Goal: Task Accomplishment & Management: Manage account settings

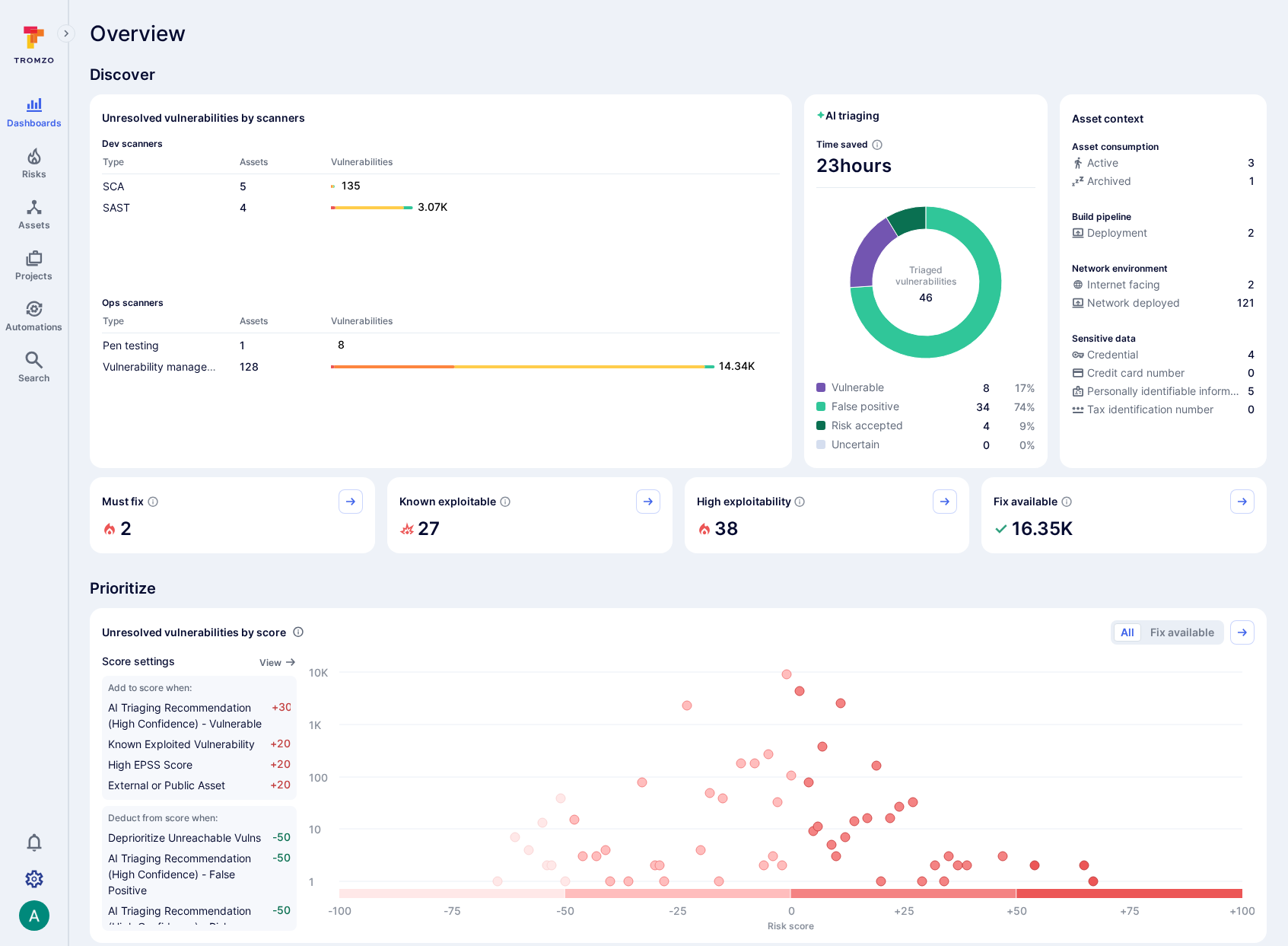
click at [38, 879] on icon "Settings" at bounding box center [35, 878] width 19 height 18
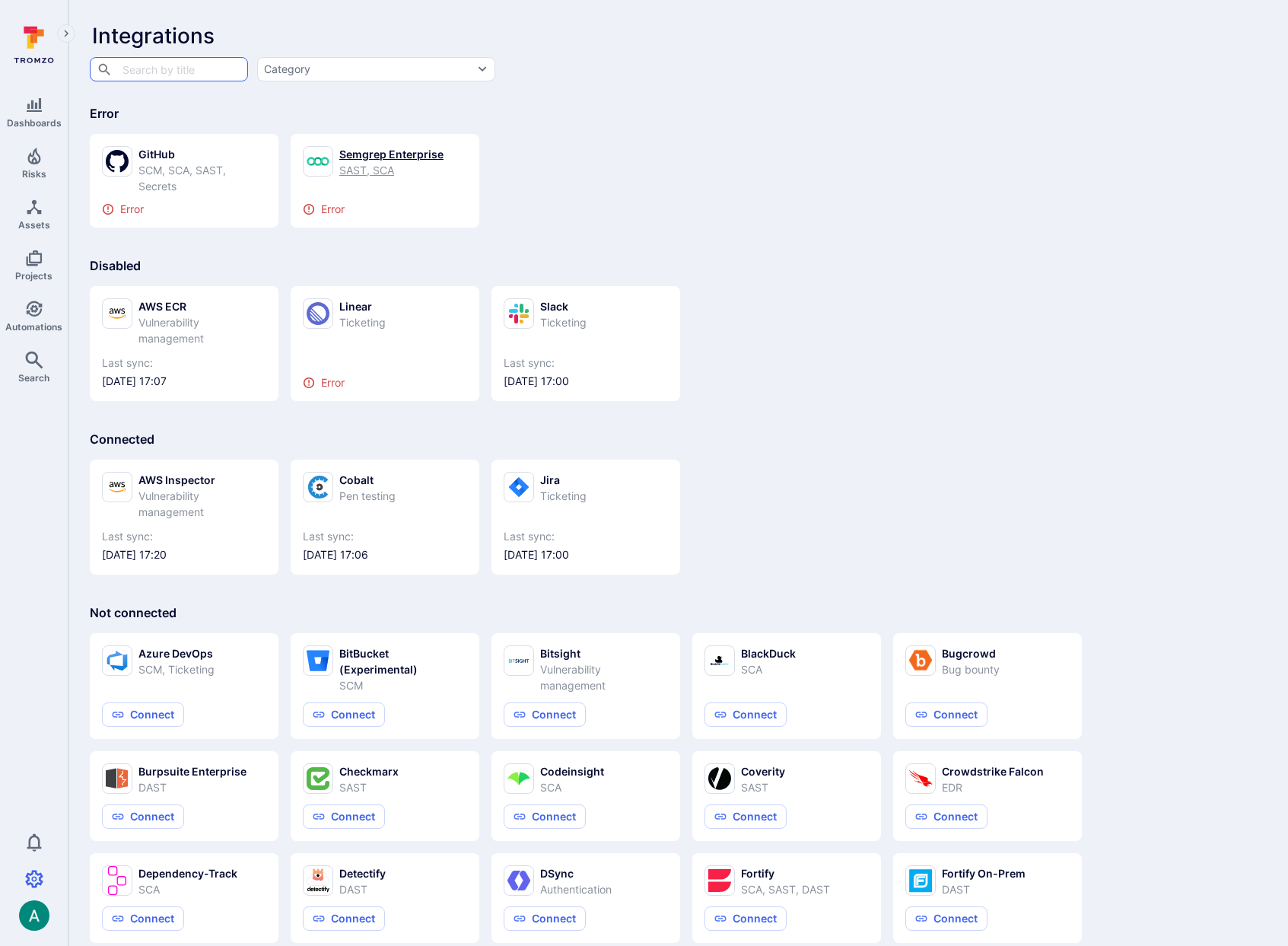
click at [420, 150] on div "Semgrep Enterprise" at bounding box center [391, 154] width 104 height 16
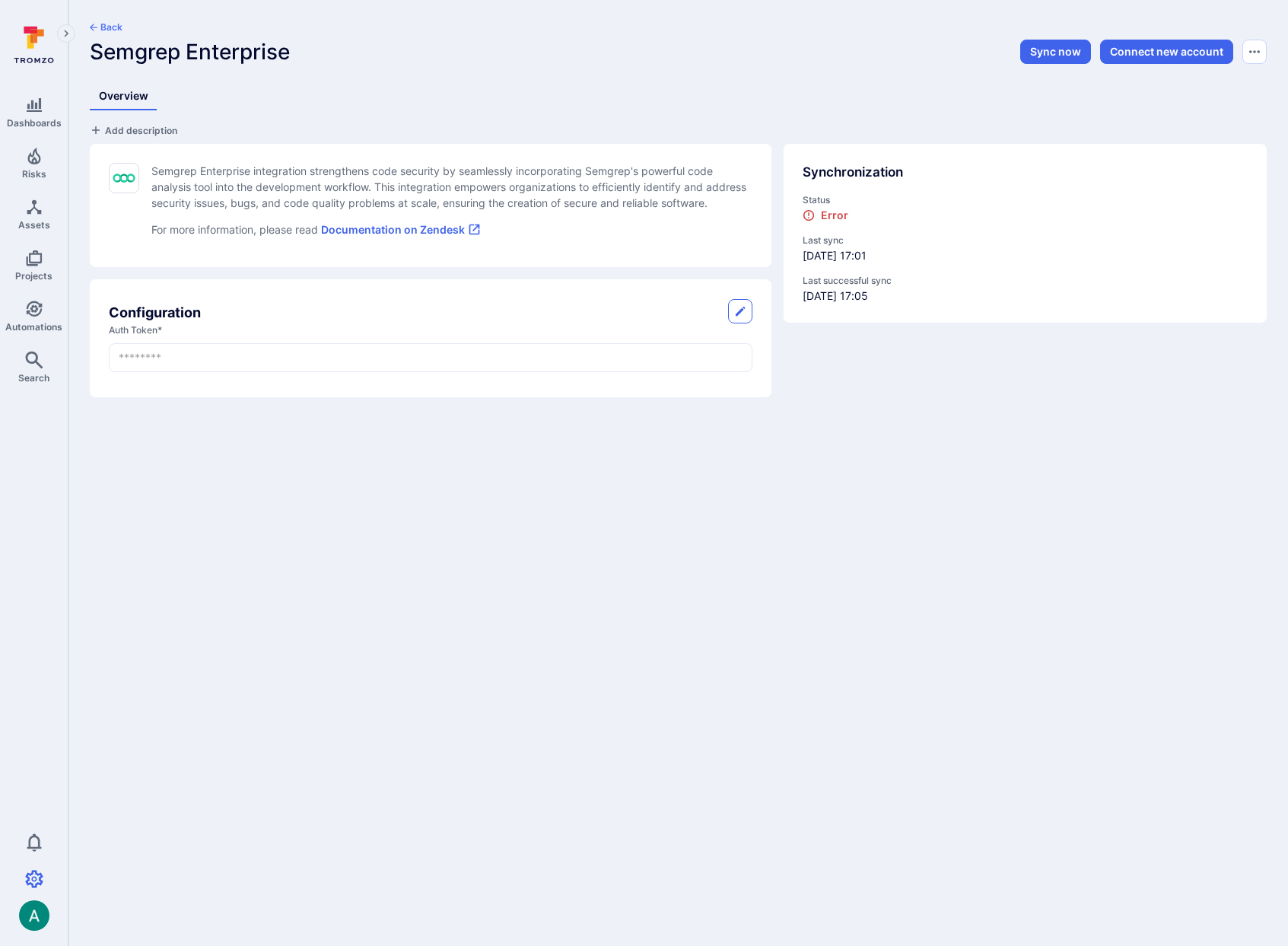
click at [106, 25] on button "Back" at bounding box center [106, 27] width 33 height 12
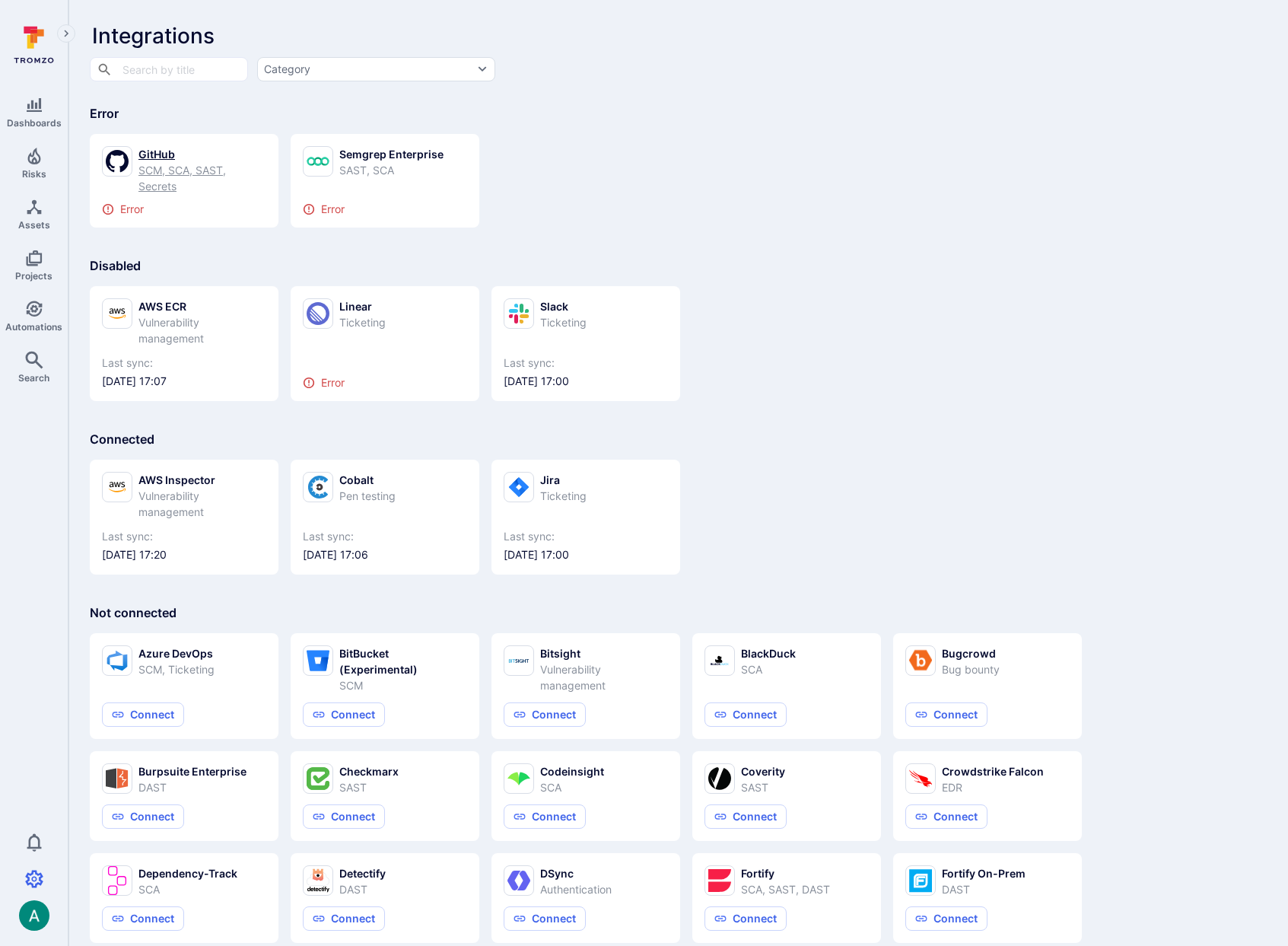
click at [174, 163] on div "SCM, SCA, SAST, Secrets" at bounding box center [202, 178] width 128 height 32
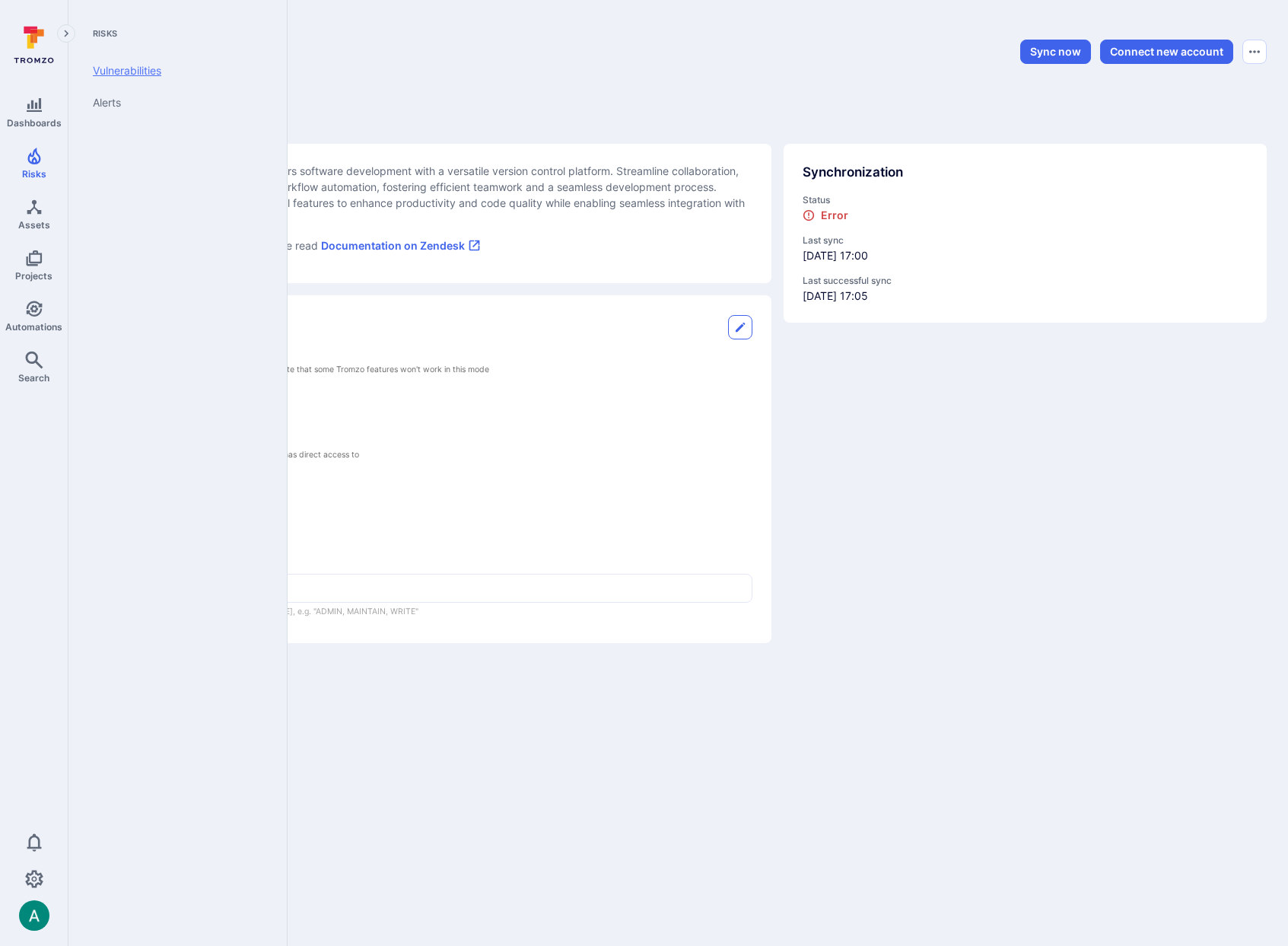
click at [180, 73] on link "Vulnerabilities" at bounding box center [174, 71] width 188 height 32
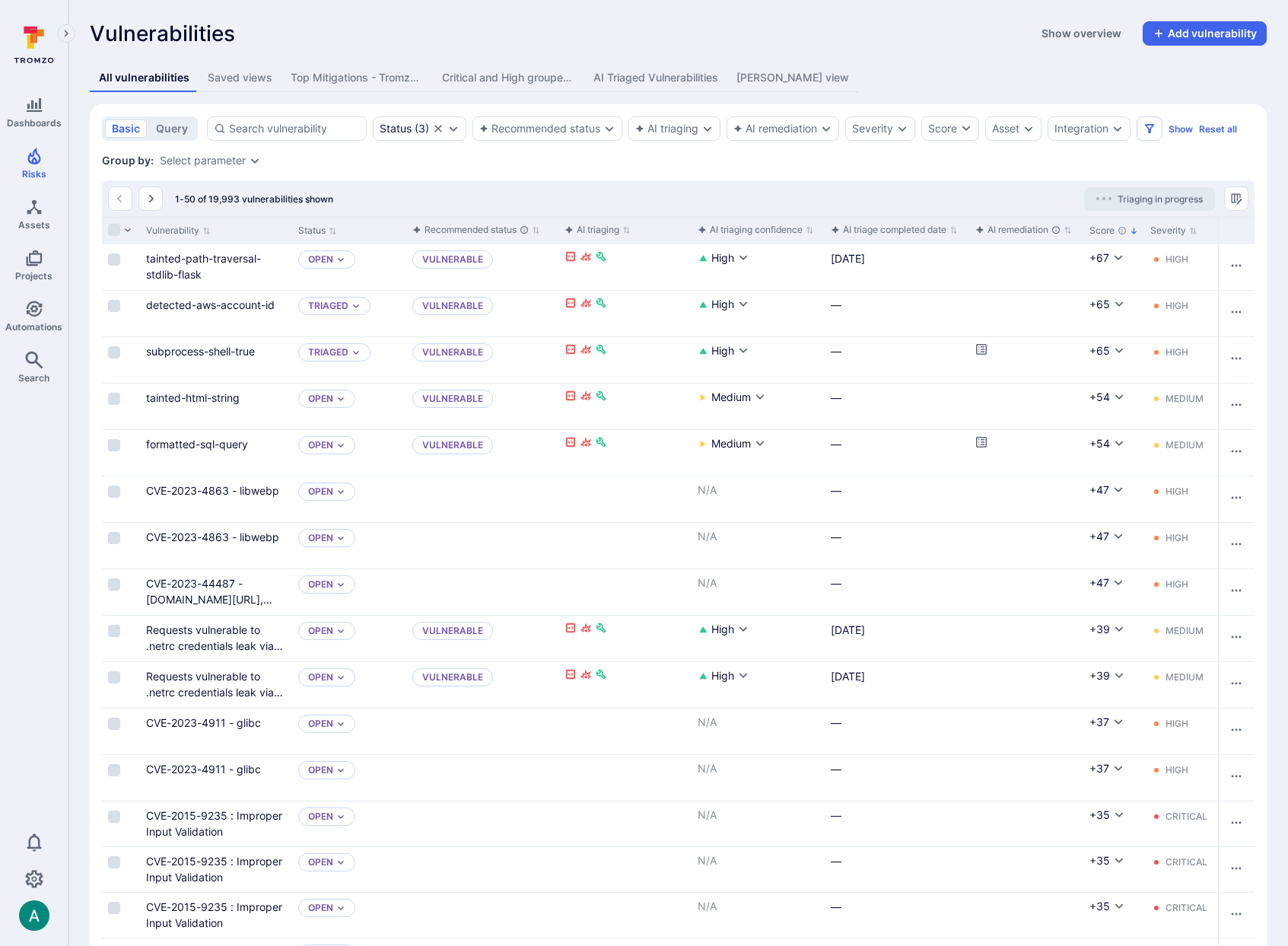
click at [226, 79] on div "Saved views" at bounding box center [240, 78] width 65 height 15
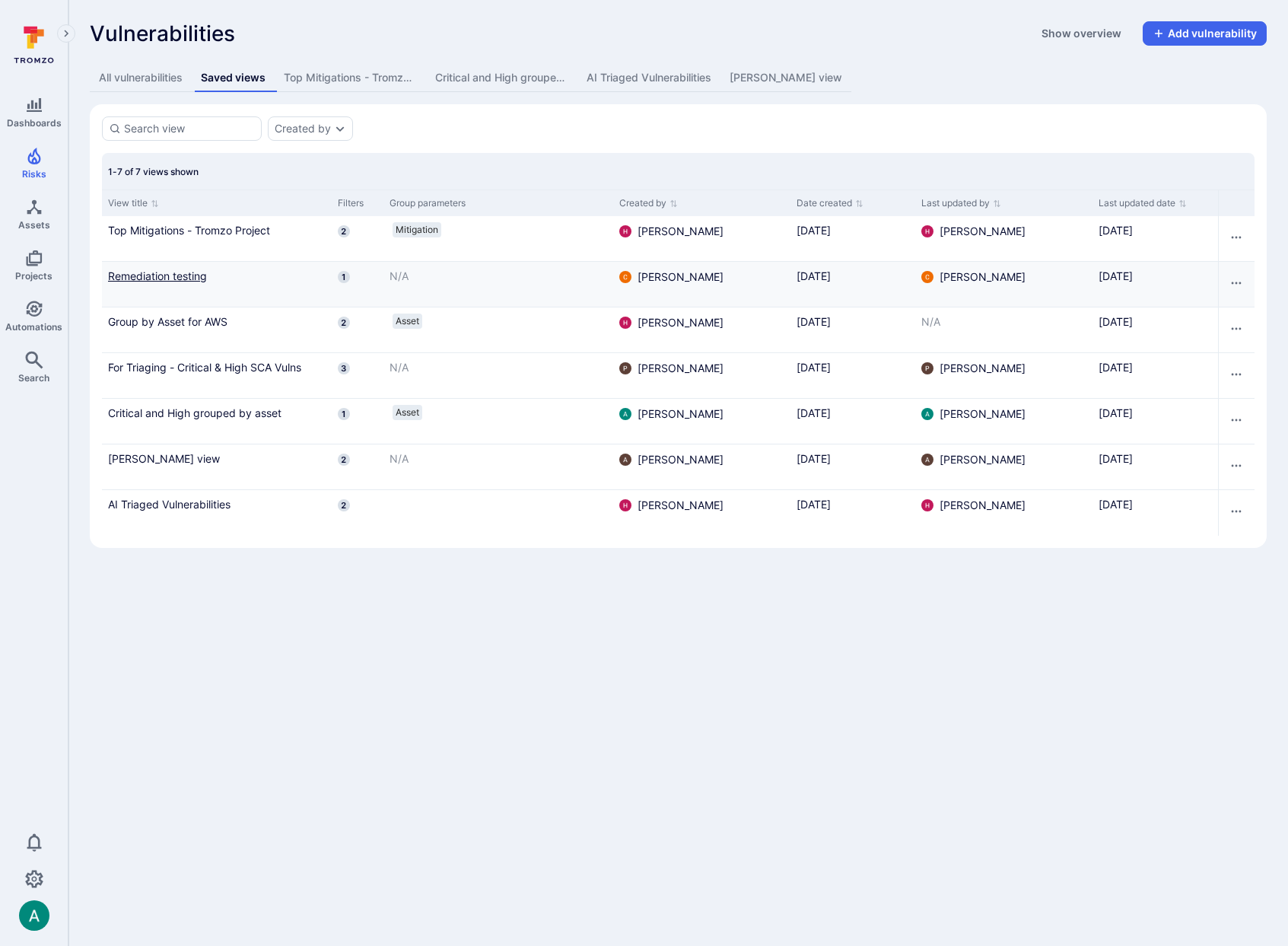
click at [157, 271] on link "Remediation testing" at bounding box center [217, 276] width 218 height 16
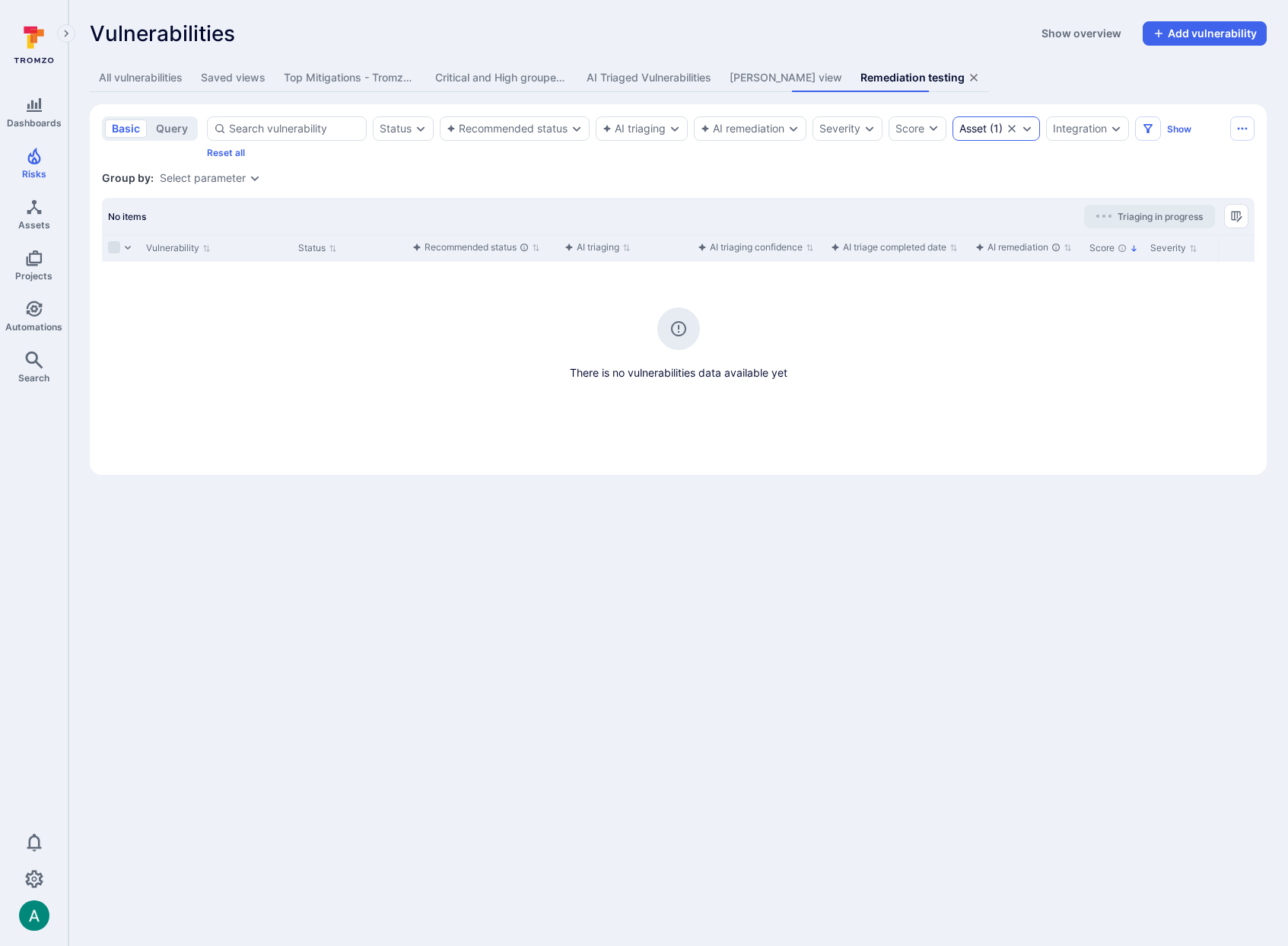
click at [1034, 132] on icon "Expand dropdown" at bounding box center [1027, 129] width 12 height 12
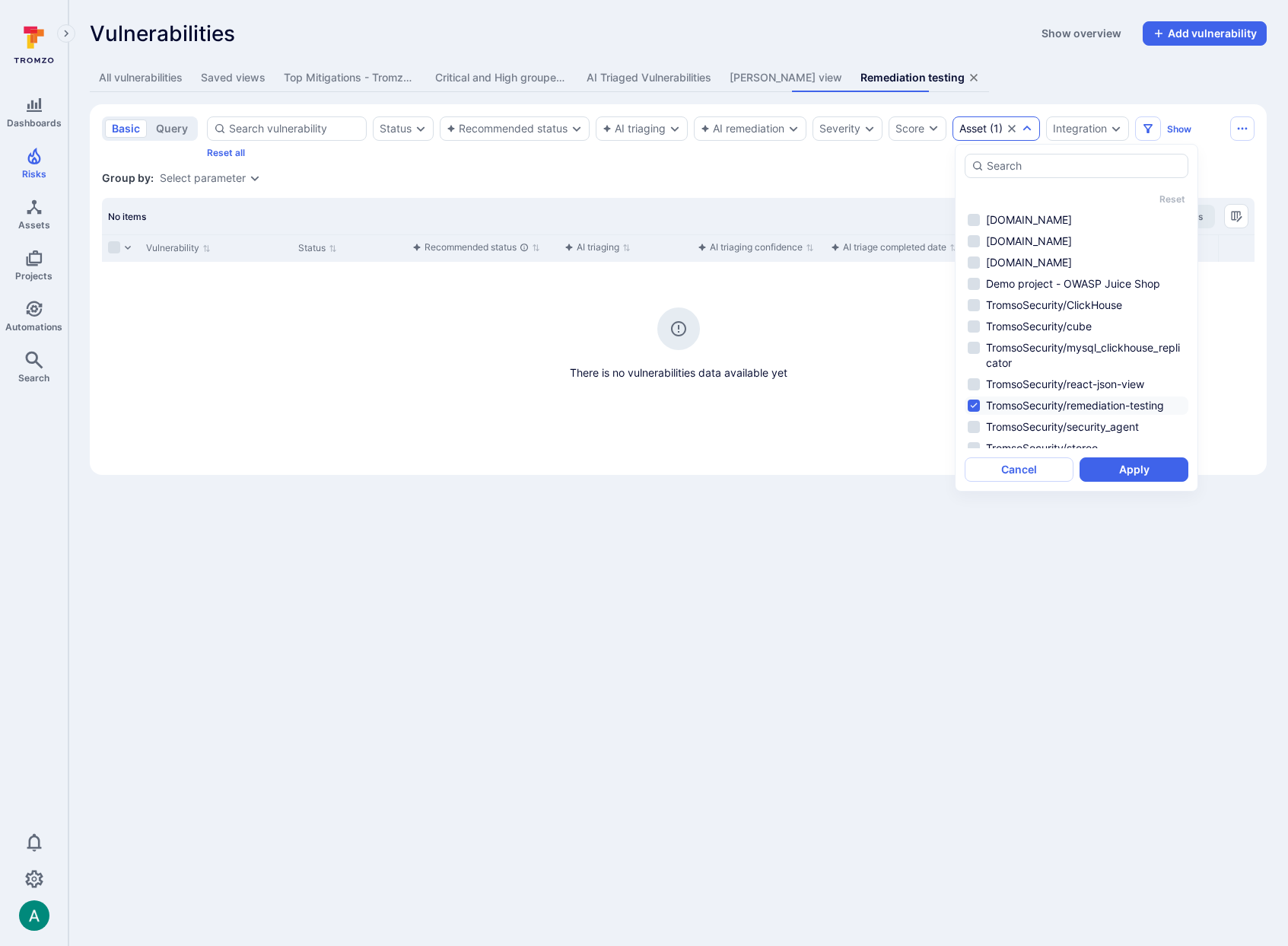
scroll to position [12, 0]
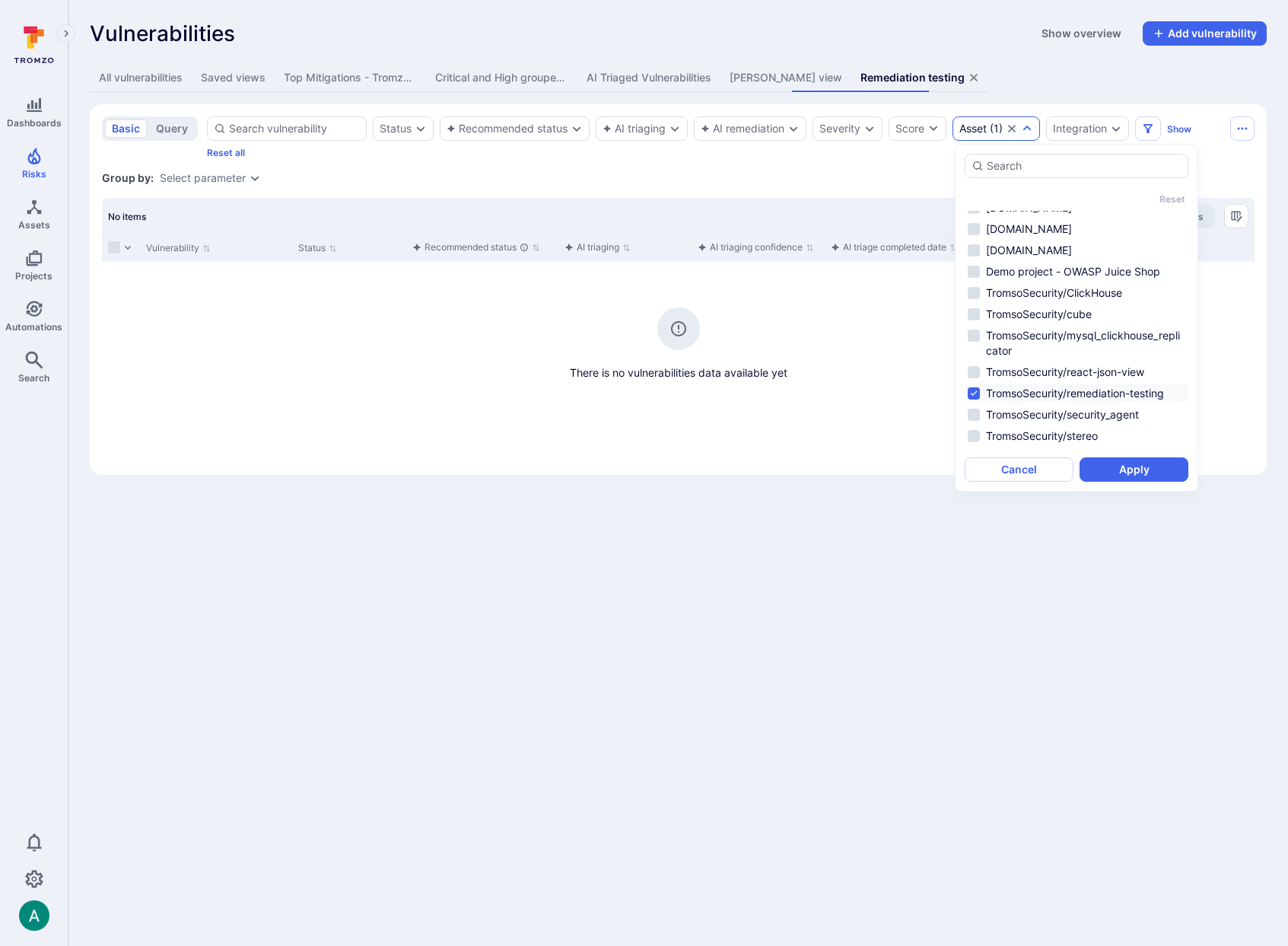
click at [340, 164] on section "basic query Status Recommended status AI triaging AI remediation Severity Score…" at bounding box center [678, 289] width 1177 height 371
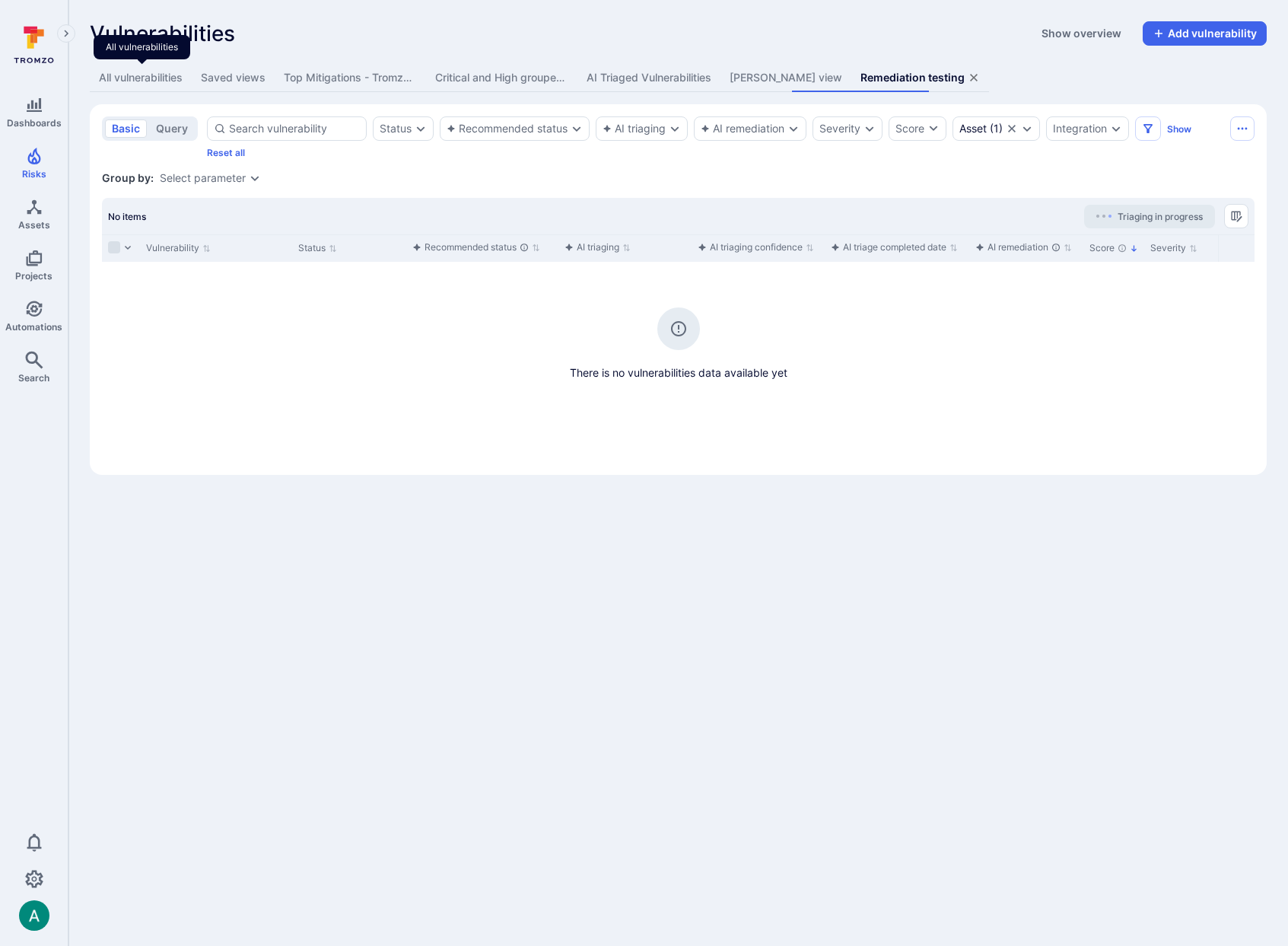
click at [145, 75] on div "All vulnerabilities" at bounding box center [140, 78] width 84 height 15
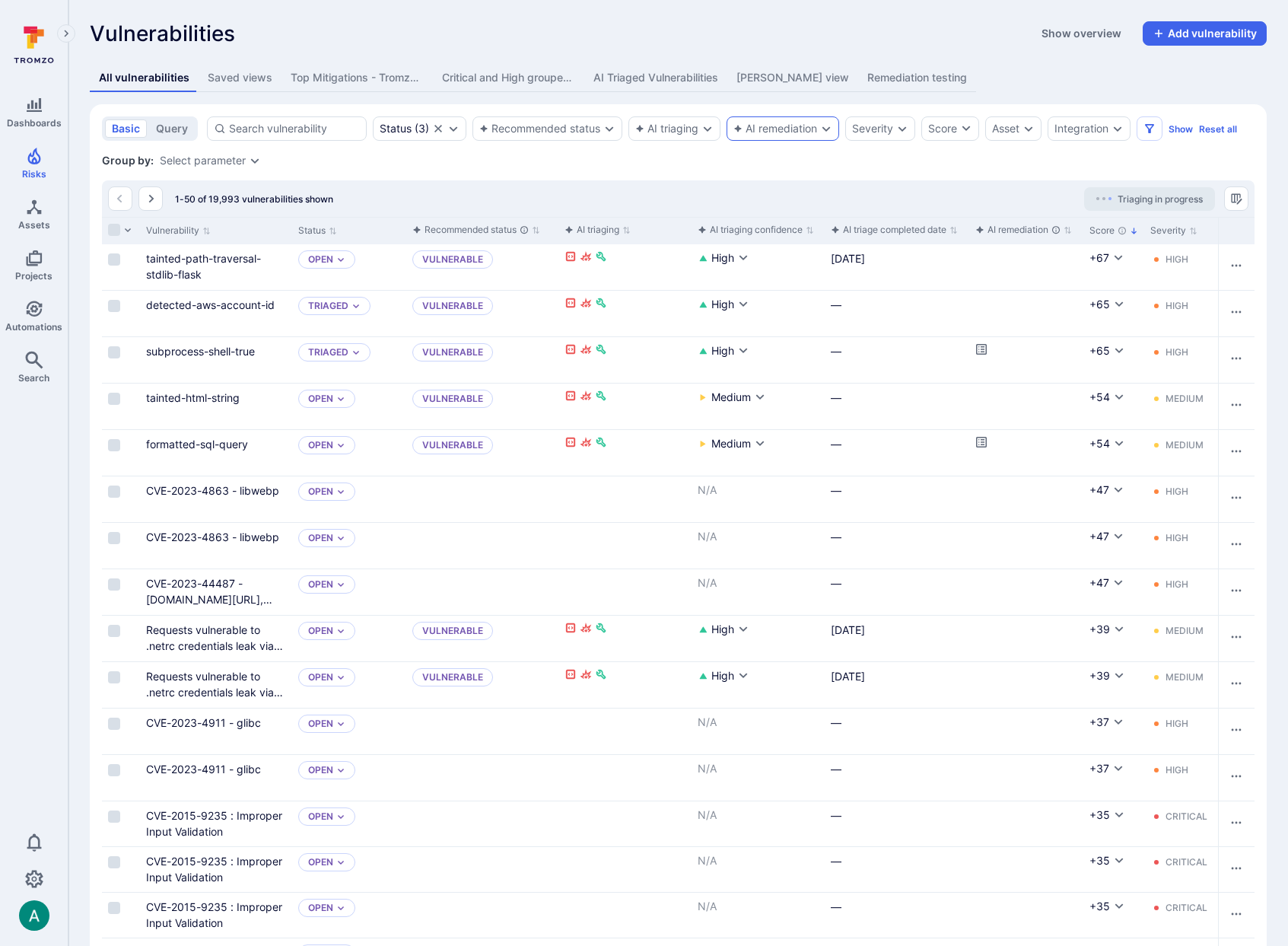
click at [764, 123] on div "AI remediation" at bounding box center [775, 129] width 84 height 12
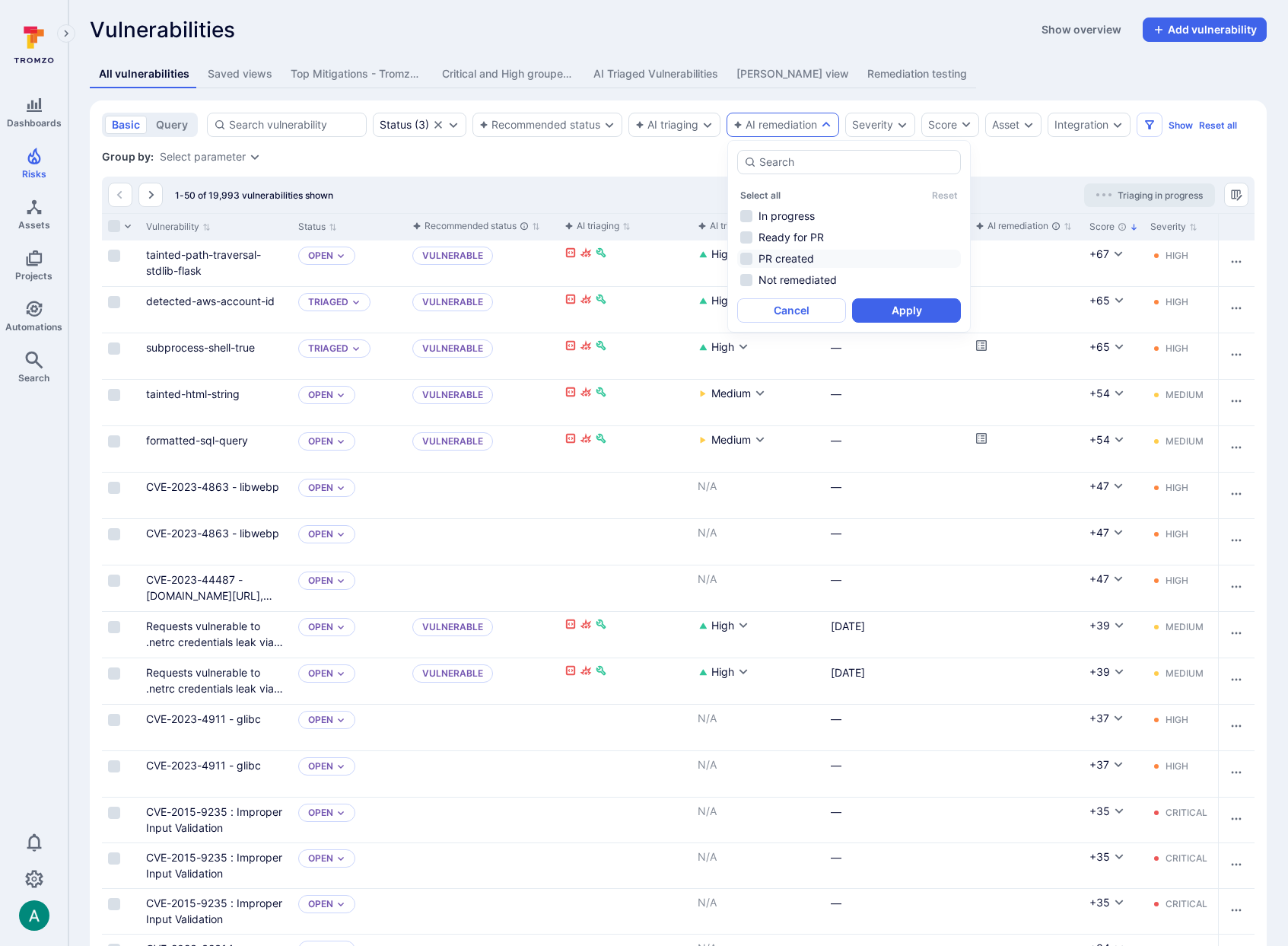
scroll to position [8, 0]
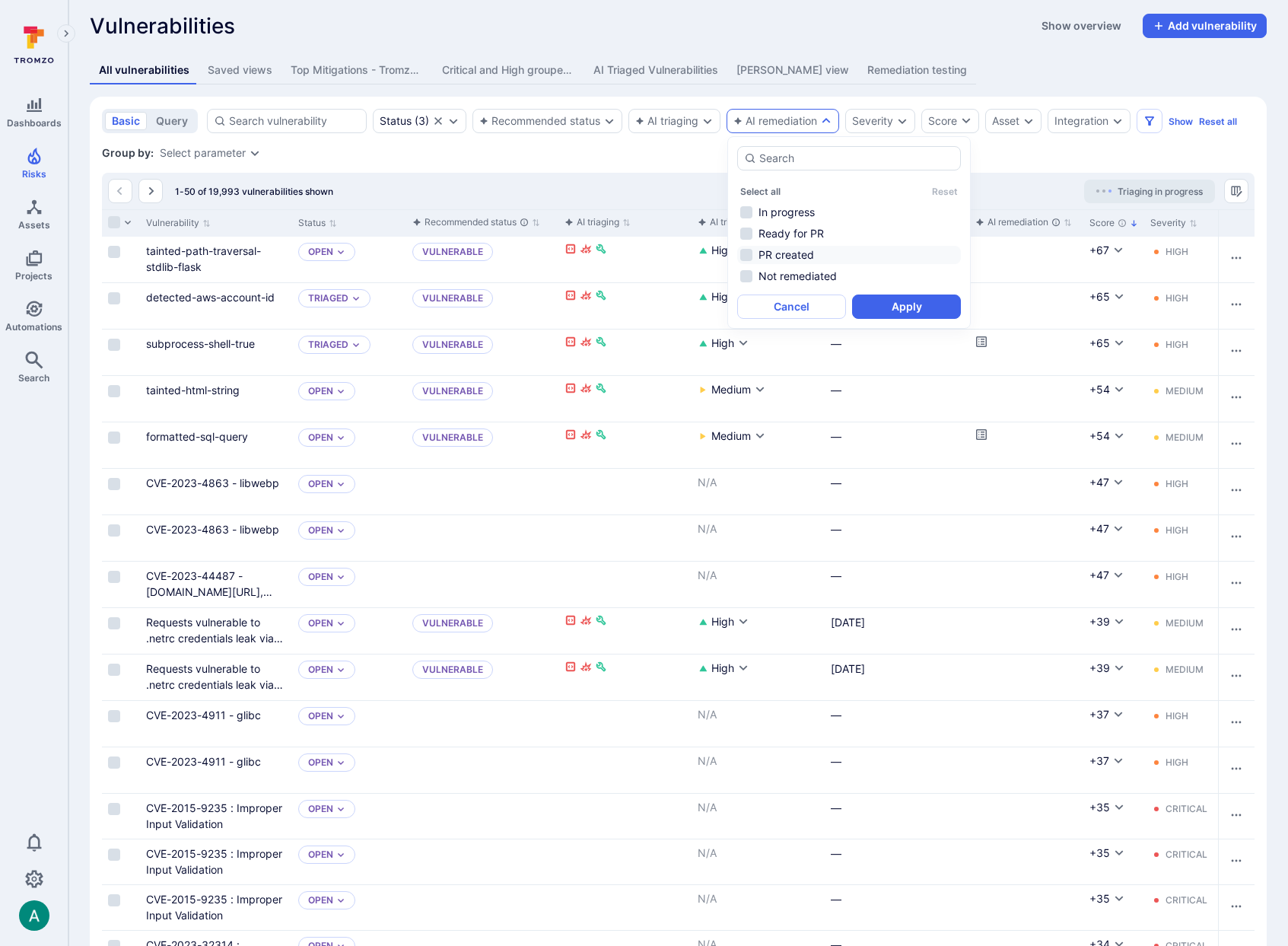
click at [774, 263] on li "PR created" at bounding box center [849, 255] width 224 height 19
click at [796, 235] on li "Ready for PR" at bounding box center [849, 234] width 224 height 19
click at [907, 308] on button "Apply" at bounding box center [906, 306] width 109 height 25
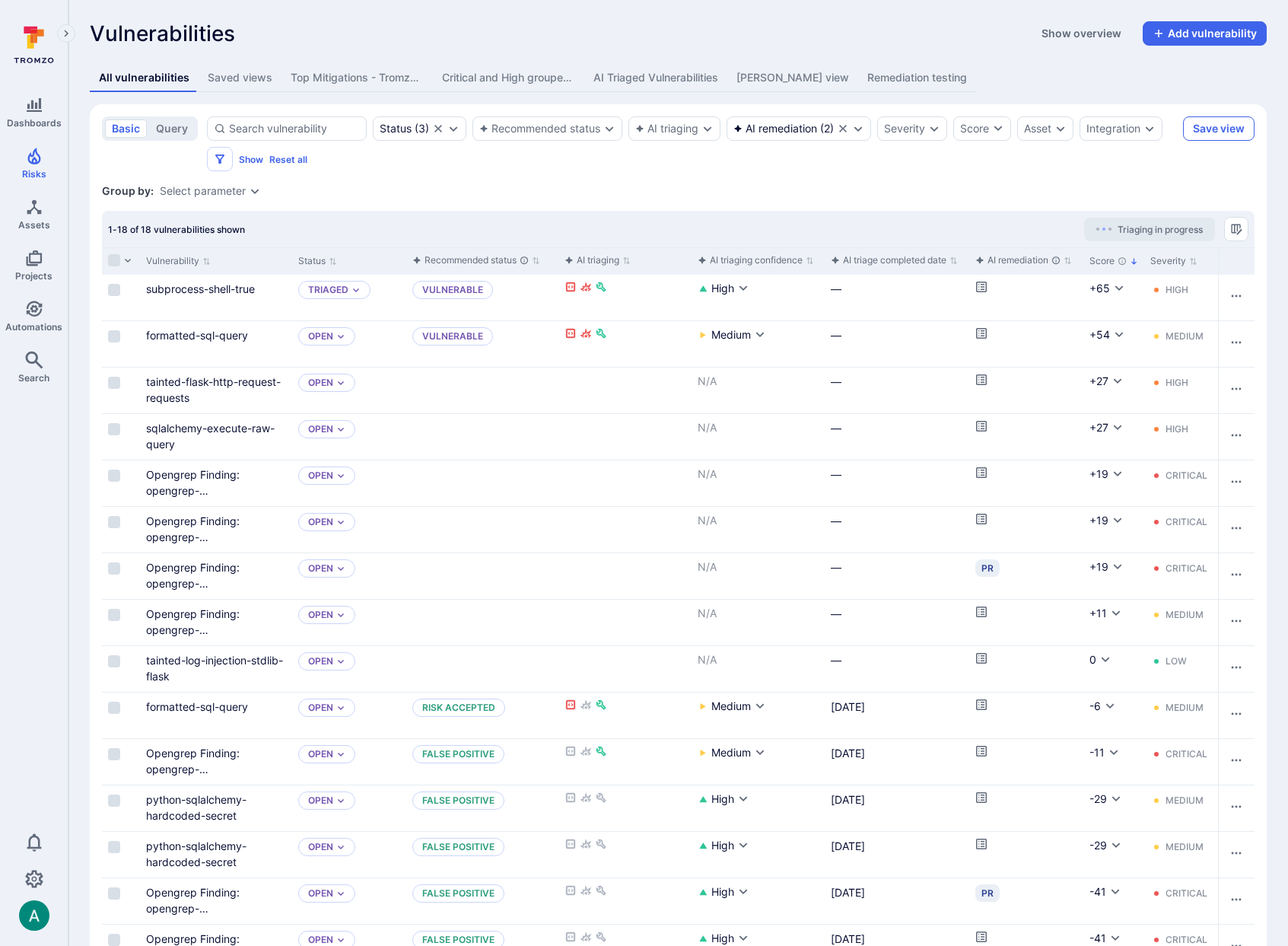
click at [1211, 126] on button "Save view" at bounding box center [1219, 129] width 72 height 25
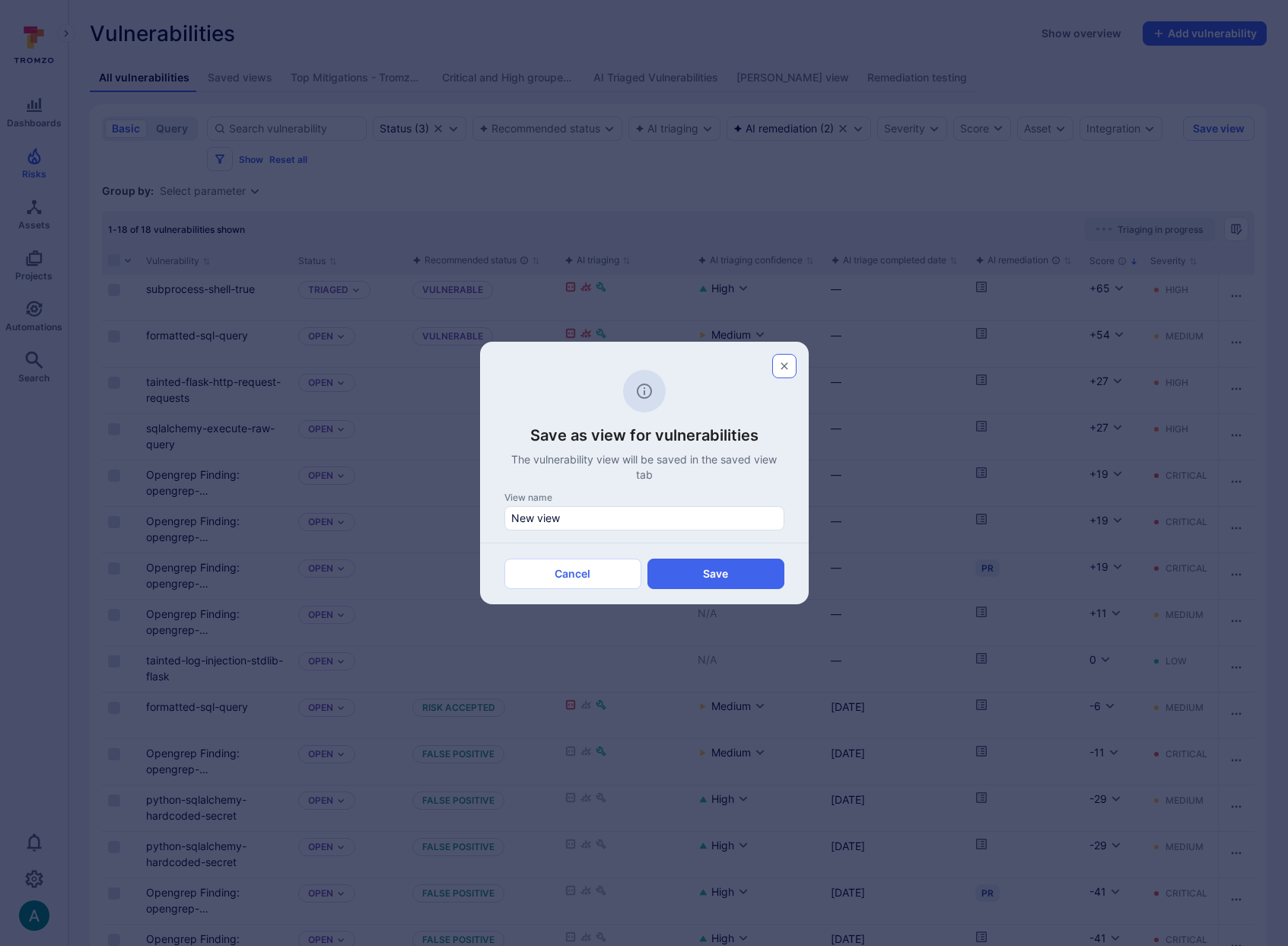
scroll to position [3, 0]
click at [595, 509] on div "New view" at bounding box center [644, 518] width 280 height 25
click at [595, 511] on input "New view" at bounding box center [644, 518] width 266 height 15
click at [595, 509] on div "New view" at bounding box center [644, 518] width 280 height 25
click at [595, 511] on input "New view" at bounding box center [644, 518] width 266 height 15
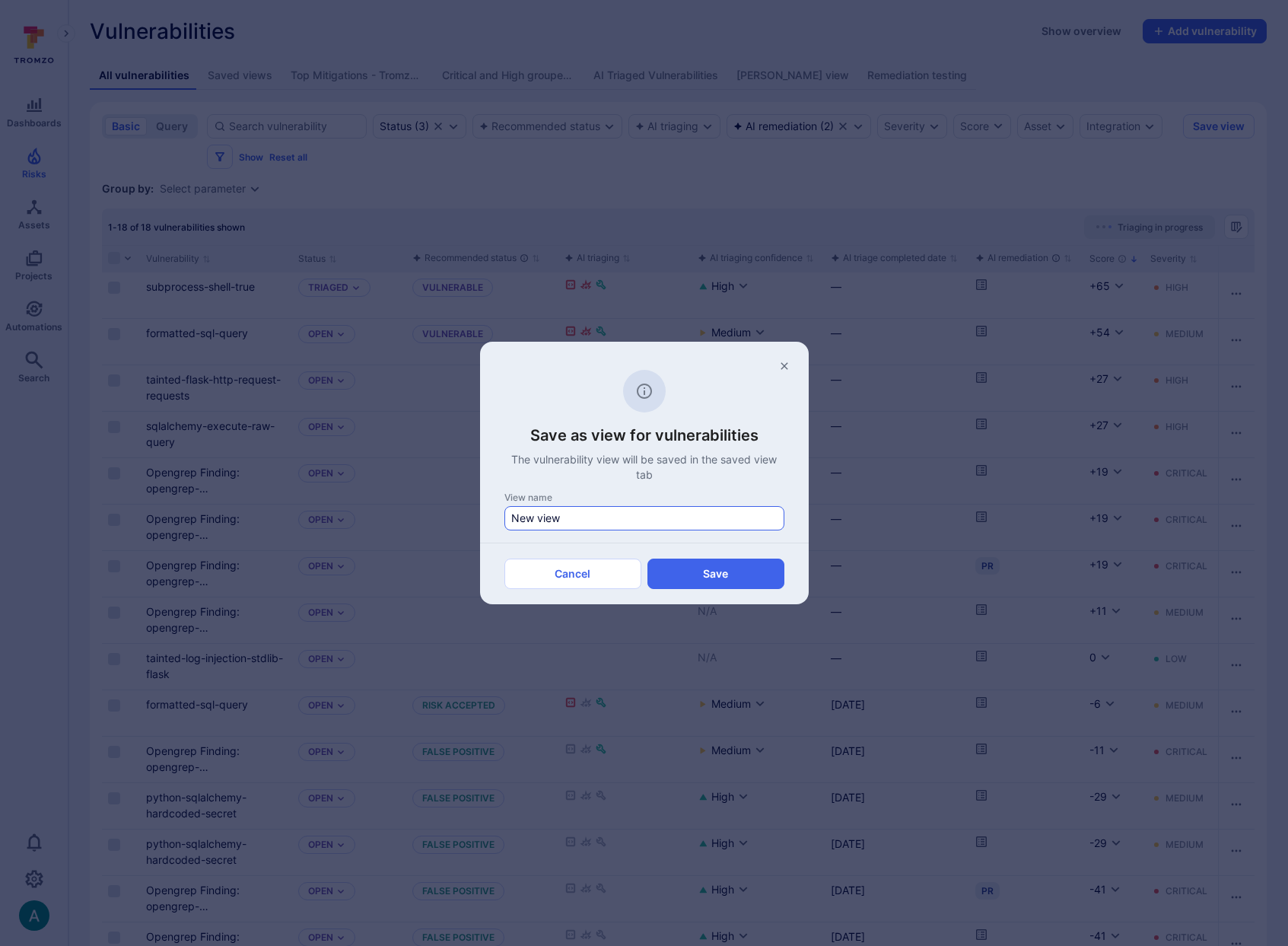
click at [595, 509] on div "New view" at bounding box center [644, 518] width 280 height 25
click at [595, 511] on input "New view" at bounding box center [644, 518] width 266 height 15
click at [595, 510] on div "New view" at bounding box center [644, 518] width 280 height 25
click at [595, 511] on input "New view" at bounding box center [644, 518] width 266 height 15
click at [589, 518] on input "New view" at bounding box center [644, 518] width 266 height 15
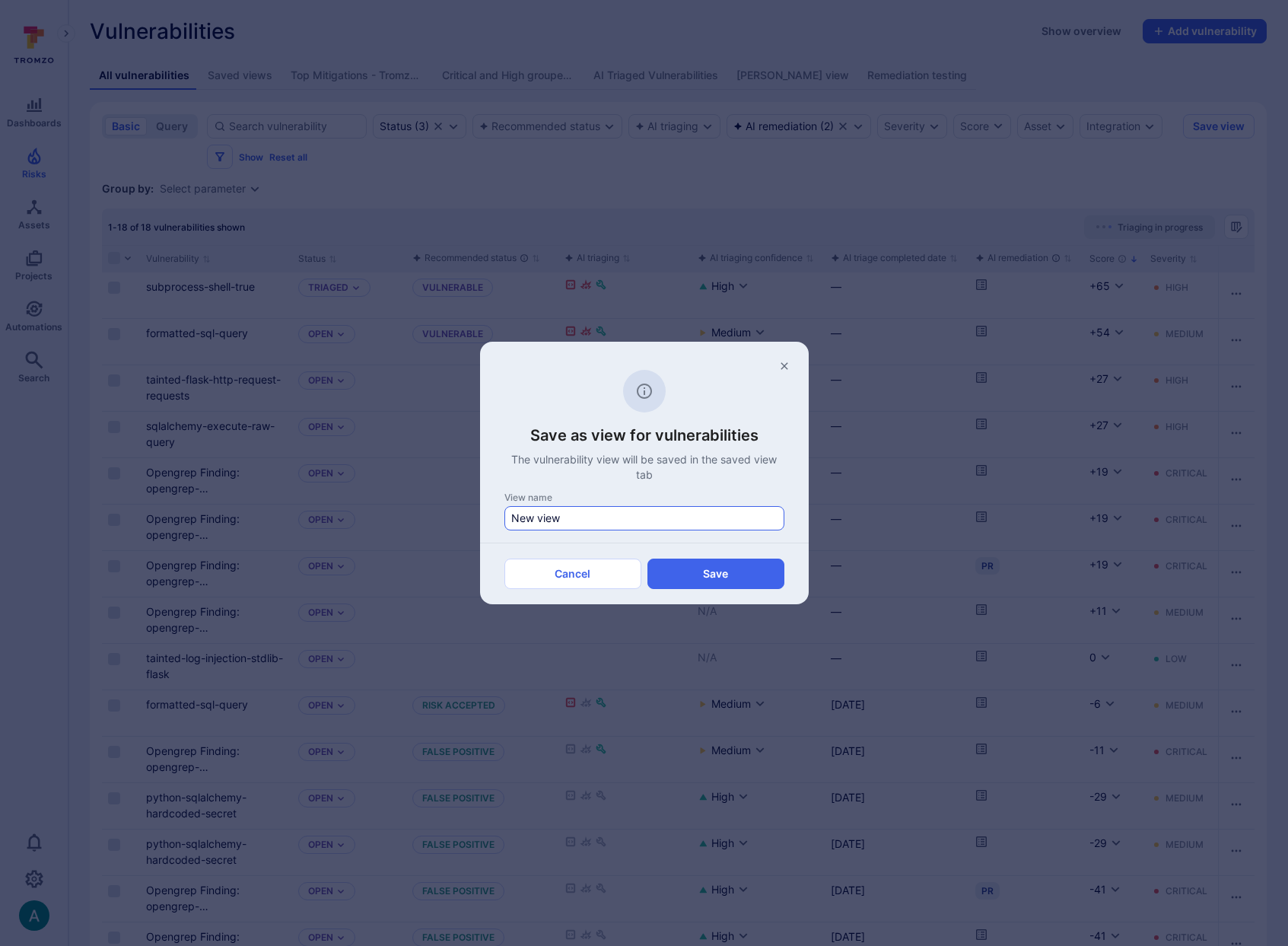
click at [589, 518] on input "New view" at bounding box center [644, 518] width 266 height 15
type input "AI Remediations"
click at [691, 570] on button "Save" at bounding box center [716, 574] width 137 height 30
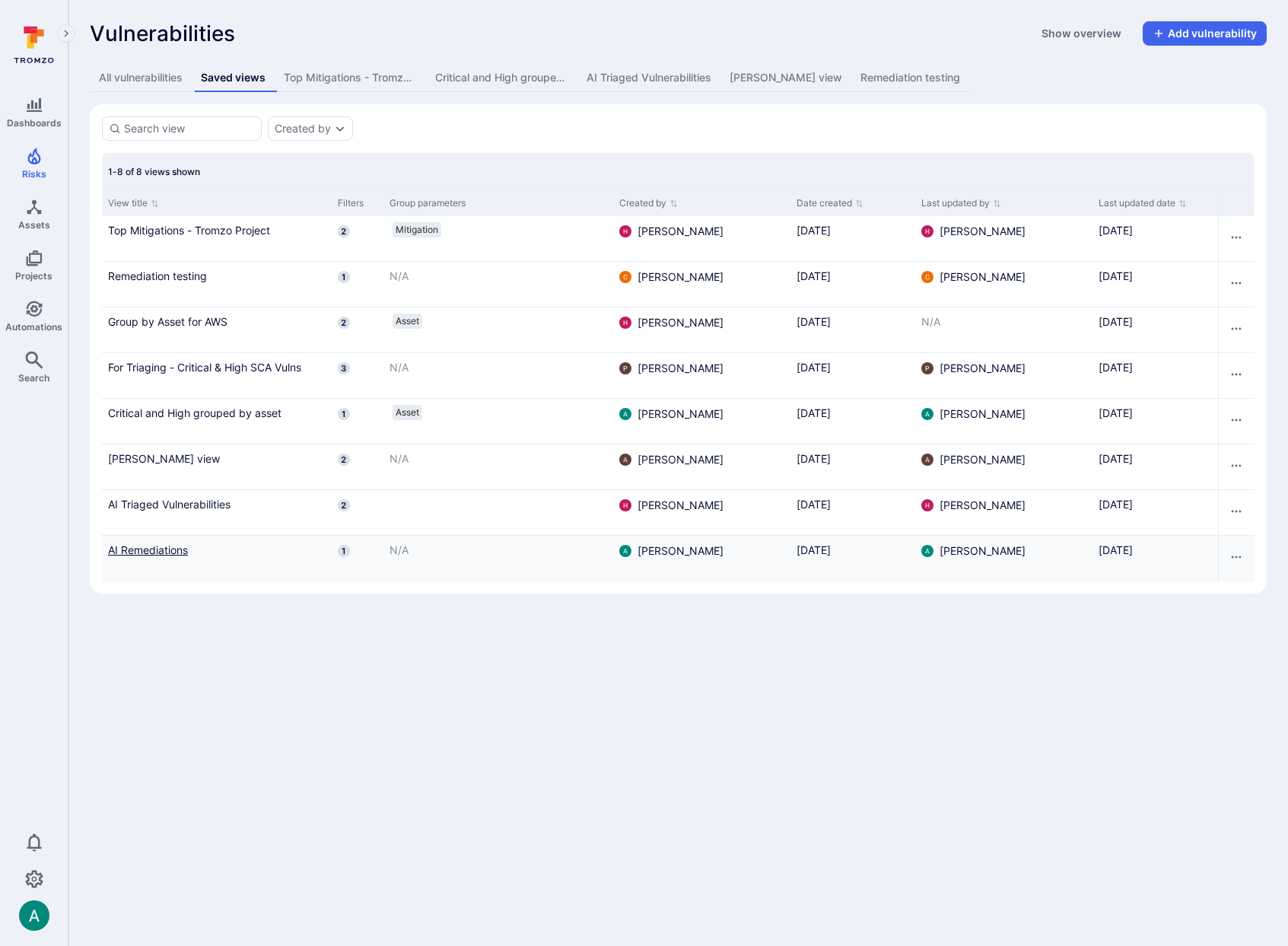
click at [133, 545] on link "AI Remediations" at bounding box center [217, 550] width 218 height 16
click at [132, 454] on link "Amy view" at bounding box center [217, 458] width 218 height 16
click at [160, 549] on link "AI Remediations" at bounding box center [217, 550] width 218 height 16
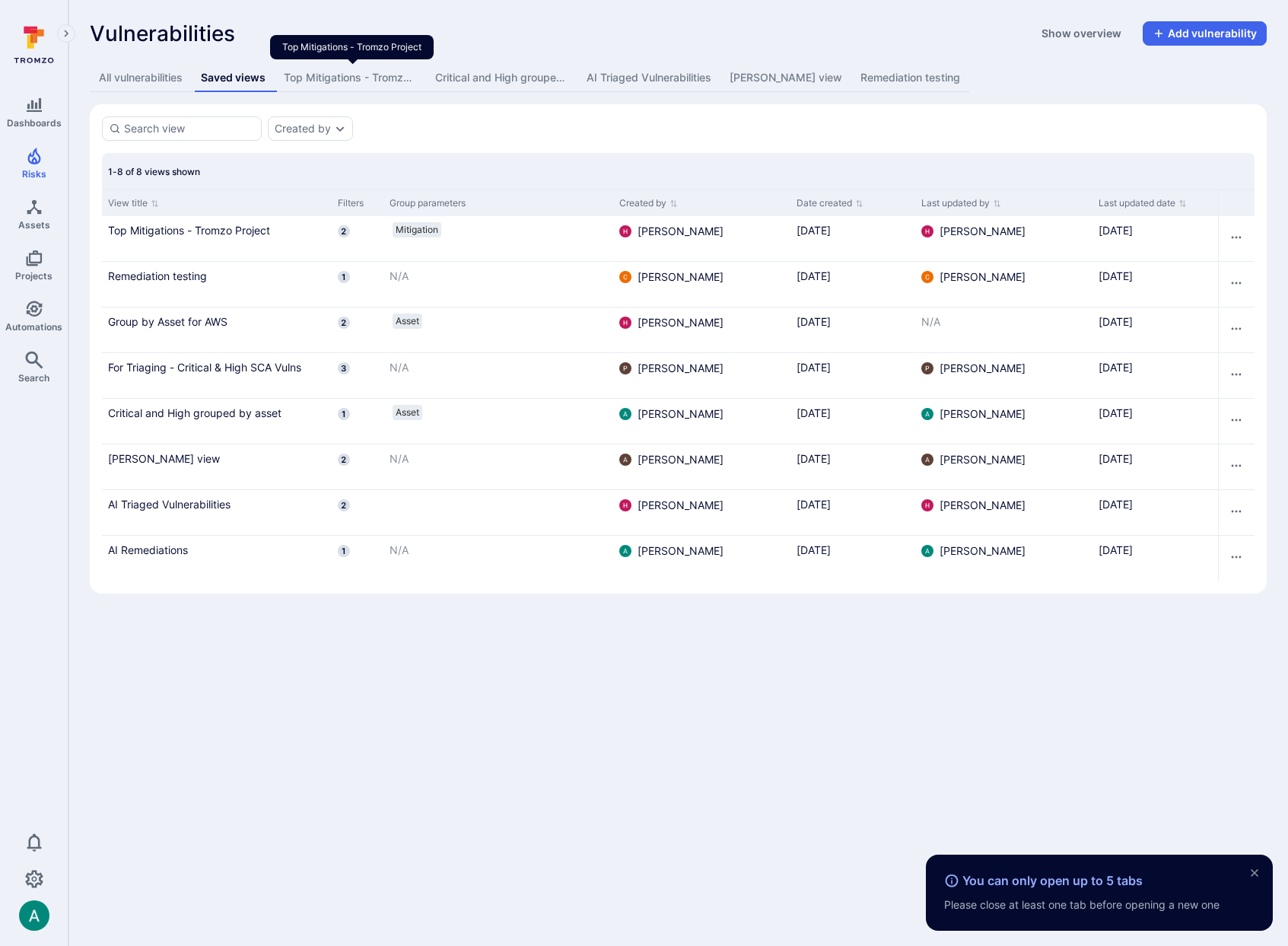
click at [399, 77] on div "Top Mitigations - Tromzo Project" at bounding box center [351, 78] width 134 height 15
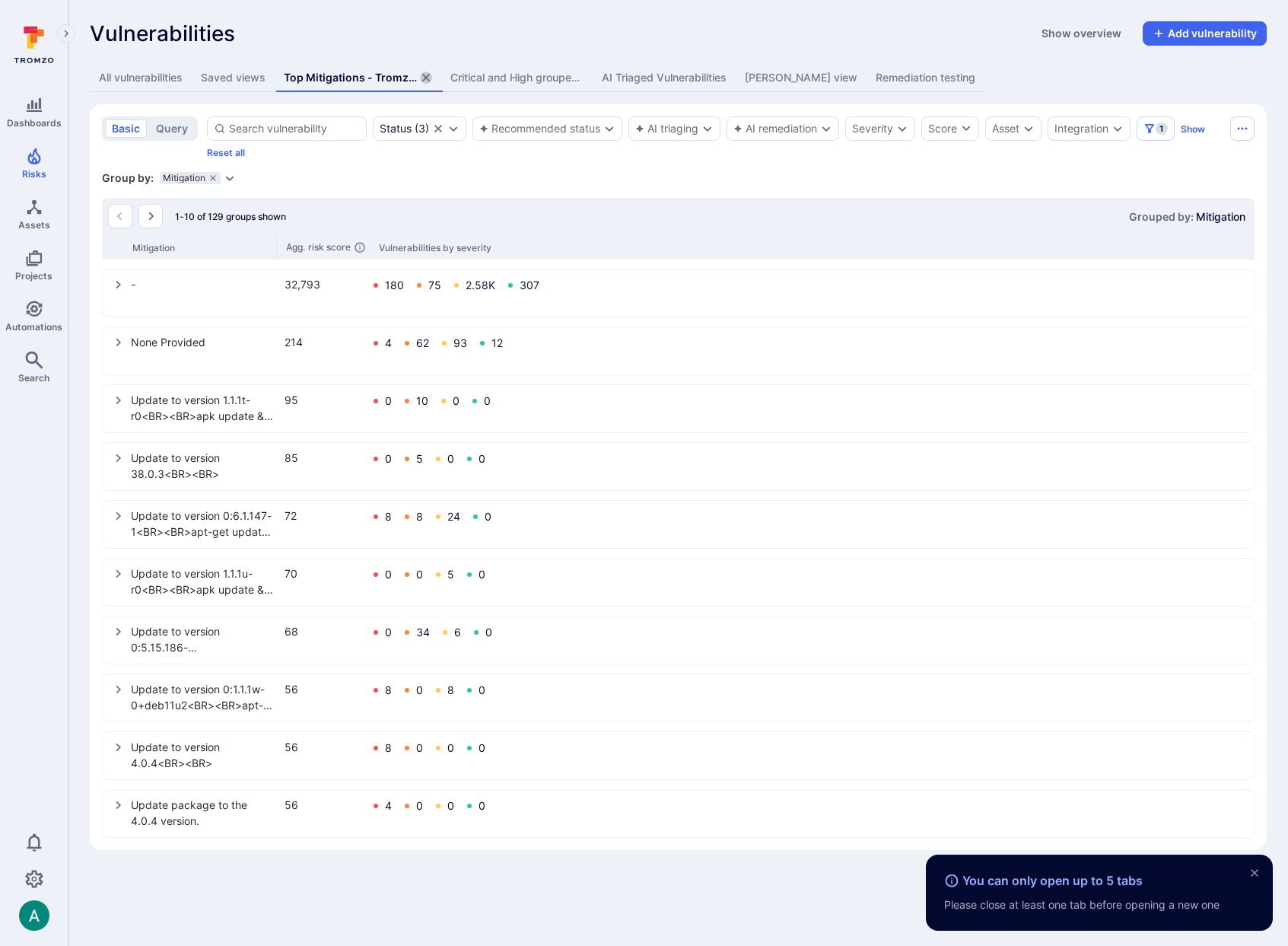
click at [424, 74] on icon "assets tabs" at bounding box center [426, 78] width 12 height 12
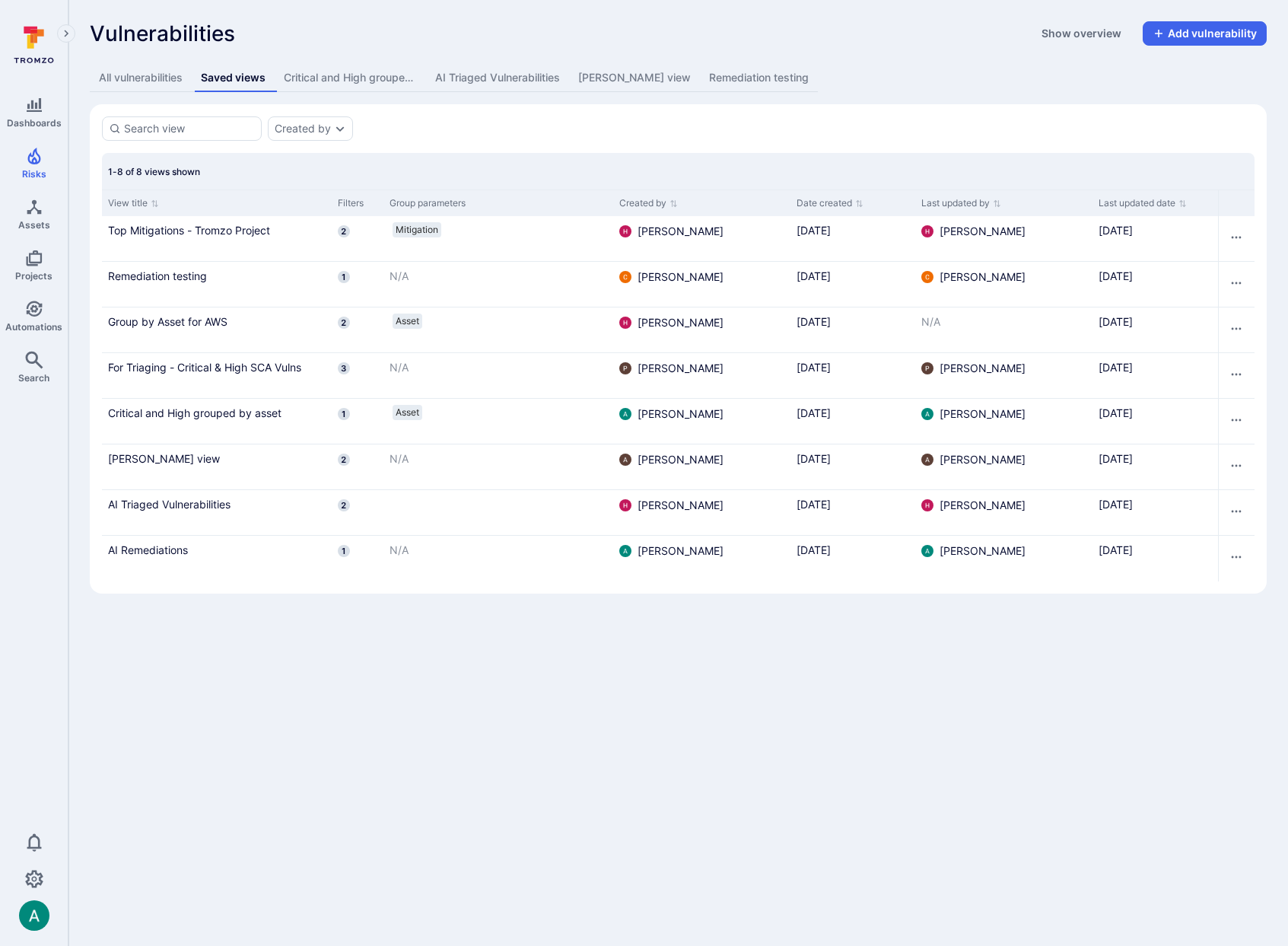
drag, startPoint x: 360, startPoint y: 78, endPoint x: 405, endPoint y: 77, distance: 45.0
click at [363, 79] on div "Critical and High grouped by asset" at bounding box center [351, 78] width 134 height 15
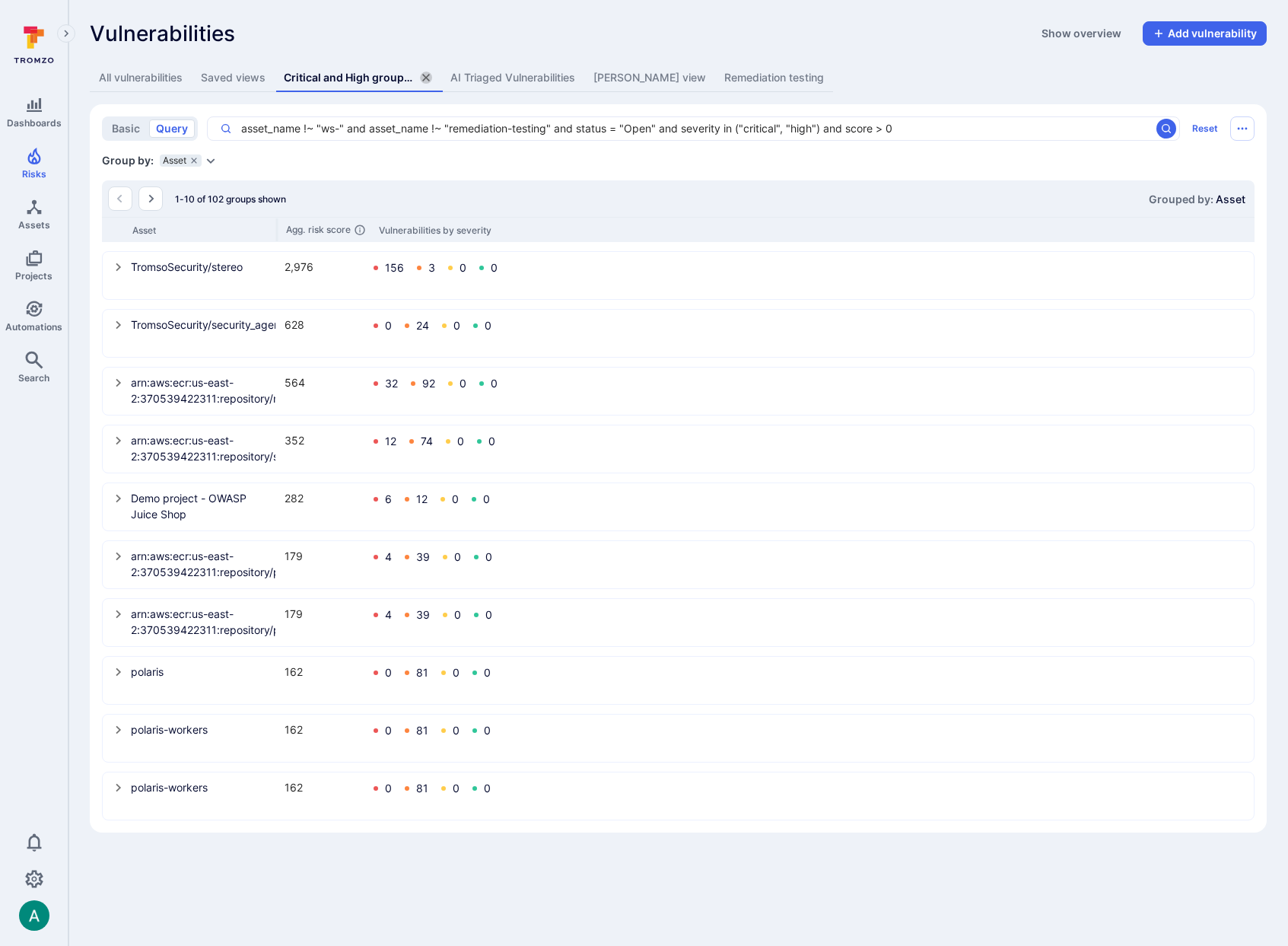
click at [428, 76] on icon "assets tabs" at bounding box center [426, 78] width 12 height 12
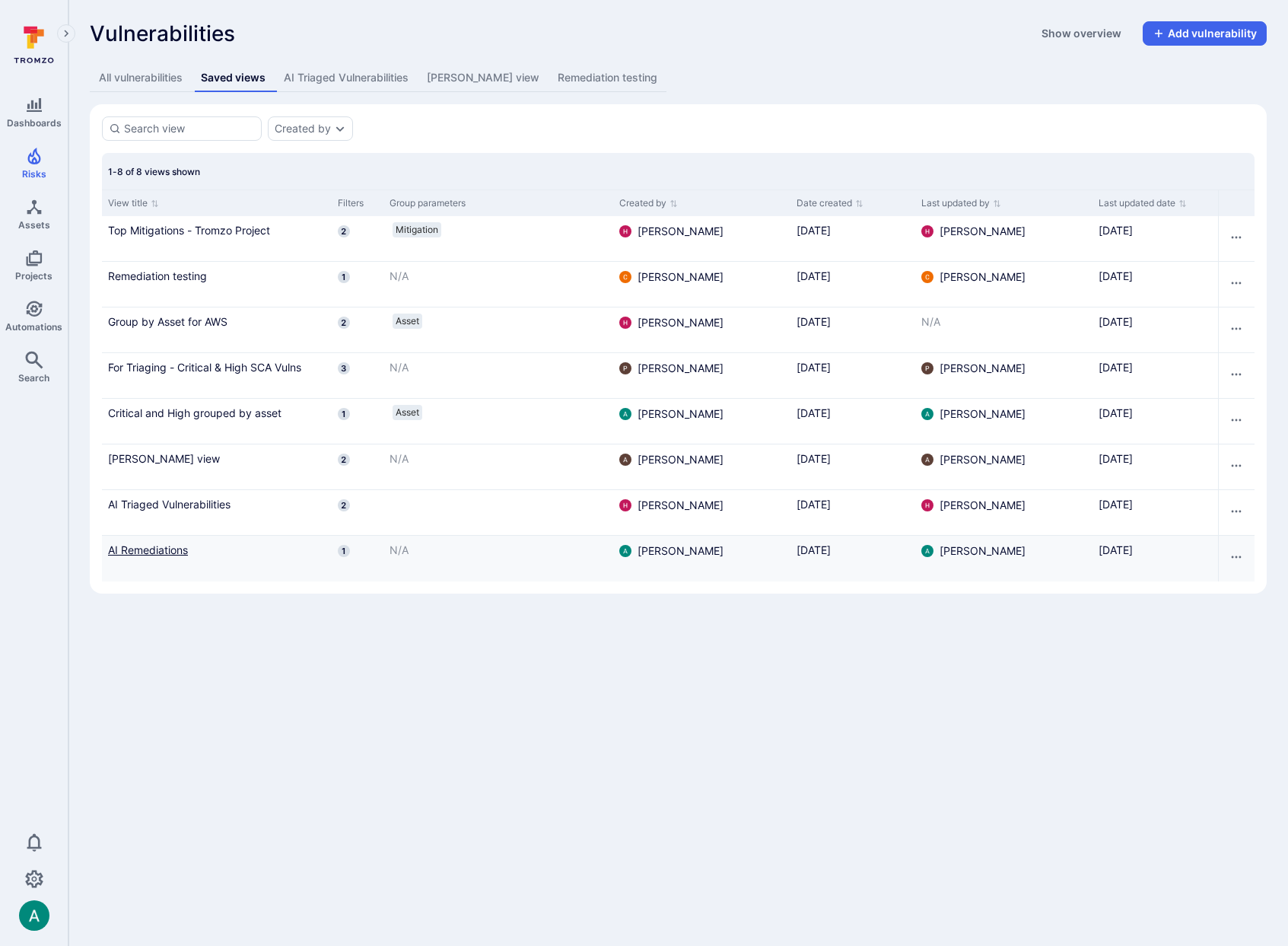
click at [156, 547] on link "AI Remediations" at bounding box center [217, 550] width 218 height 16
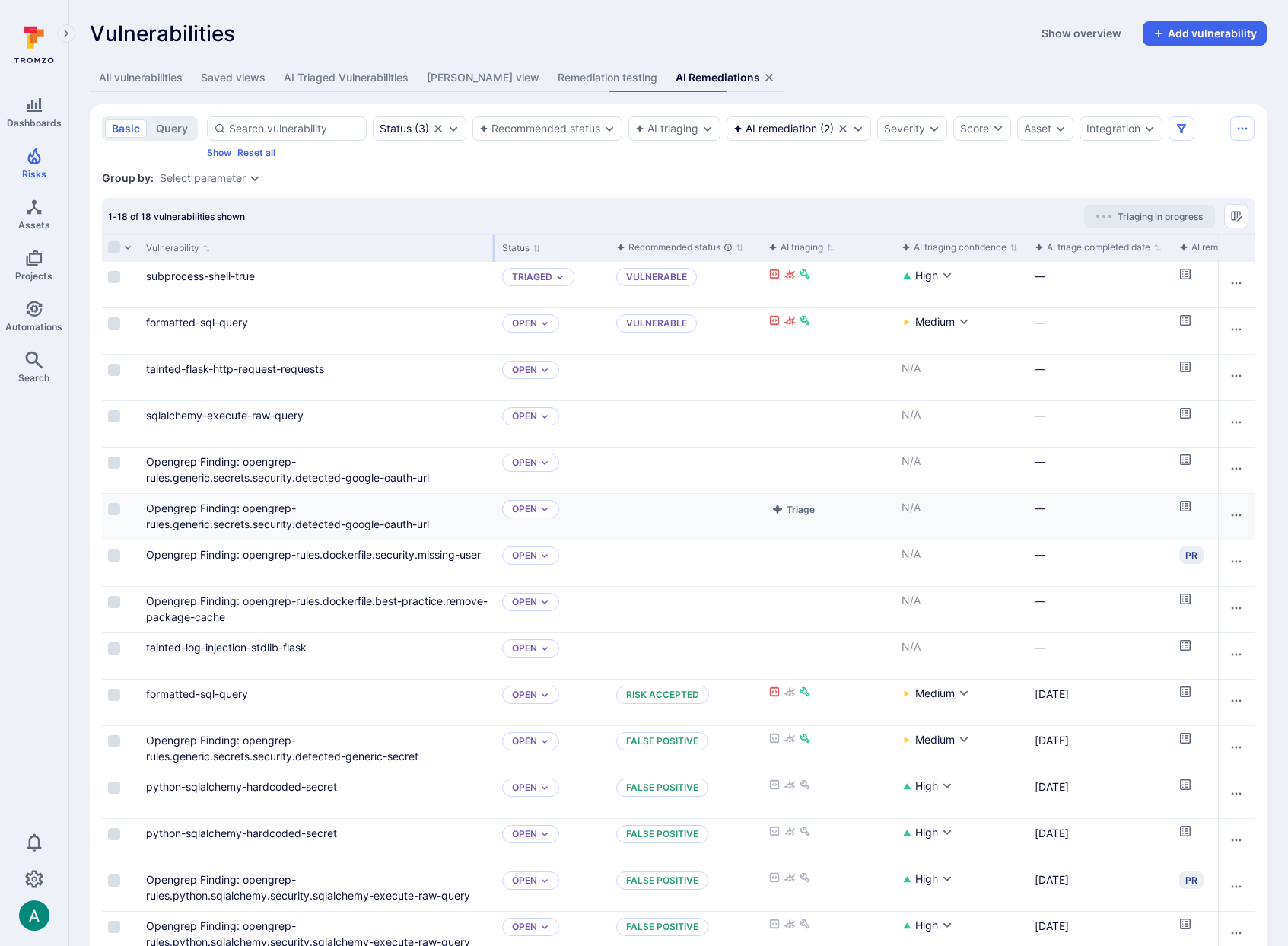
drag, startPoint x: 290, startPoint y: 249, endPoint x: 271, endPoint y: 500, distance: 251.7
click at [486, 267] on div "Vulnerability Status Recommended status AI triaging AI triaging confidence AI t…" at bounding box center [679, 665] width 1153 height 862
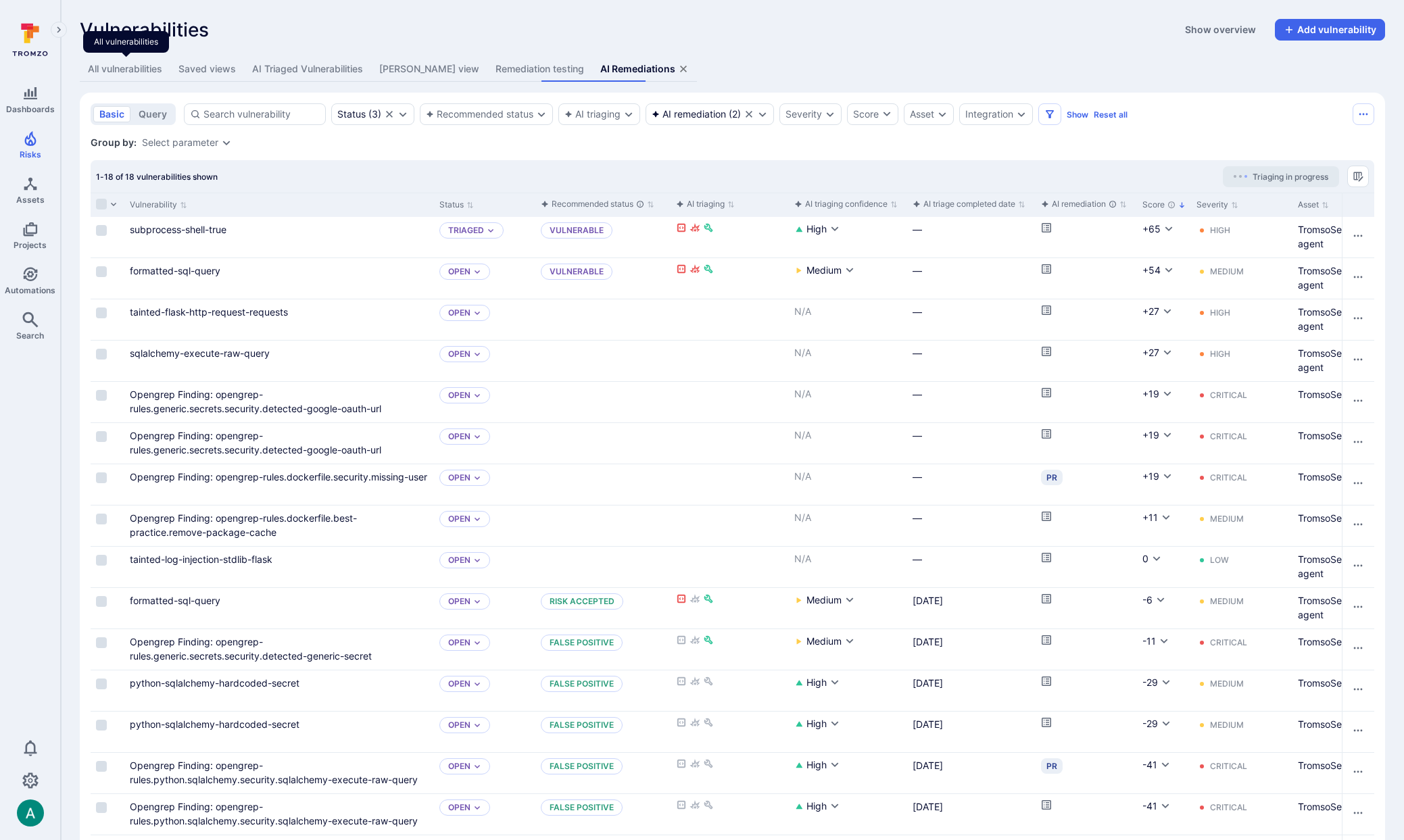
click at [110, 66] on div "All vulnerabilities" at bounding box center [125, 69] width 74 height 14
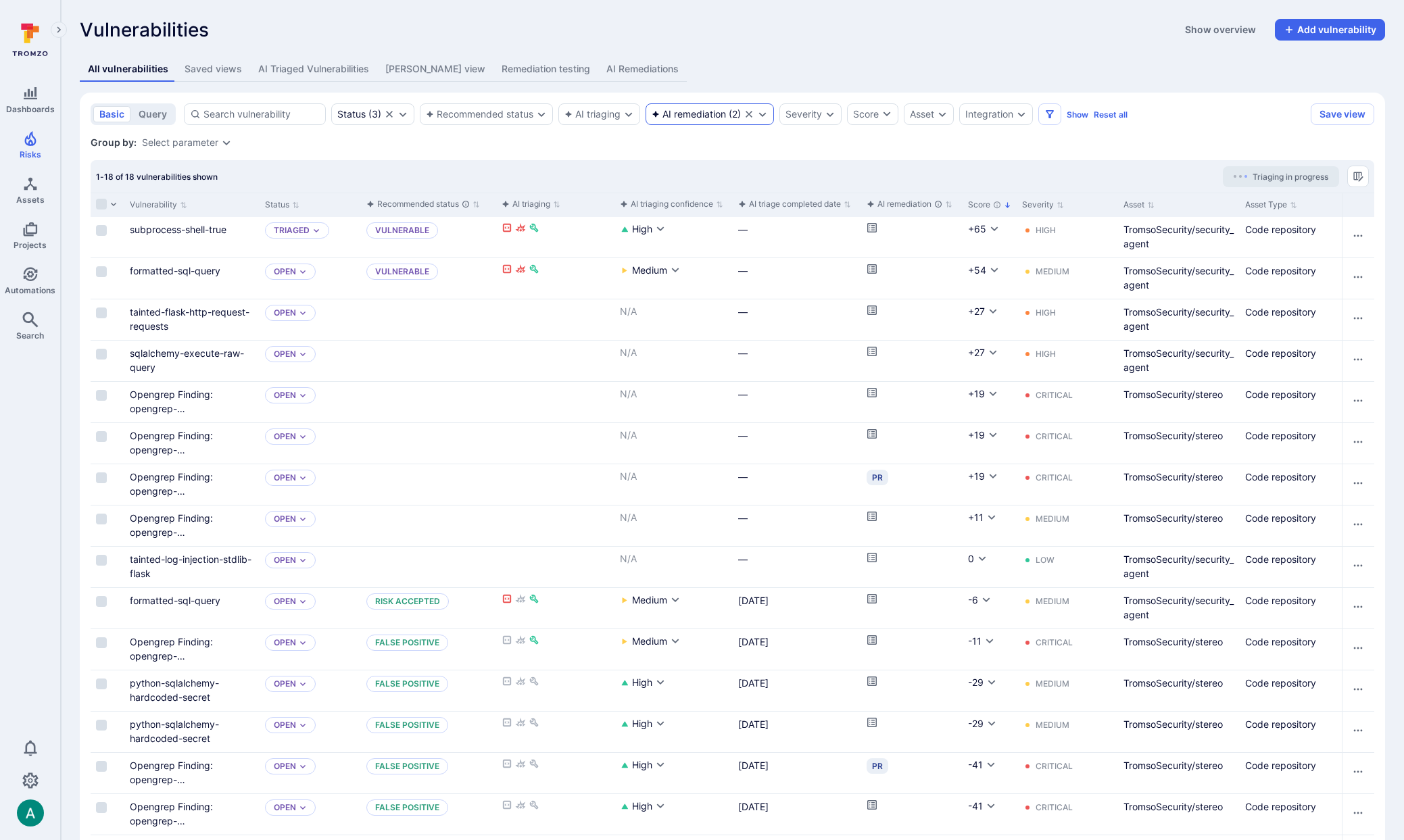
click at [675, 117] on div "AI remediation" at bounding box center [688, 114] width 74 height 11
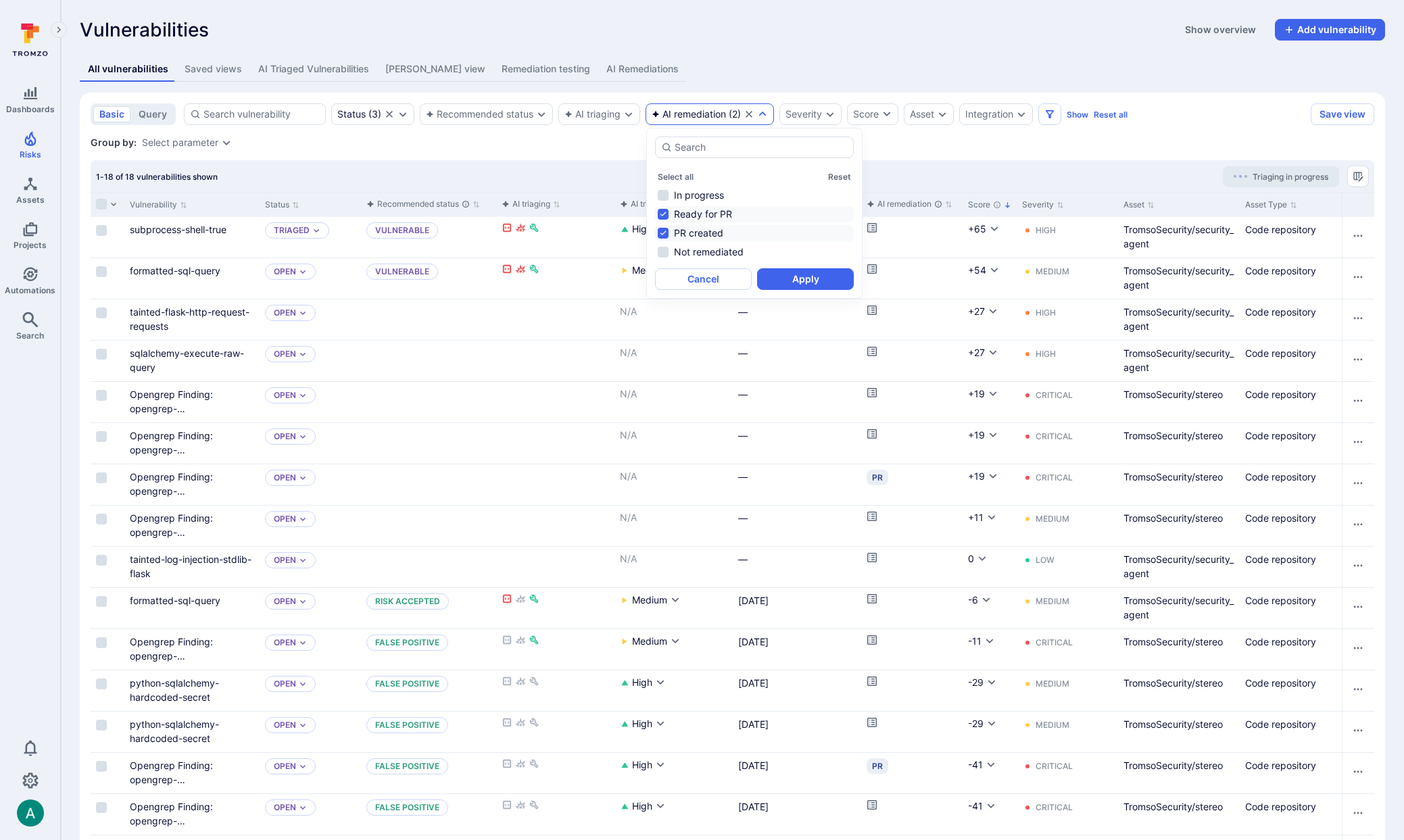
click at [678, 208] on li "Ready for PR" at bounding box center [755, 215] width 199 height 17
click at [679, 231] on li "PR created" at bounding box center [755, 233] width 199 height 17
drag, startPoint x: 710, startPoint y: 249, endPoint x: 749, endPoint y: 256, distance: 39.6
click at [710, 249] on li "Not remediated" at bounding box center [755, 252] width 199 height 17
drag, startPoint x: 809, startPoint y: 281, endPoint x: 507, endPoint y: 107, distance: 348.5
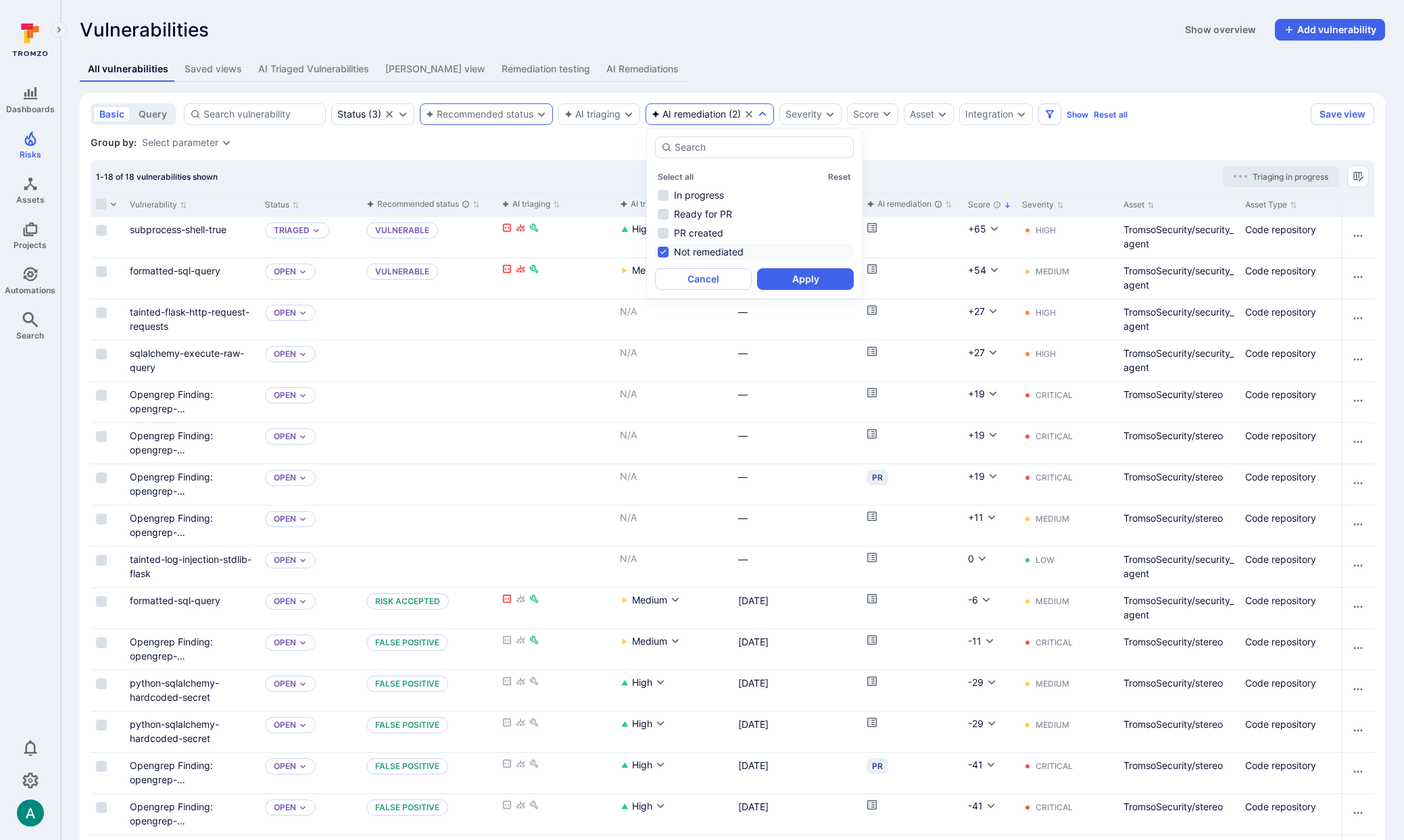
click at [809, 281] on button "Apply" at bounding box center [805, 278] width 97 height 22
click at [504, 117] on div "Recommended status" at bounding box center [479, 114] width 107 height 11
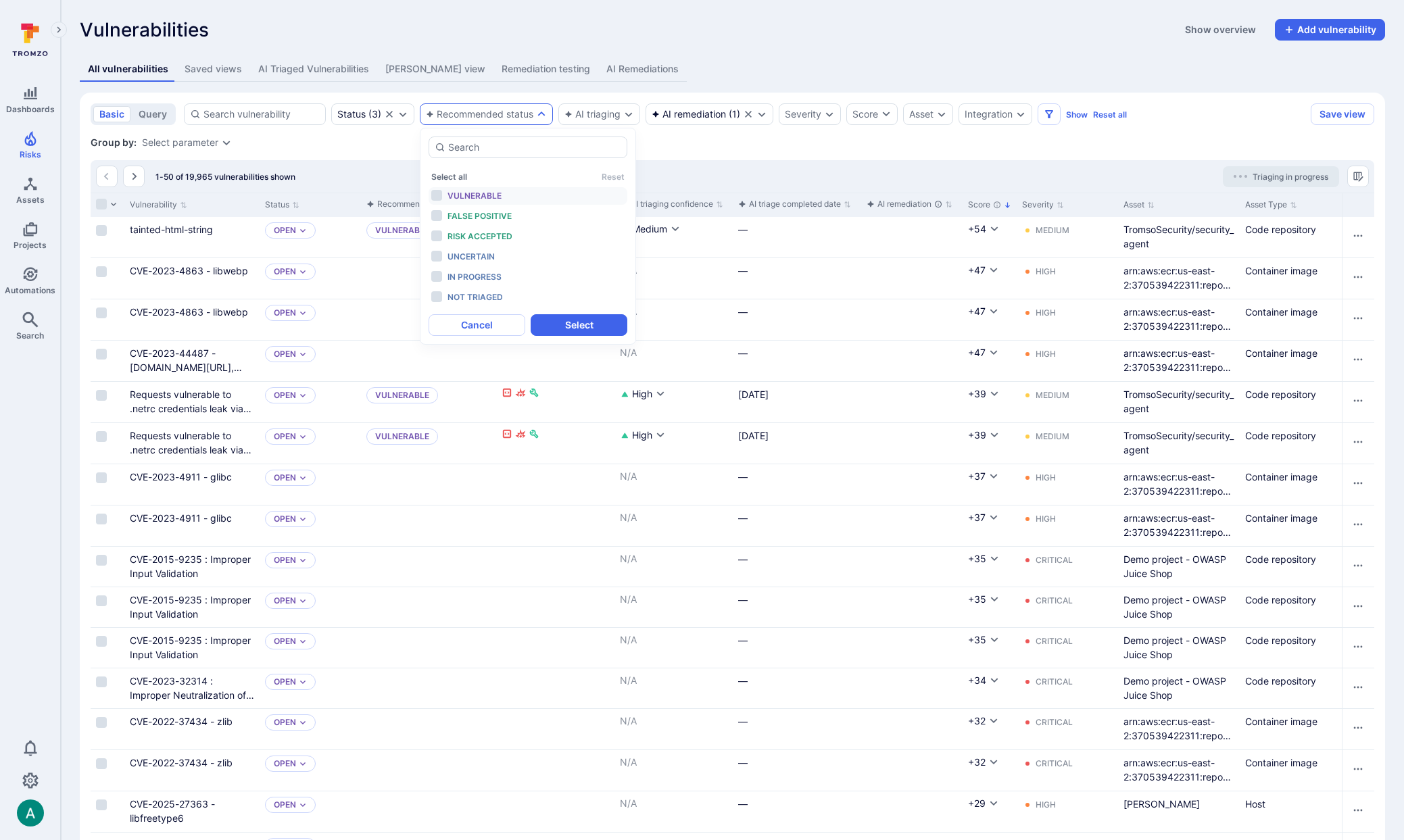
click at [472, 191] on span "Vulnerable" at bounding box center [475, 196] width 54 height 11
click at [559, 329] on button "Select" at bounding box center [579, 325] width 97 height 22
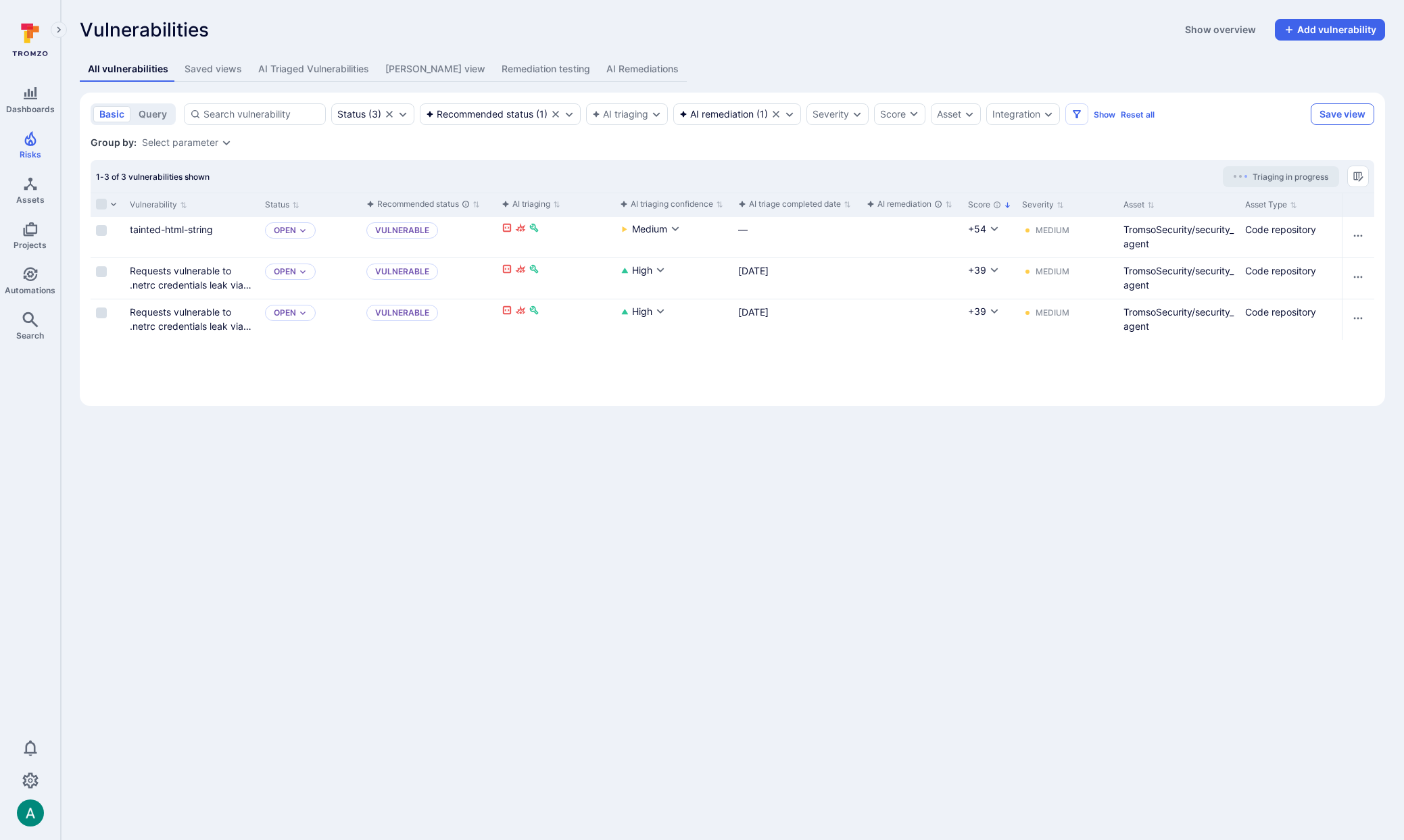
click at [1144, 115] on button "Save view" at bounding box center [1342, 114] width 64 height 22
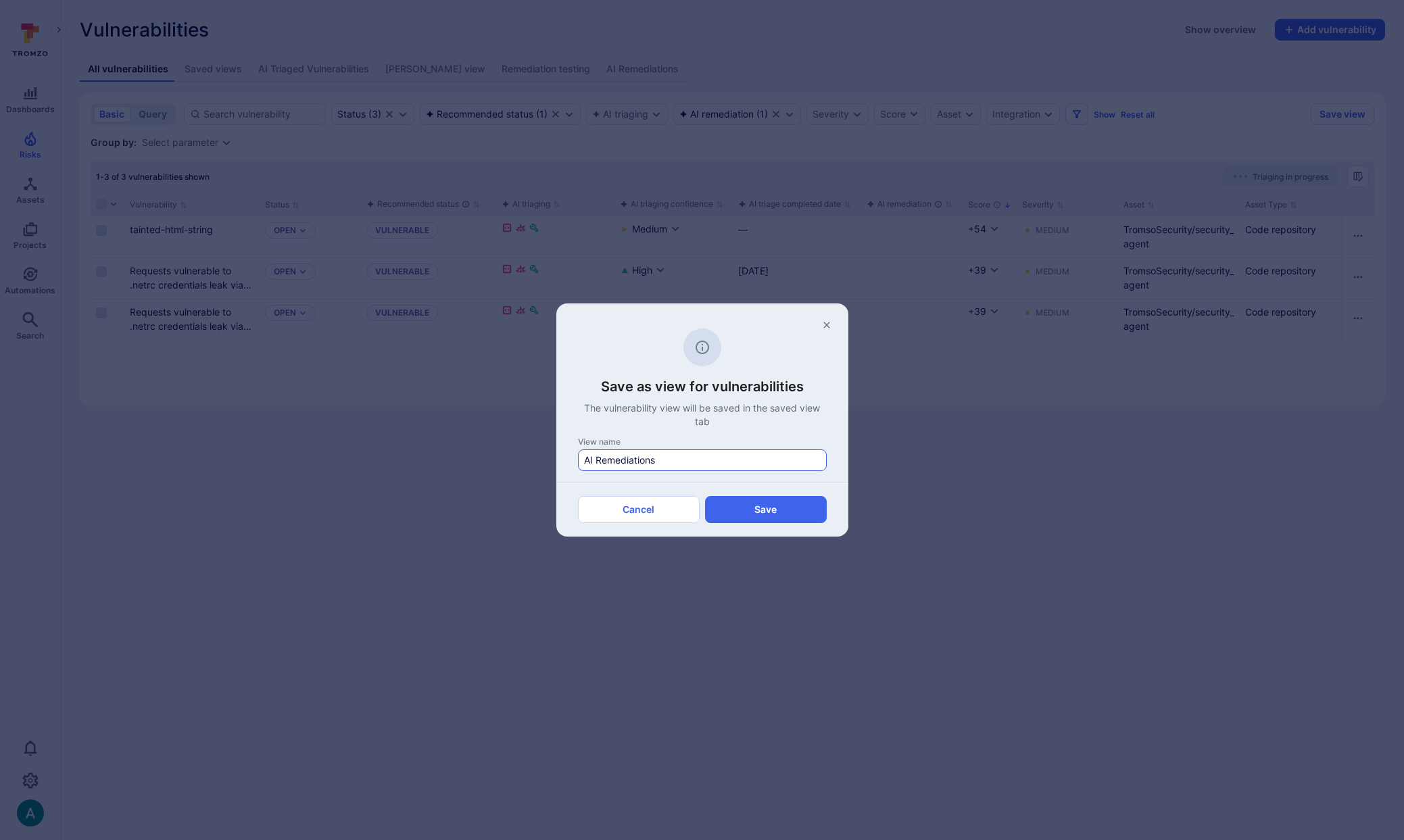
click at [632, 456] on input "AI Remediations" at bounding box center [702, 460] width 237 height 14
drag, startPoint x: 595, startPoint y: 461, endPoint x: 485, endPoint y: 455, distance: 110.2
click at [485, 455] on div "Save as view for vulnerabilities The vulnerability view will be saved in the sa…" at bounding box center [702, 420] width 1404 height 840
type input "Suggested for Remediation"
click at [751, 512] on button "Save" at bounding box center [766, 510] width 122 height 27
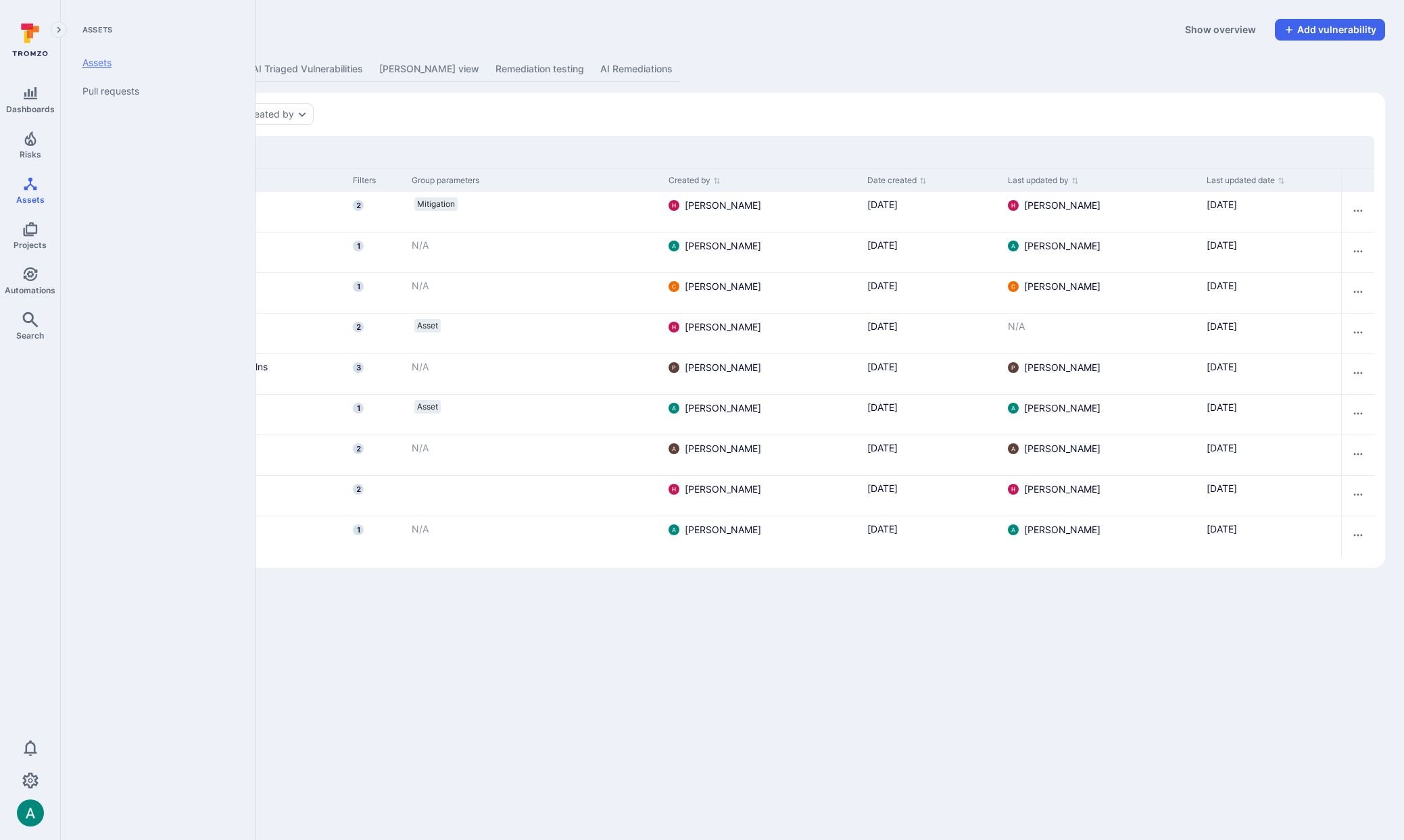
click at [95, 61] on link "Assets" at bounding box center [155, 63] width 167 height 29
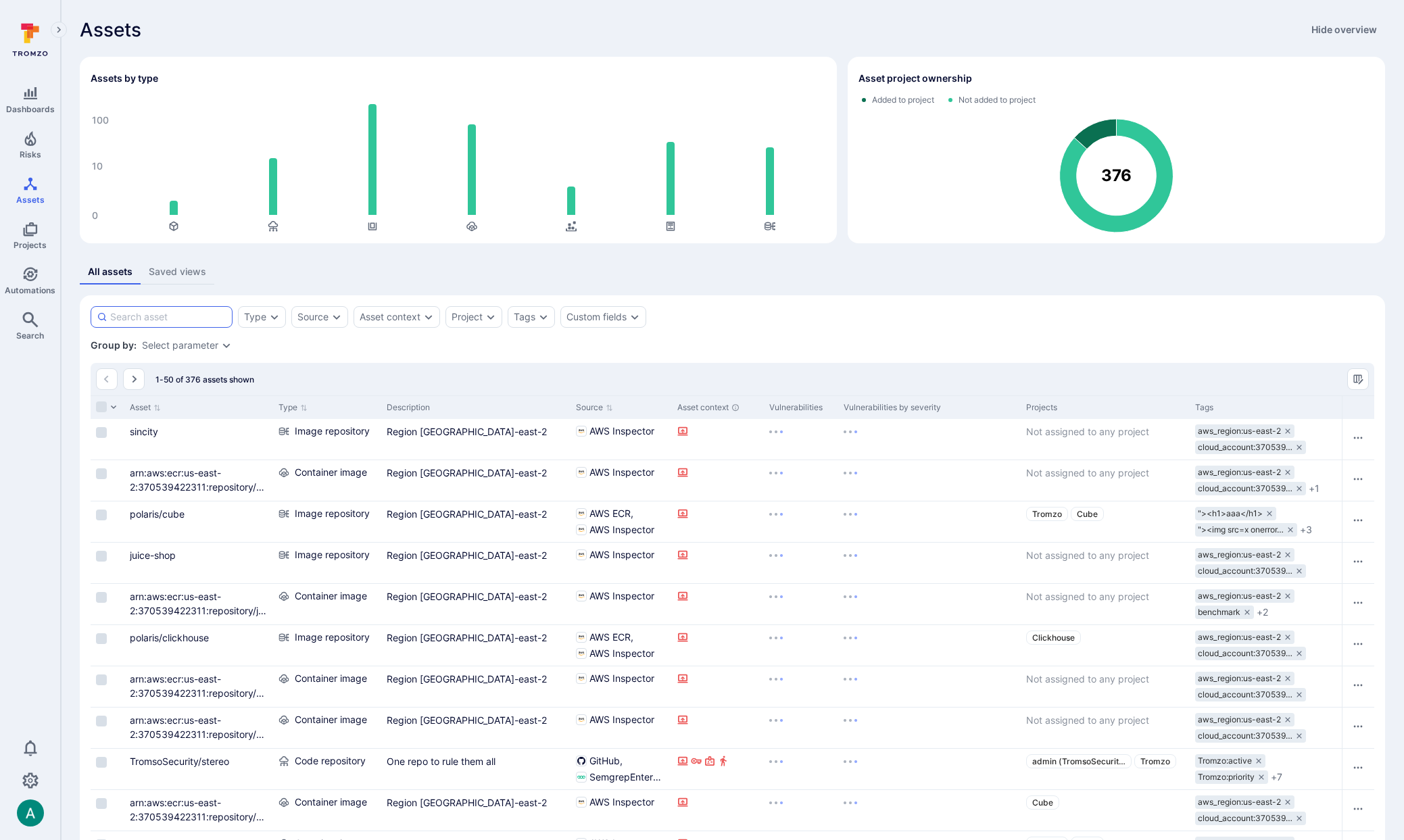
click at [150, 318] on input at bounding box center [168, 317] width 116 height 14
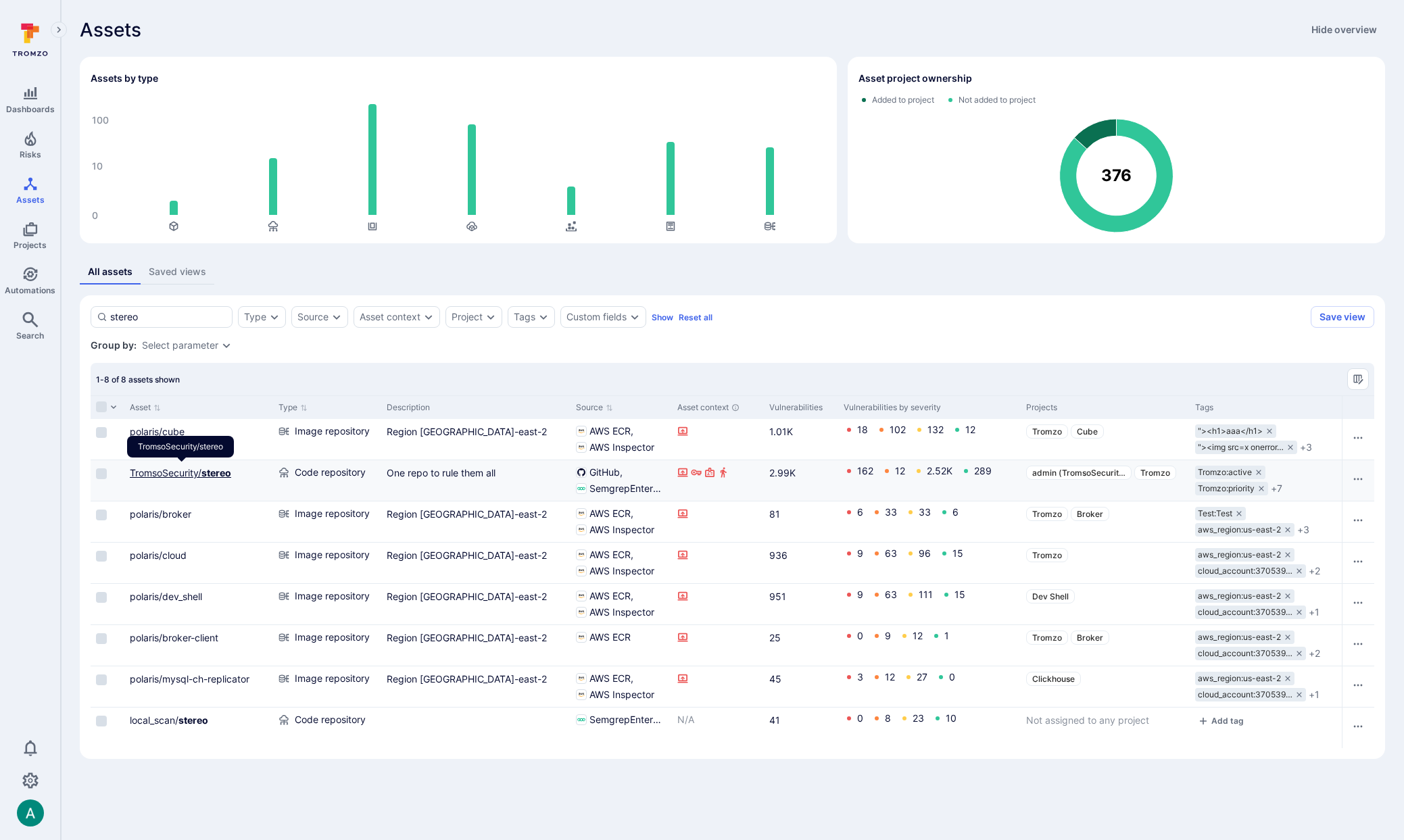
type input "stereo"
click at [200, 472] on link "TromsoSecurity/ stereo" at bounding box center [180, 472] width 101 height 11
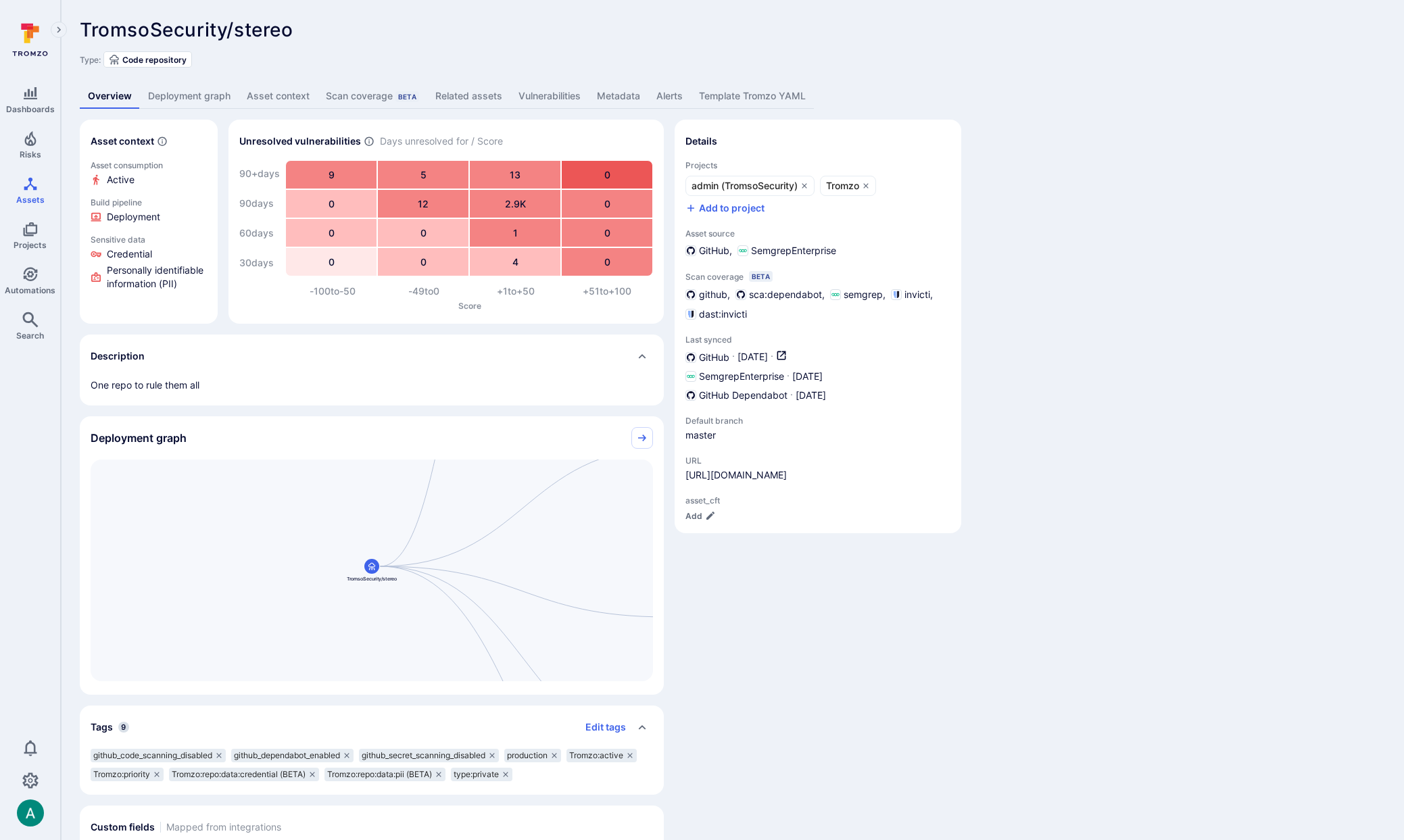
click at [583, 92] on link "Vulnerabilities" at bounding box center [550, 96] width 78 height 25
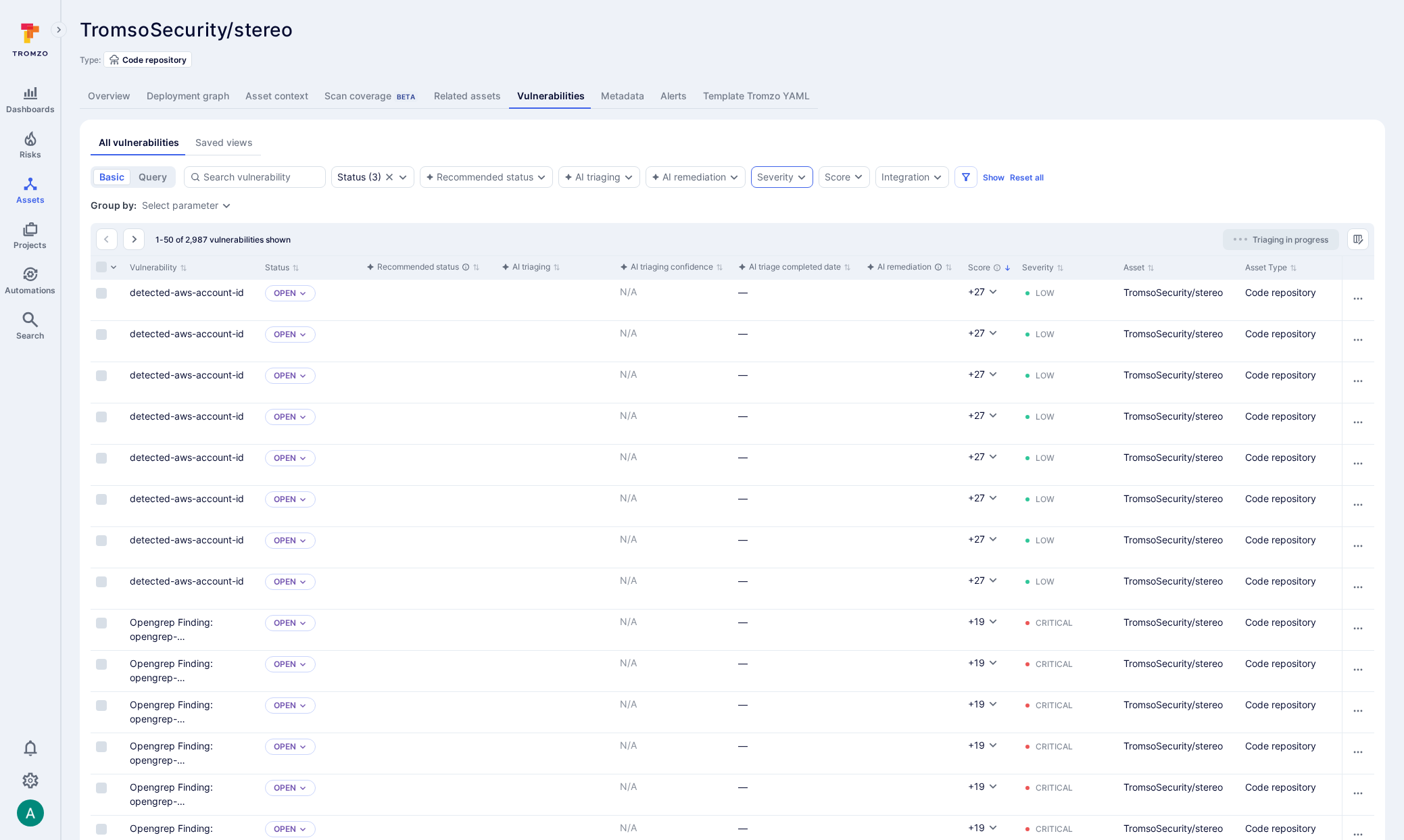
click at [797, 177] on div "Severity" at bounding box center [782, 177] width 62 height 22
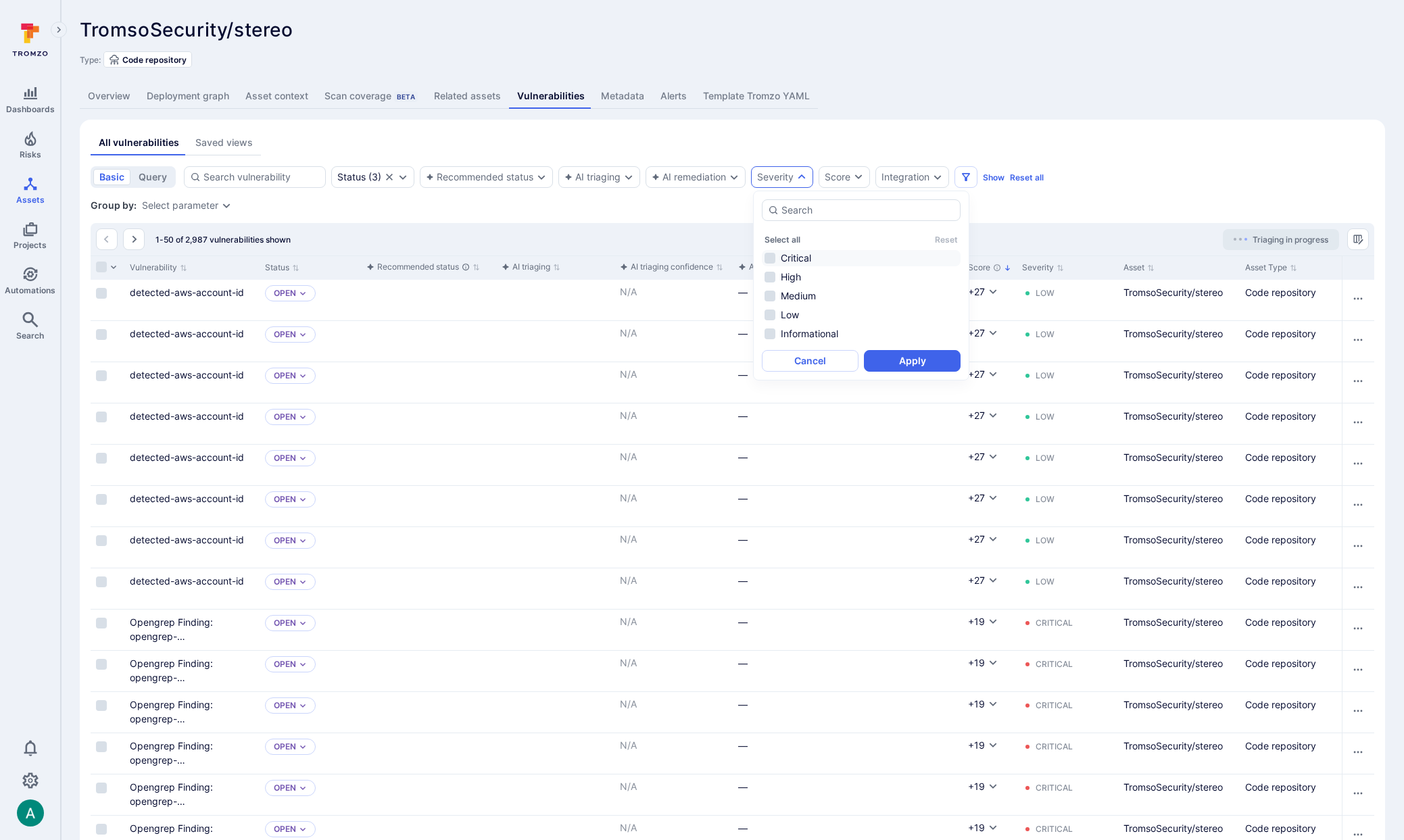
click at [814, 257] on li "Critical" at bounding box center [861, 258] width 199 height 17
click at [804, 279] on li "High" at bounding box center [861, 277] width 199 height 17
click at [809, 302] on li "Medium" at bounding box center [861, 297] width 199 height 17
click at [924, 363] on button "Apply" at bounding box center [912, 360] width 97 height 22
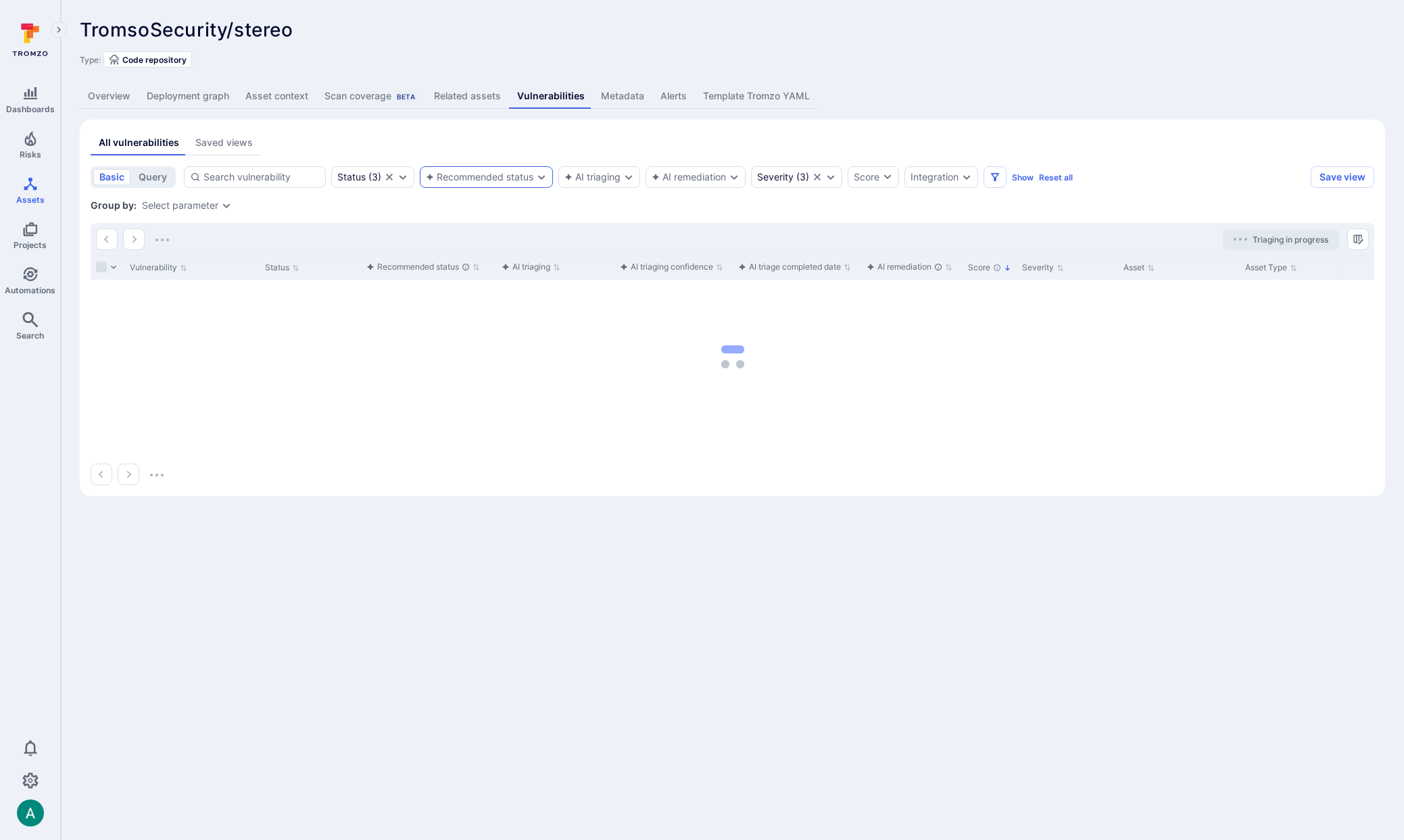
click at [489, 167] on div "Recommended status" at bounding box center [486, 177] width 133 height 22
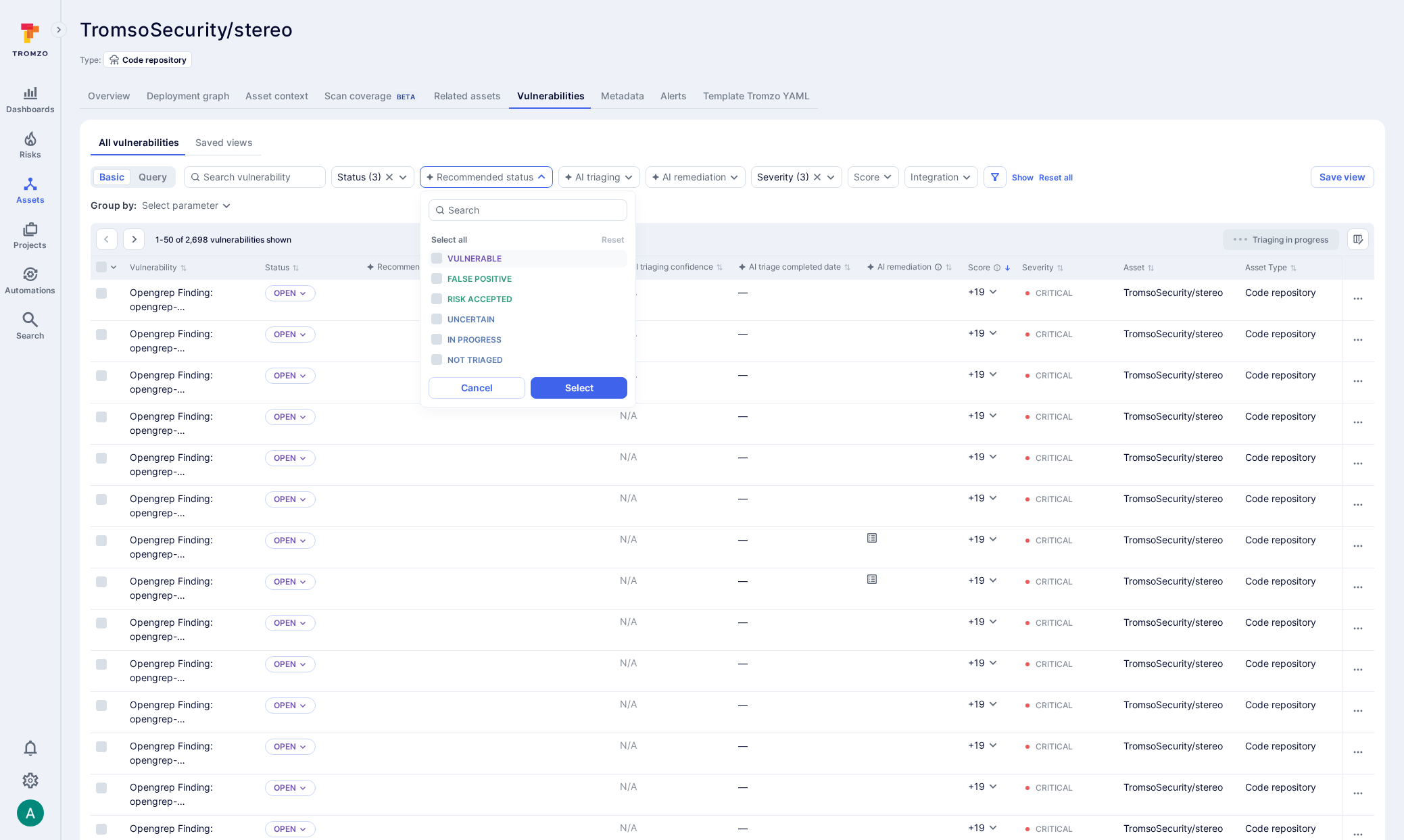
click at [468, 252] on div "Vulnerable" at bounding box center [503, 259] width 112 height 15
click at [498, 363] on span "Not triaged" at bounding box center [475, 360] width 56 height 11
click at [582, 384] on button "Select" at bounding box center [579, 387] width 97 height 22
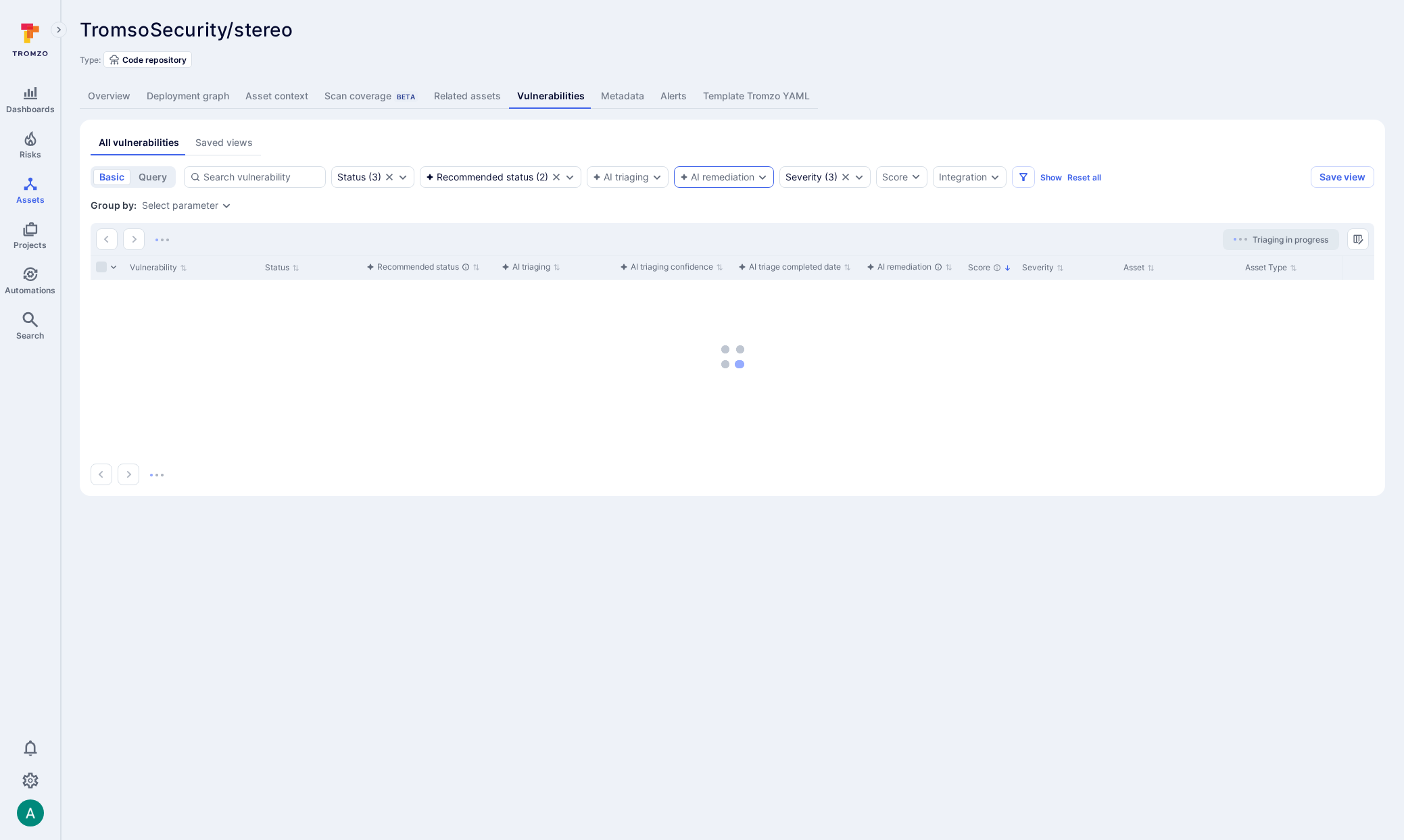
click at [706, 182] on div "AI remediation" at bounding box center [717, 177] width 74 height 11
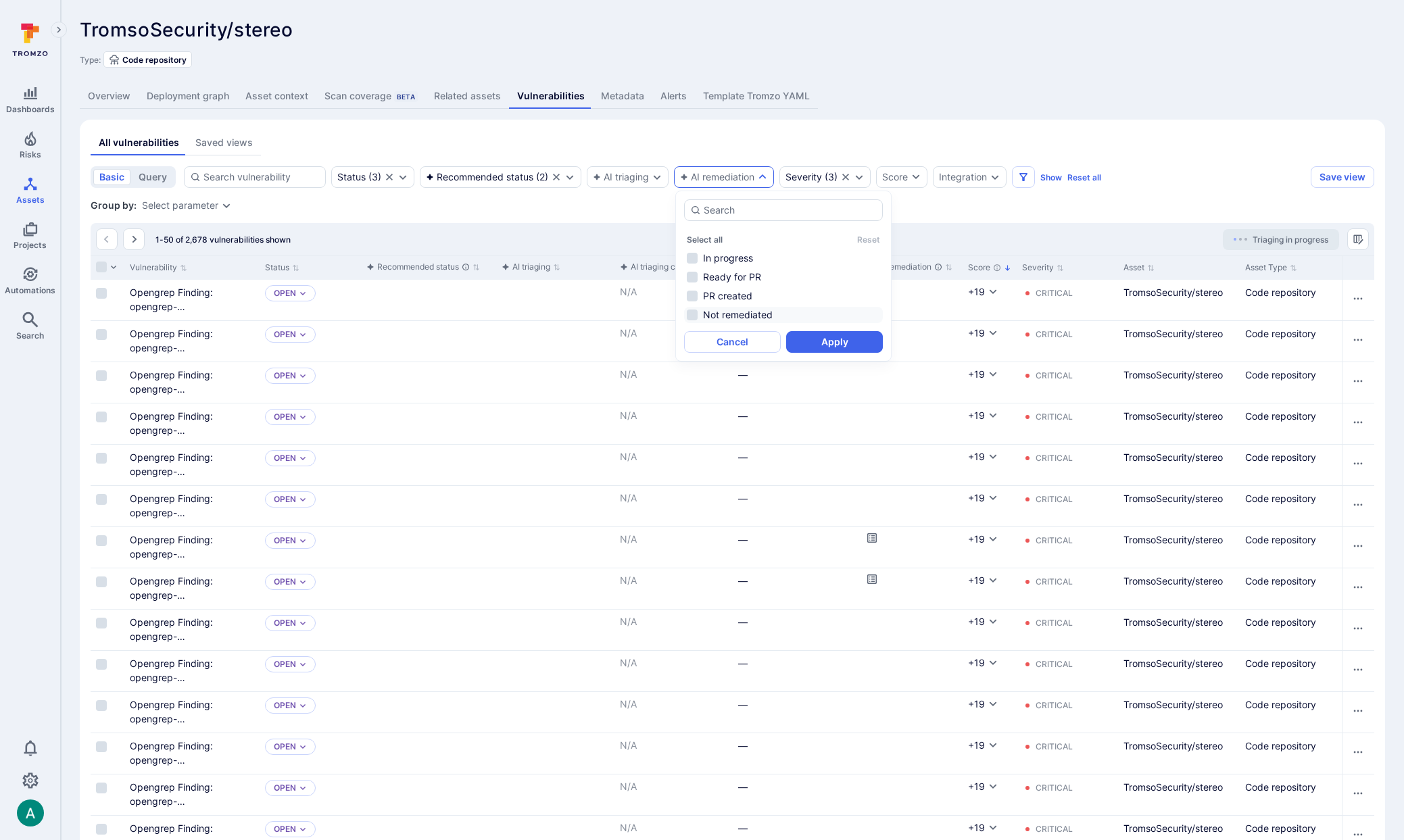
click at [726, 315] on li "Not remediated" at bounding box center [783, 315] width 199 height 17
click at [835, 336] on button "Apply" at bounding box center [834, 342] width 97 height 22
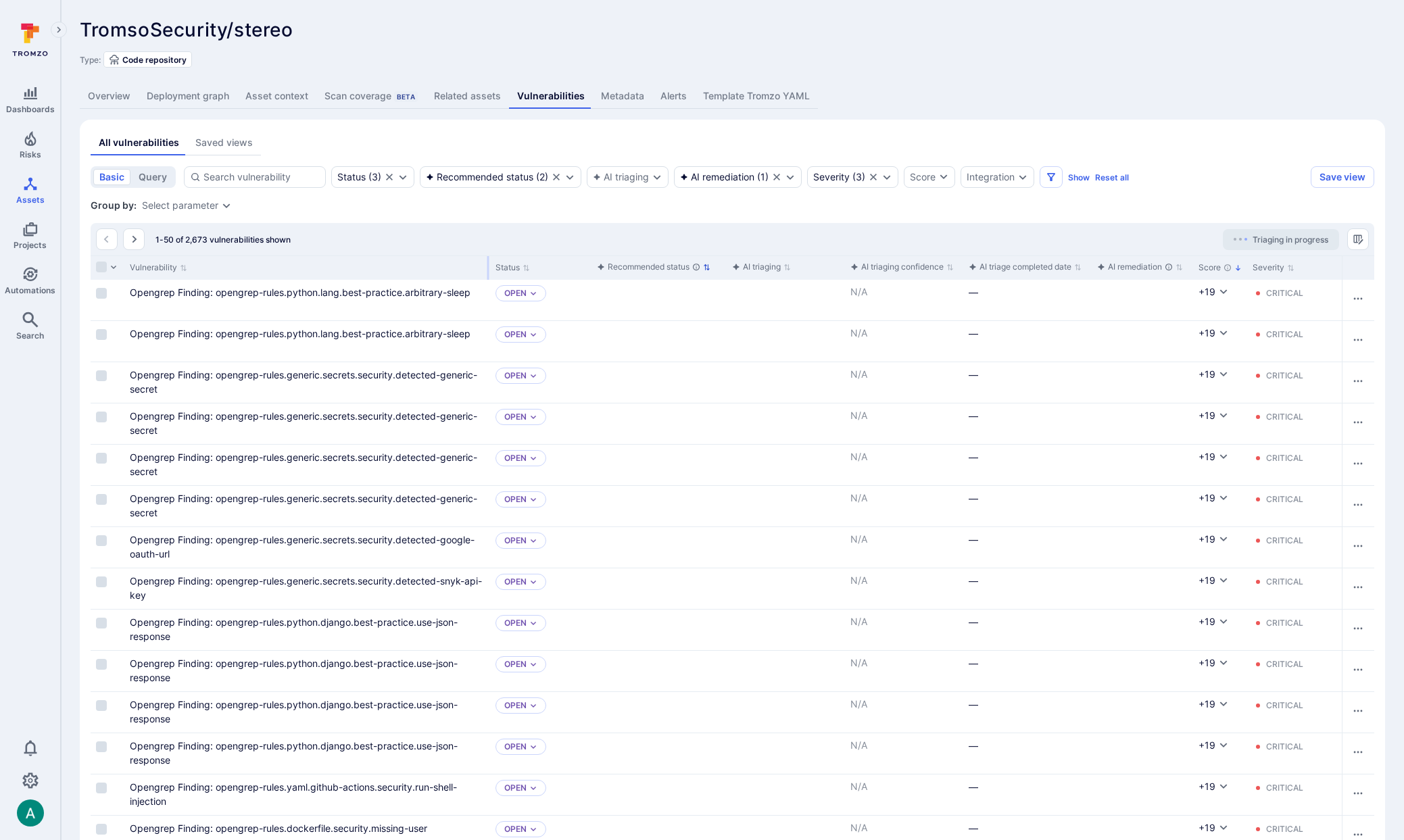
drag, startPoint x: 257, startPoint y: 265, endPoint x: 487, endPoint y: 261, distance: 230.0
click at [487, 261] on div at bounding box center [488, 268] width 2 height 24
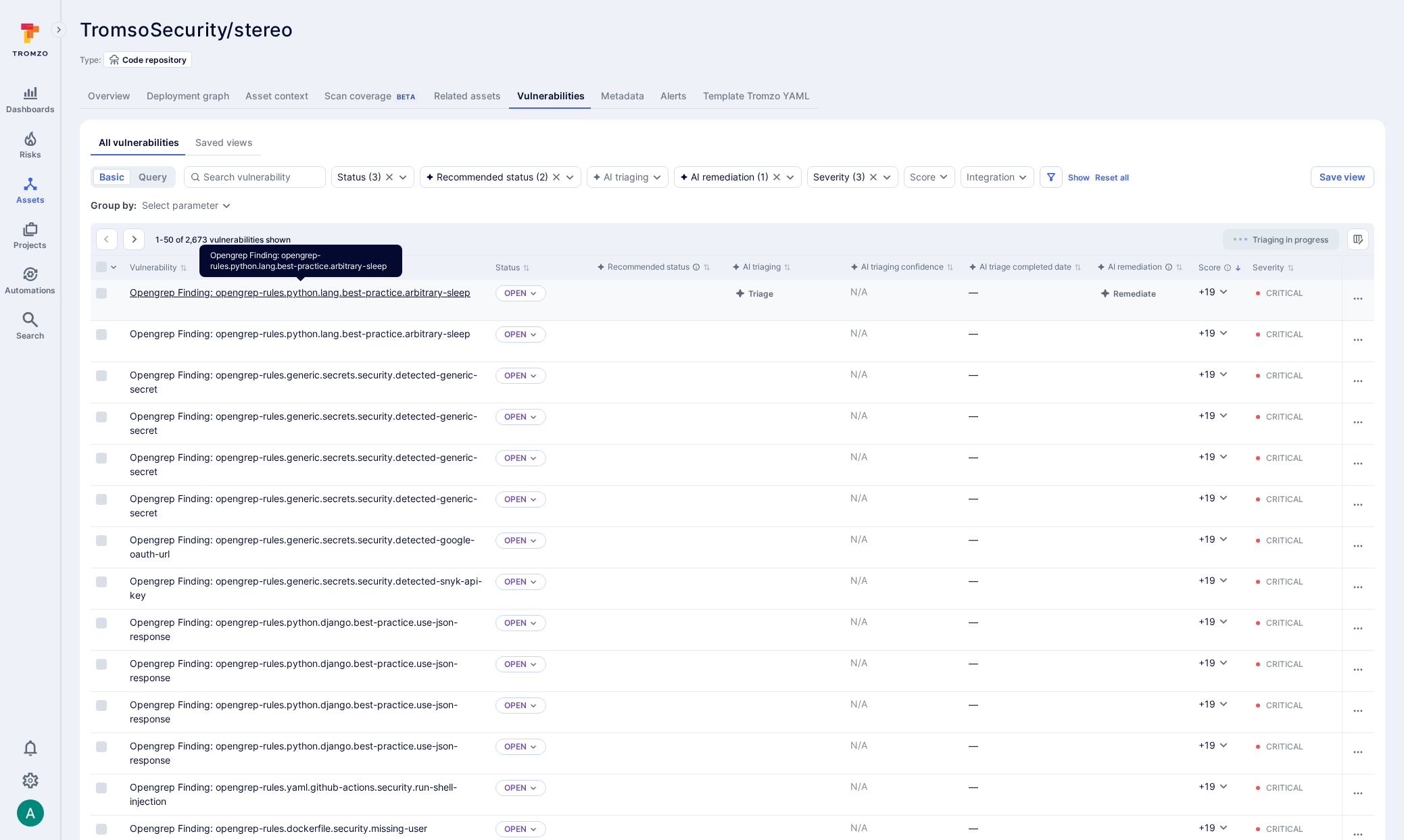
click at [214, 294] on link "Opengrep Finding: opengrep-rules.python.lang.best-practice.arbitrary-sleep" at bounding box center [300, 292] width 341 height 11
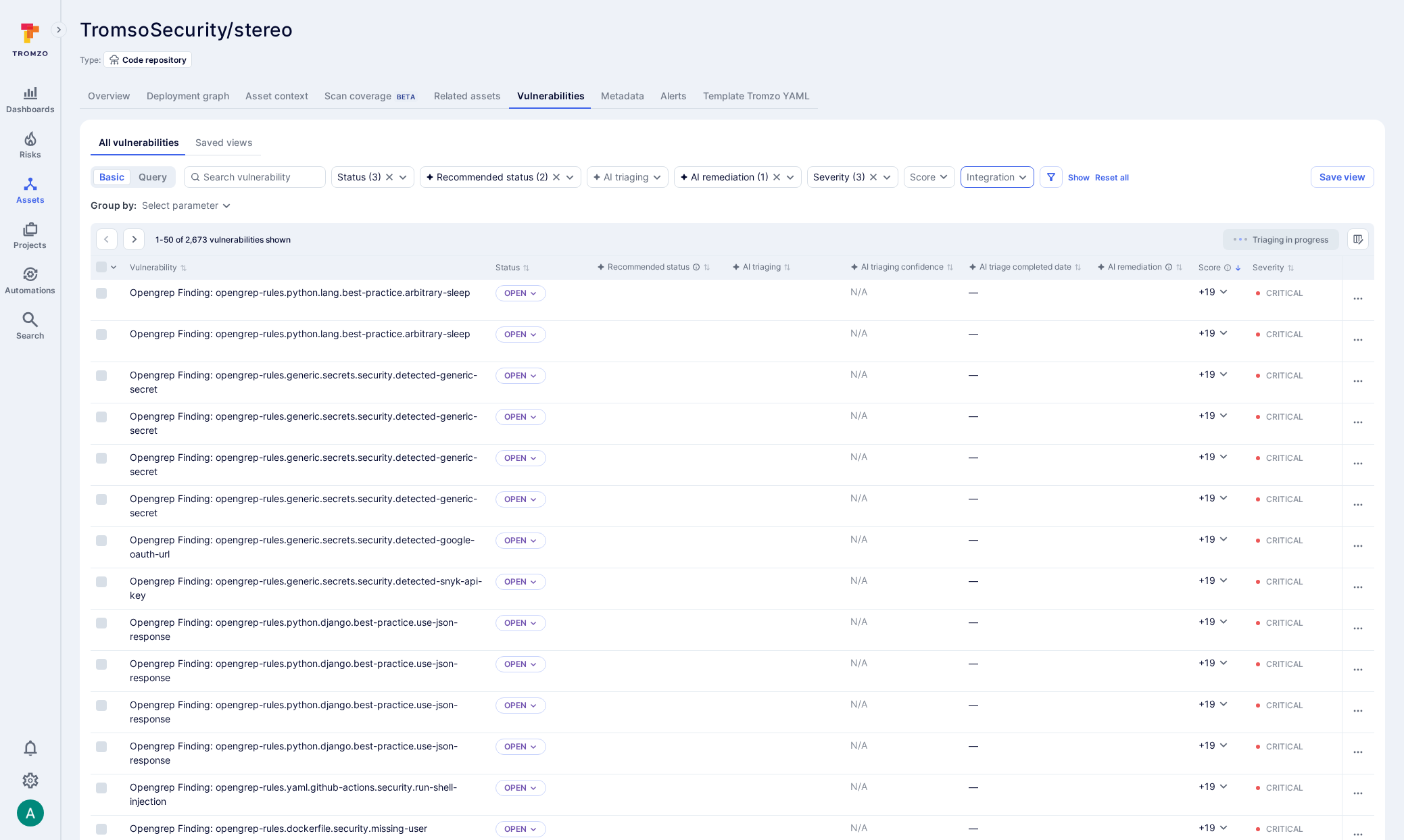
click at [986, 175] on div "Integration" at bounding box center [991, 177] width 48 height 11
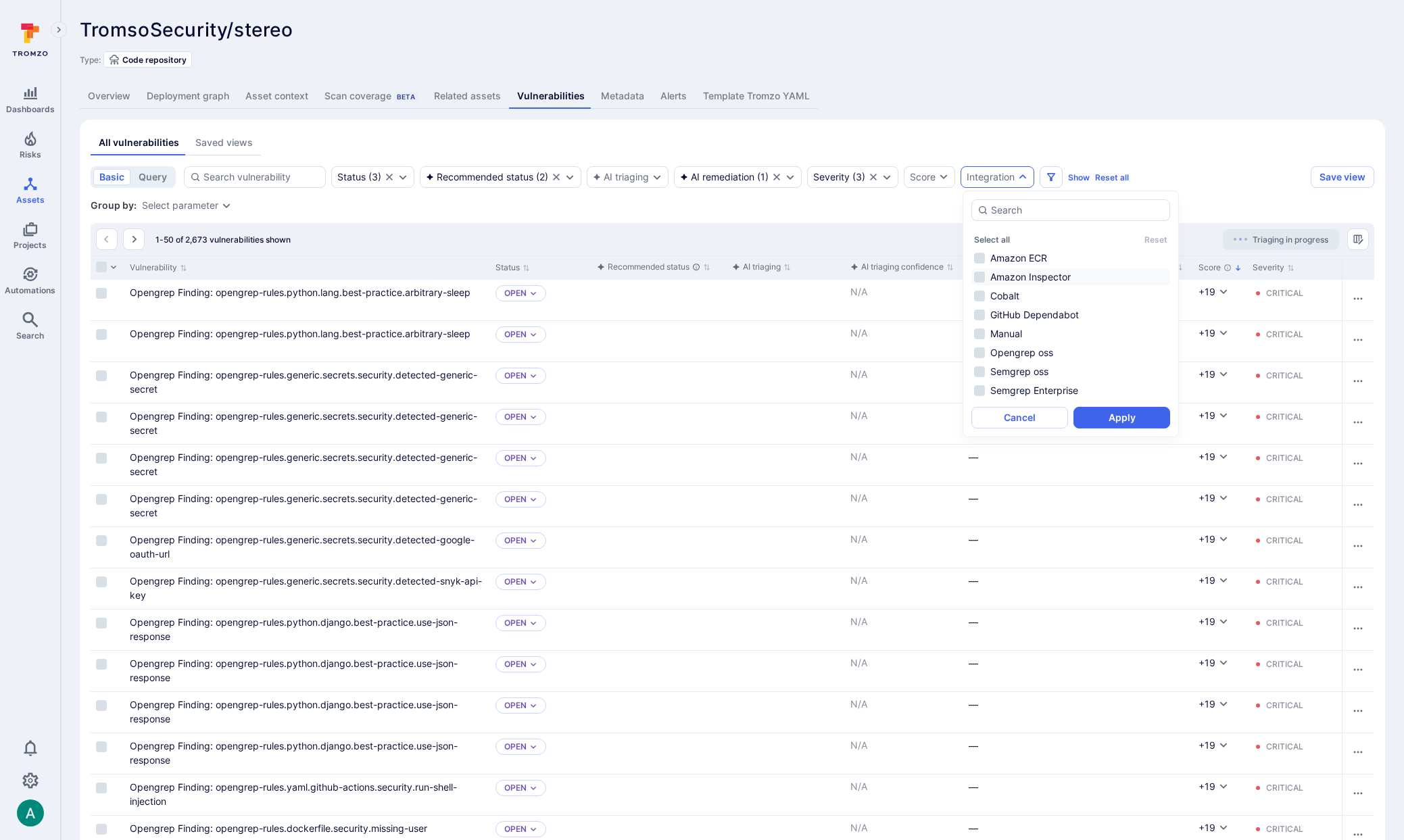
click at [1012, 275] on li "Amazon Inspector" at bounding box center [1071, 277] width 199 height 17
click at [1023, 260] on li "Amazon ECR" at bounding box center [1071, 258] width 199 height 17
click at [1025, 316] on li "GitHub Dependabot" at bounding box center [1071, 315] width 199 height 17
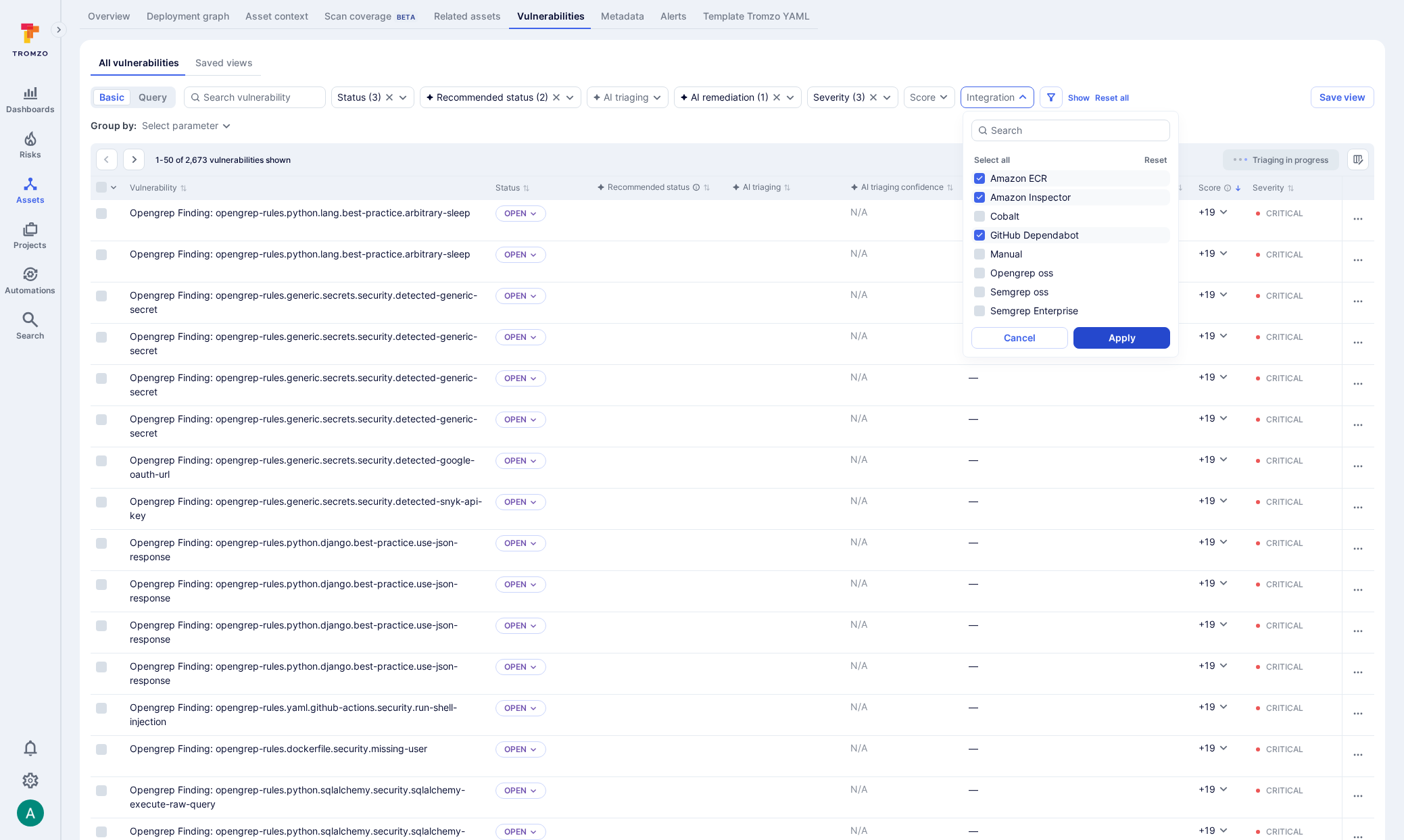
scroll to position [80, 0]
click at [1125, 342] on button "Apply" at bounding box center [1122, 337] width 97 height 22
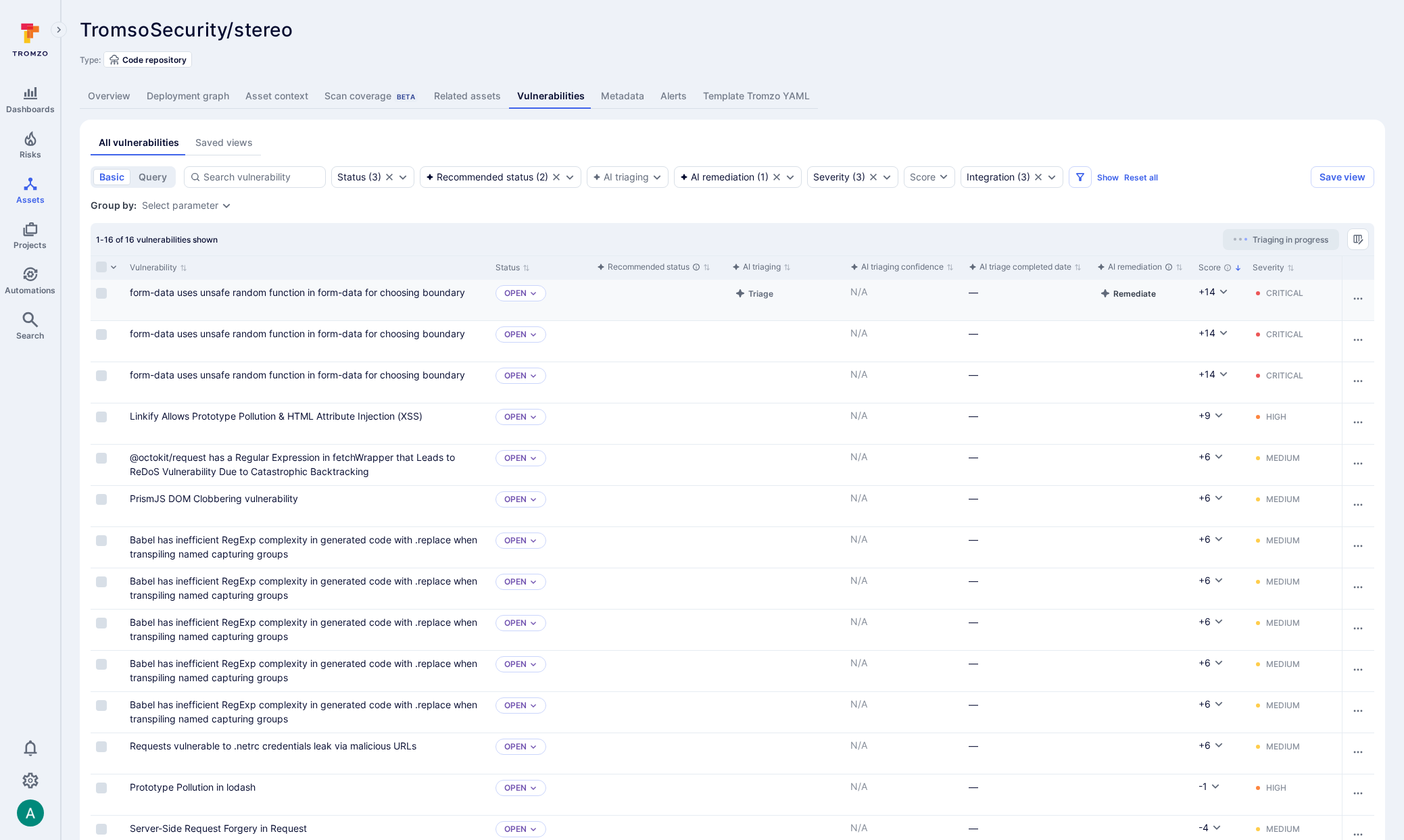
click at [1126, 290] on button "Remediate" at bounding box center [1128, 294] width 62 height 17
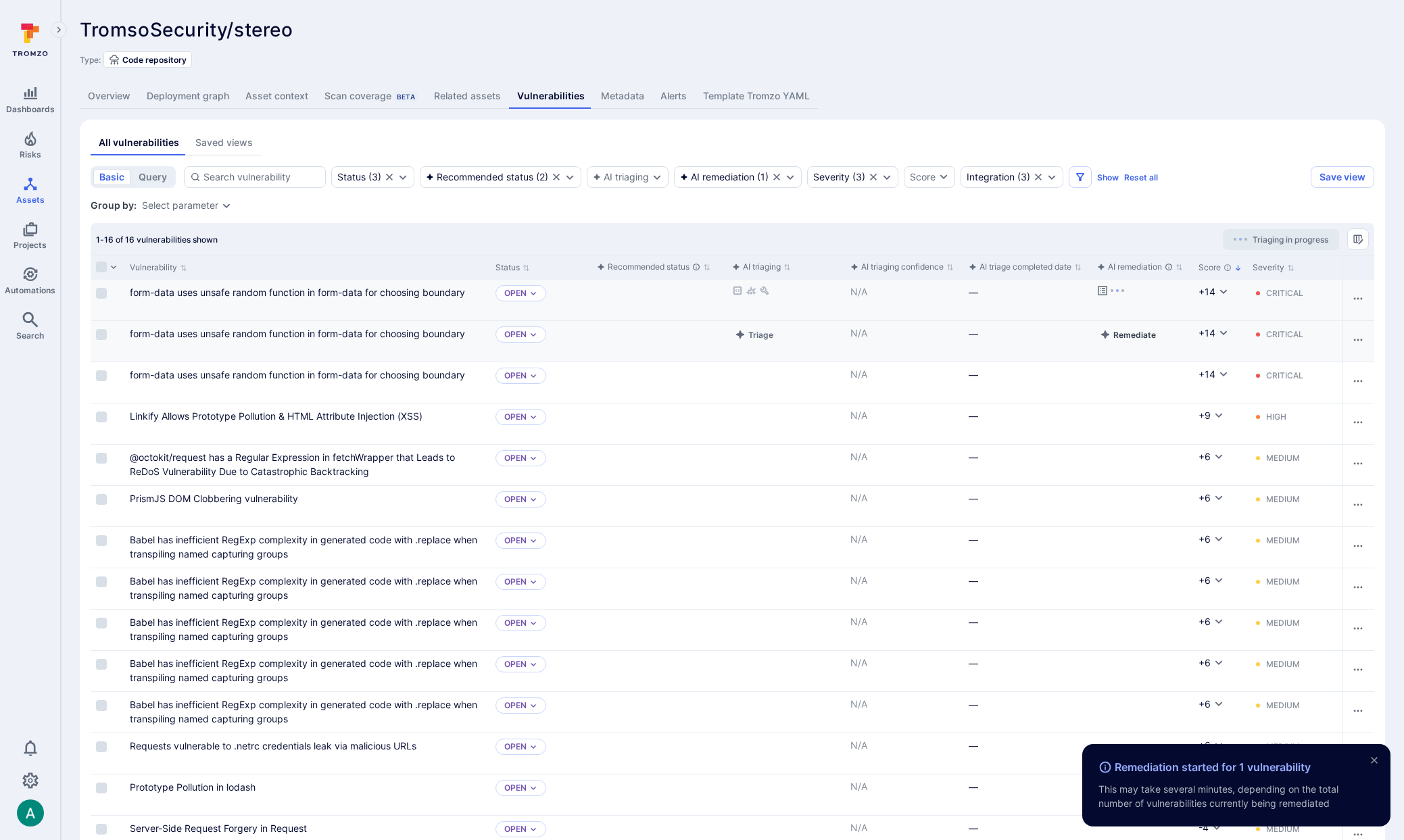
click at [1131, 333] on button "Remediate" at bounding box center [1128, 335] width 62 height 17
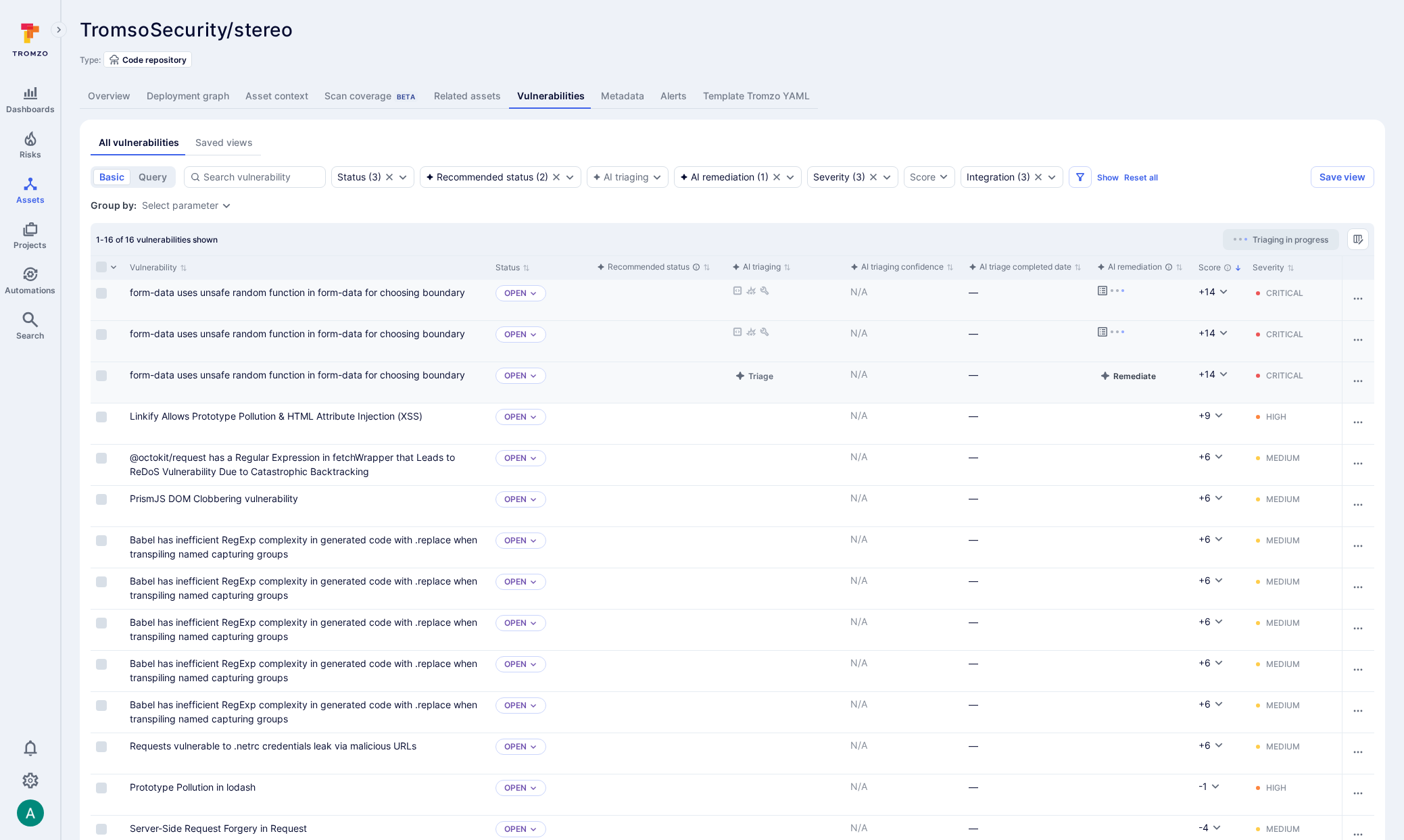
click at [1132, 375] on button "Remediate" at bounding box center [1128, 376] width 62 height 17
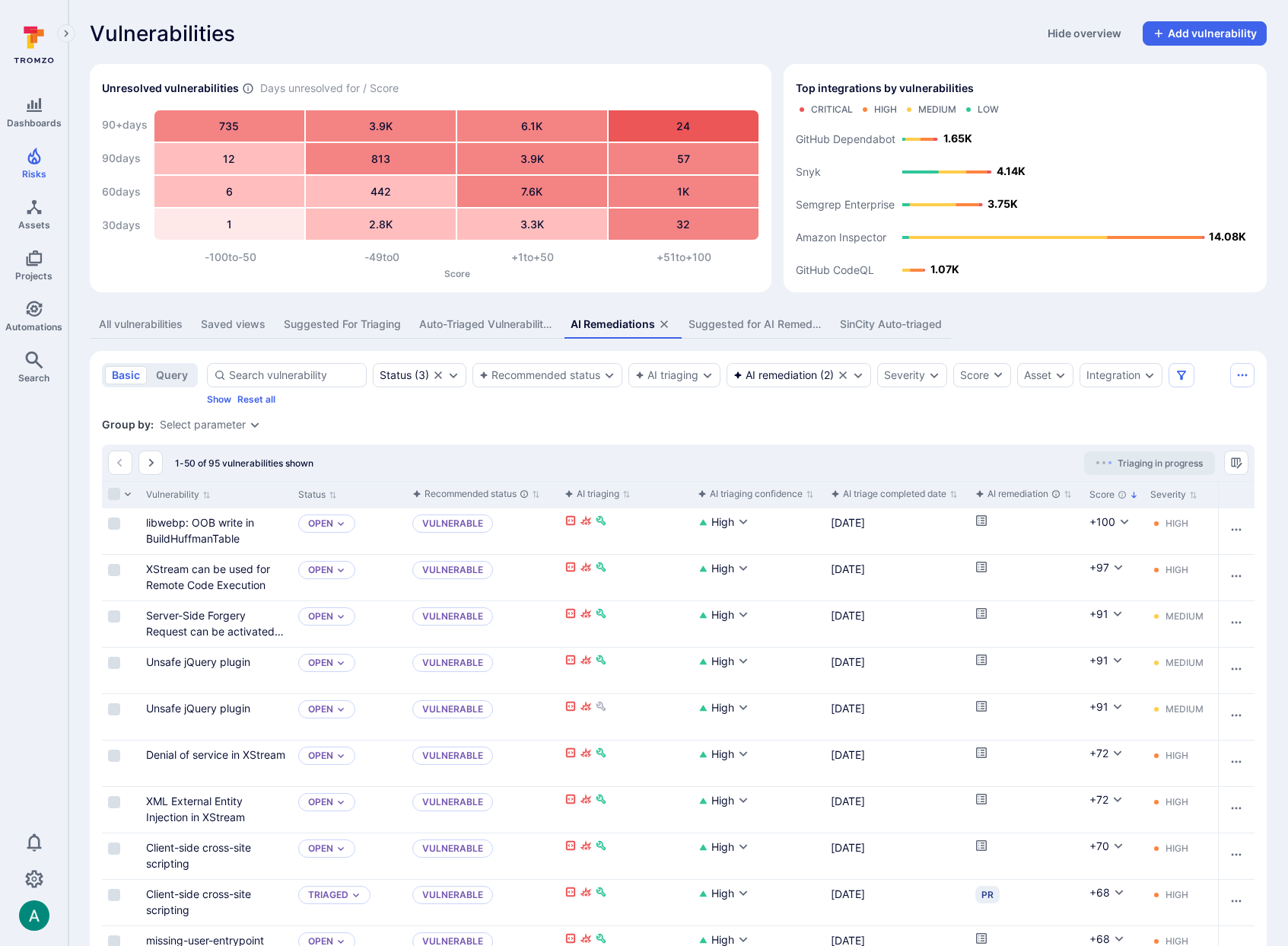
click at [738, 330] on div "Suggested for AI Remediation" at bounding box center [756, 325] width 134 height 15
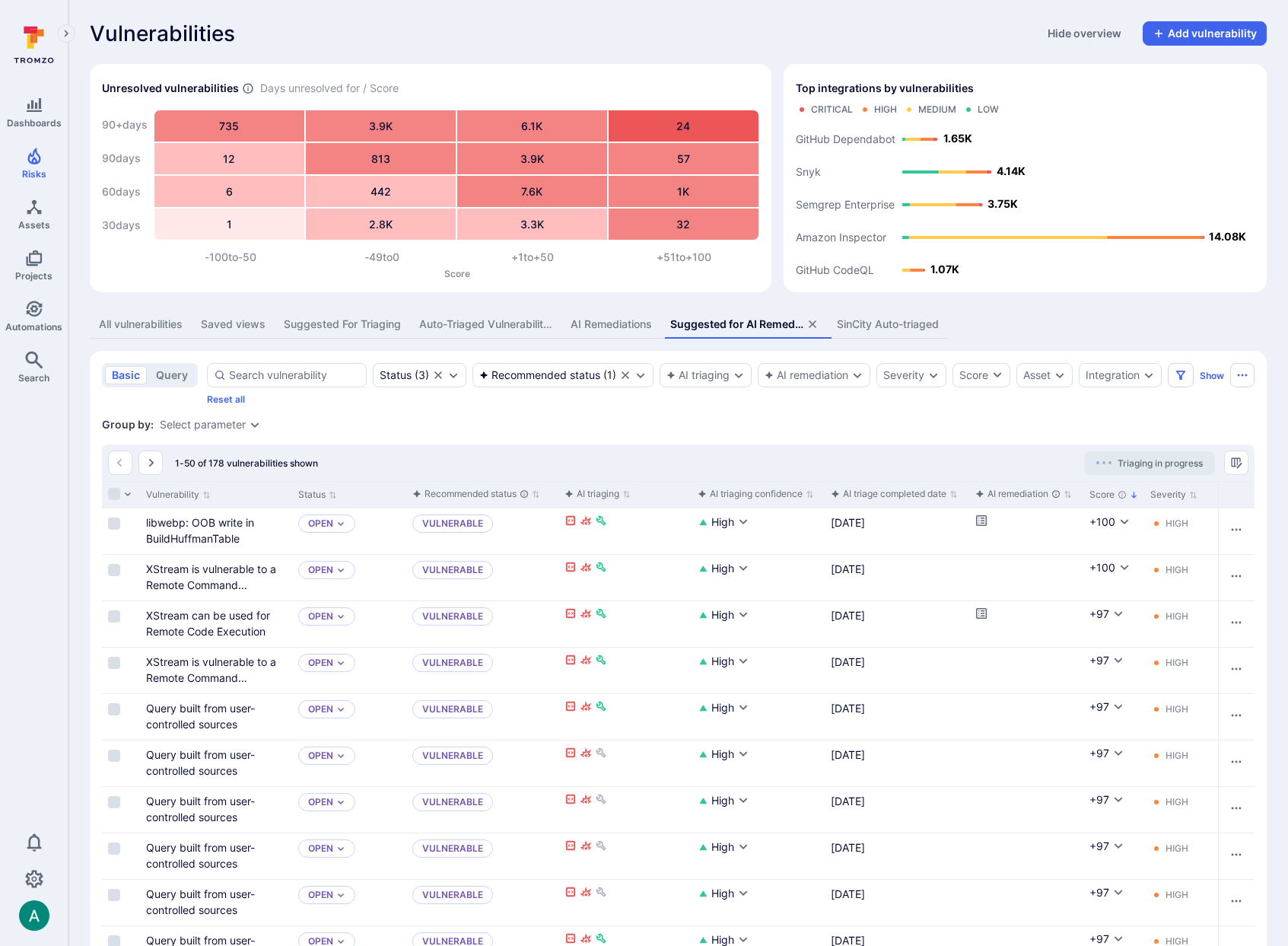
click at [752, 324] on div "Suggested for AI Remediation" at bounding box center [737, 325] width 134 height 15
click at [643, 375] on icon "Expand dropdown" at bounding box center [641, 375] width 8 height 5
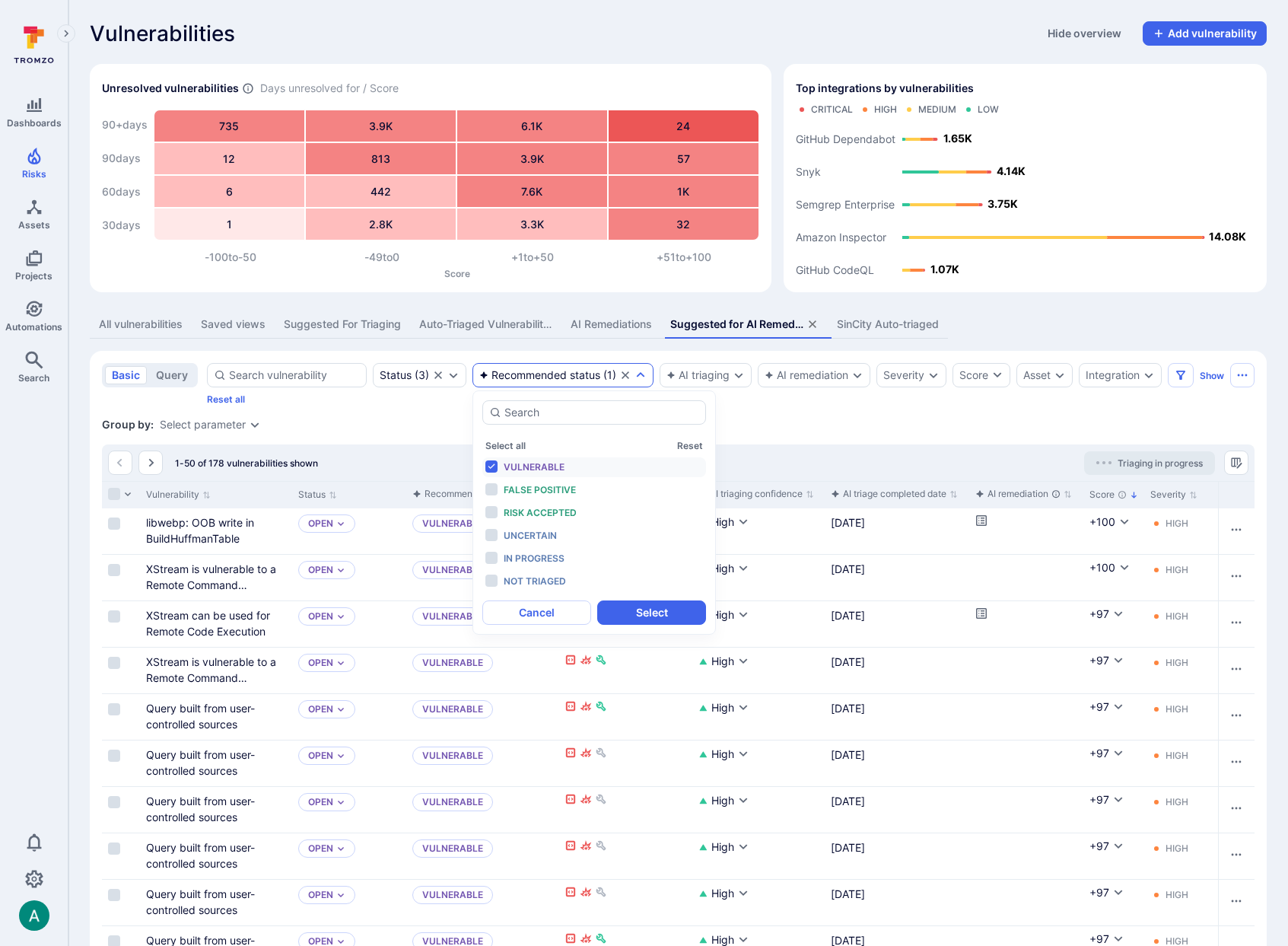
click at [821, 429] on div "Group by: Select parameter" at bounding box center [679, 424] width 1153 height 15
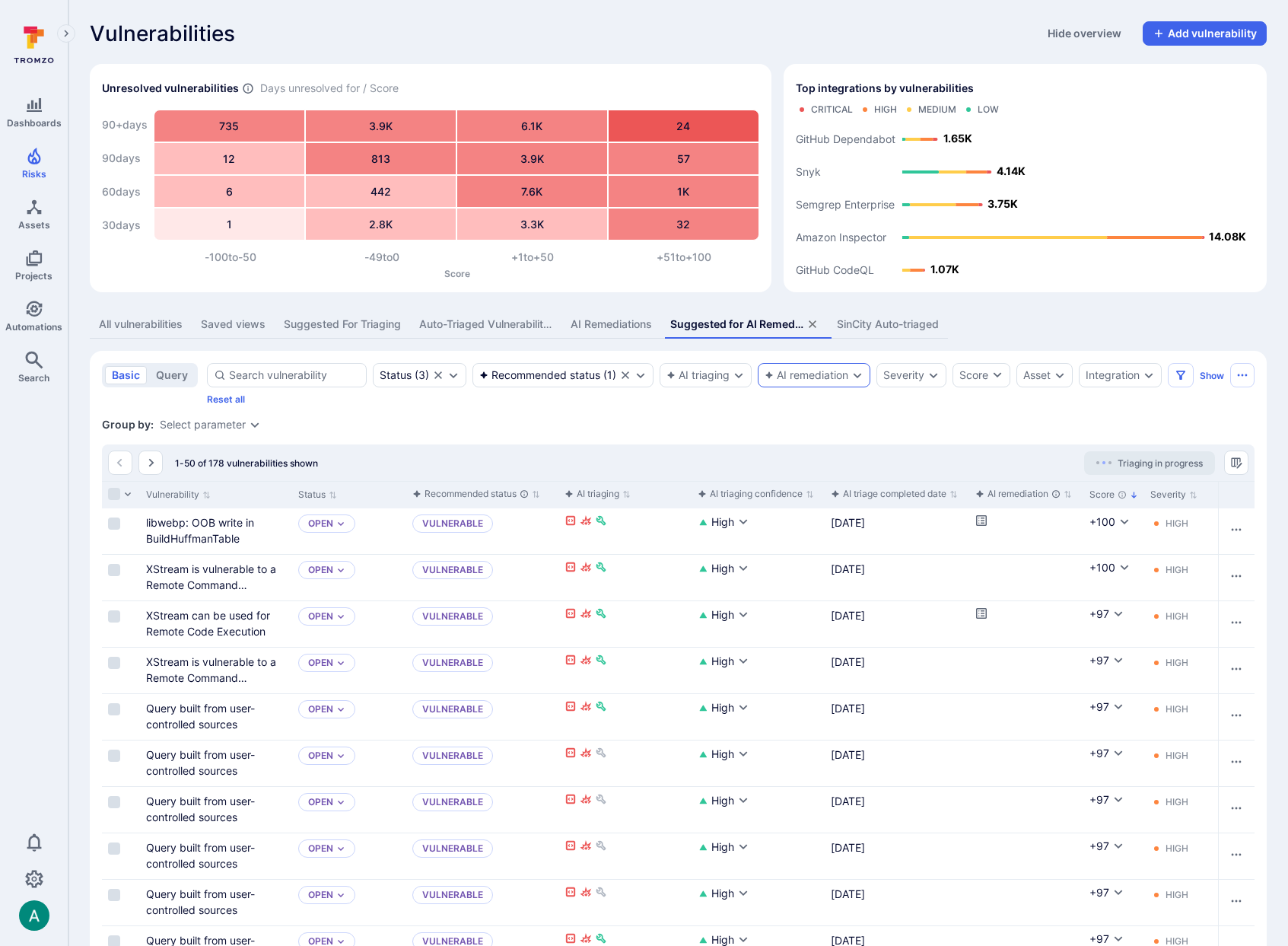
click at [820, 380] on div "AI remediation" at bounding box center [806, 375] width 84 height 12
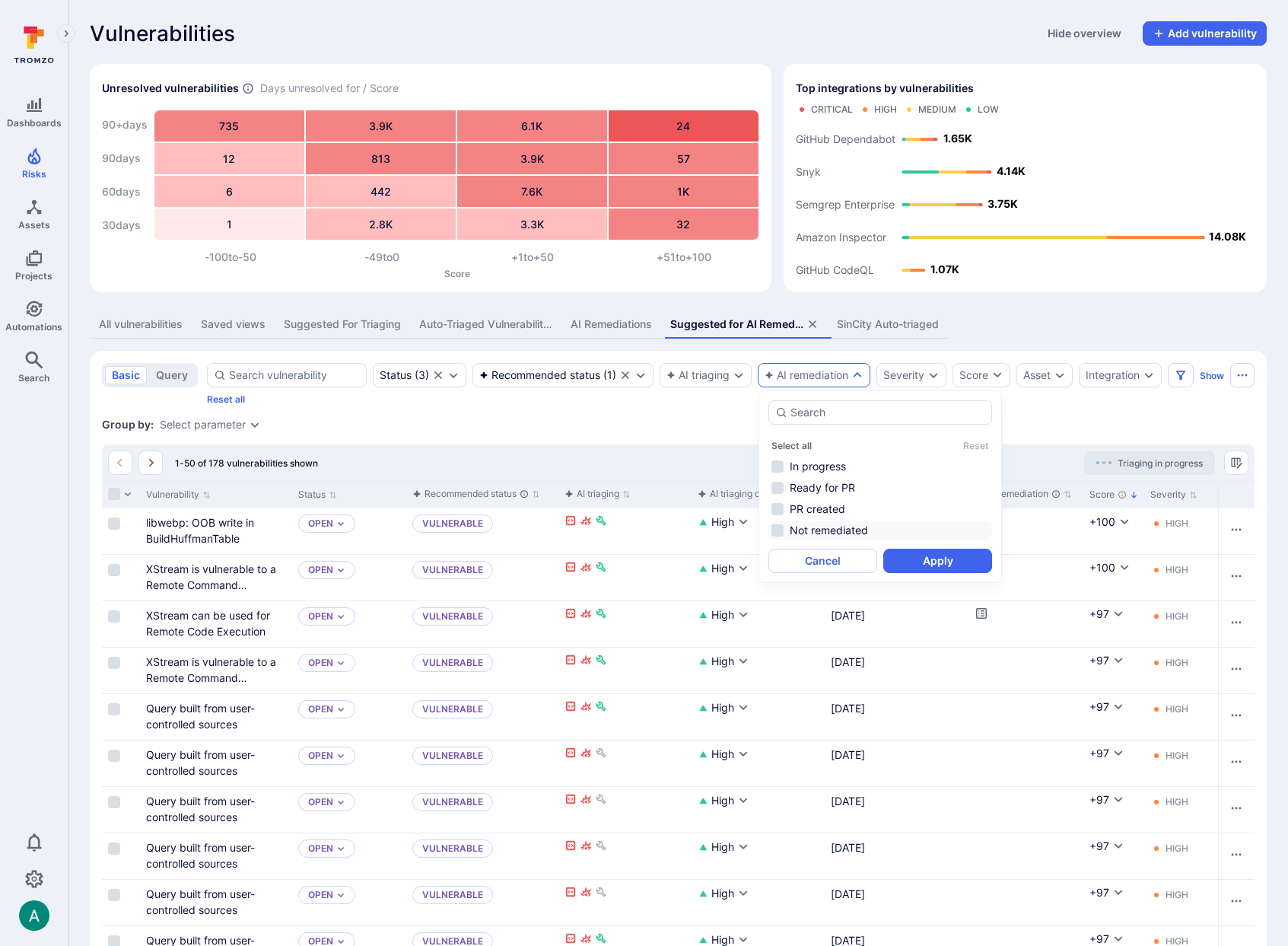
click at [828, 532] on li "Not remediated" at bounding box center [880, 531] width 224 height 19
click at [947, 565] on button "Apply" at bounding box center [937, 560] width 109 height 25
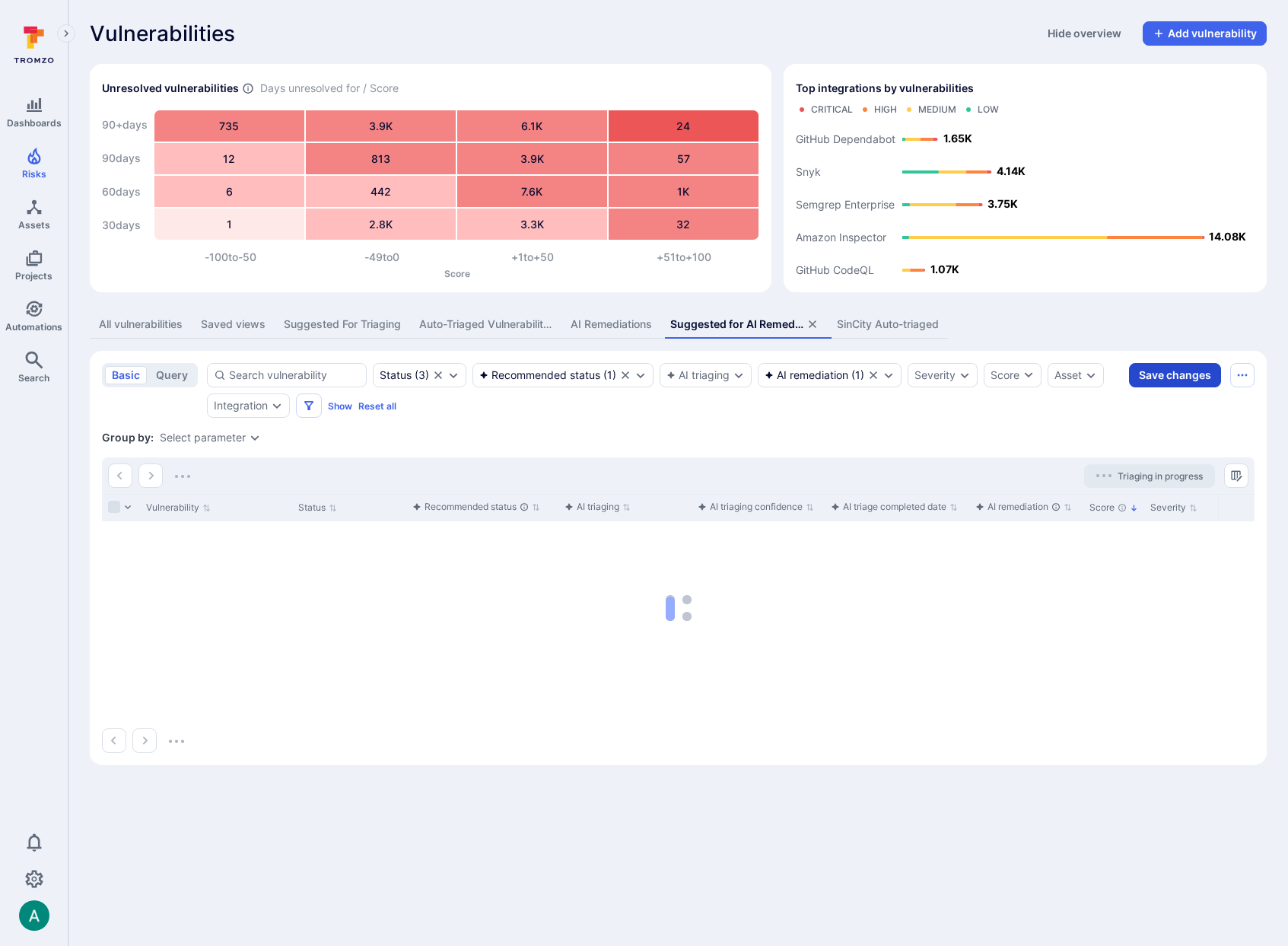
click at [1188, 375] on button "Save changes" at bounding box center [1175, 375] width 92 height 25
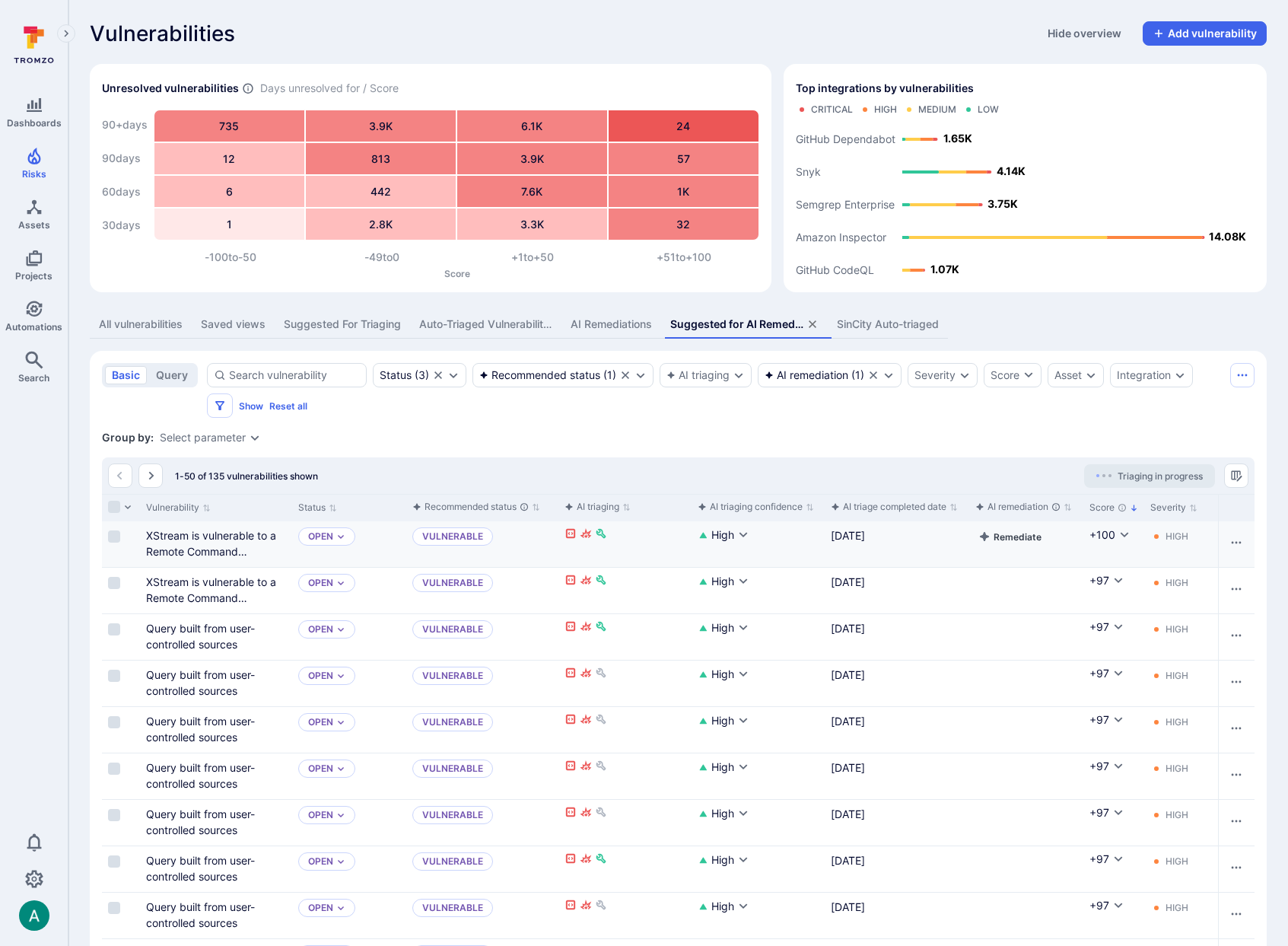
scroll to position [0, 9]
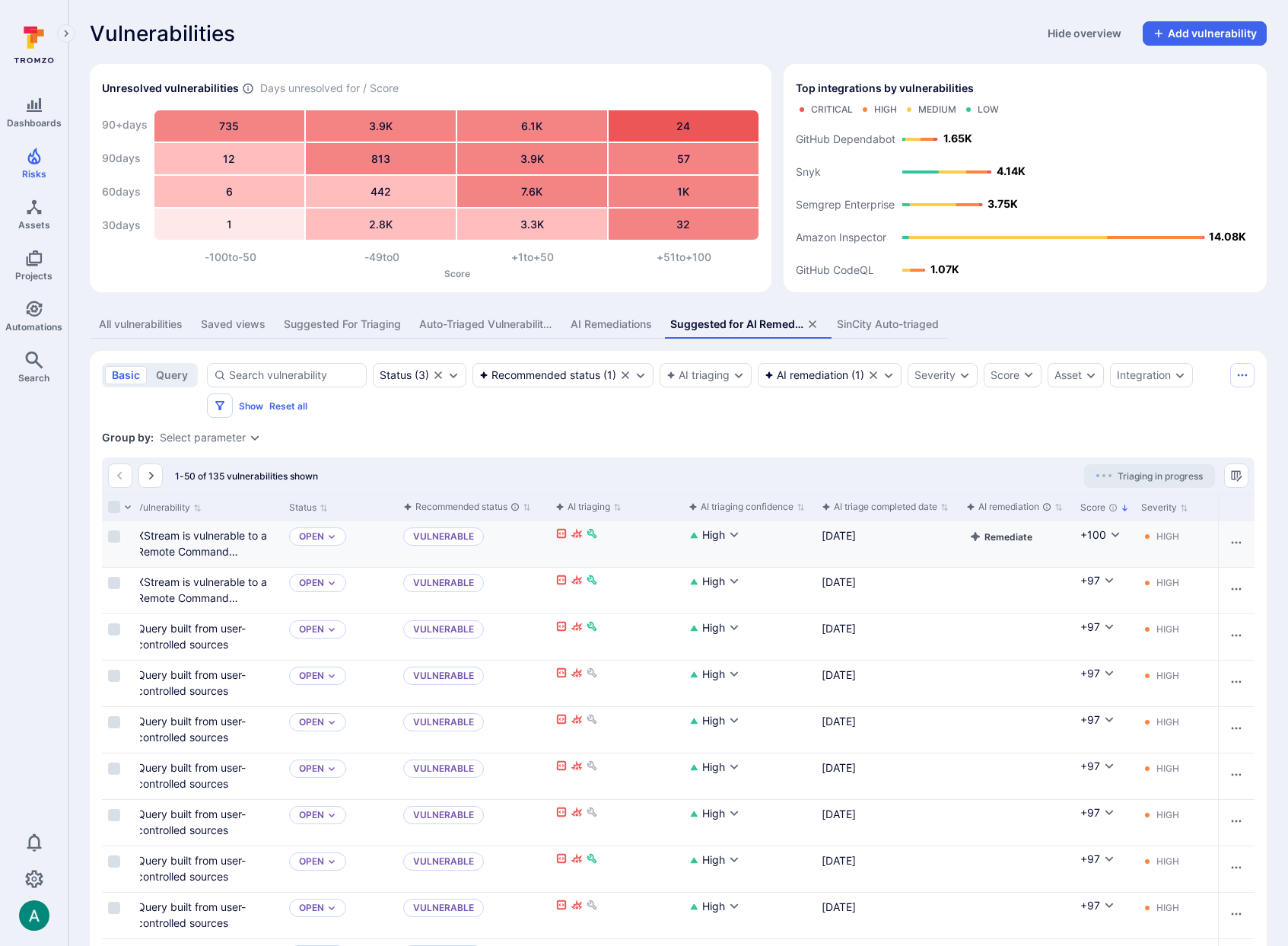
click at [1007, 539] on button "Remediate" at bounding box center [1001, 537] width 69 height 19
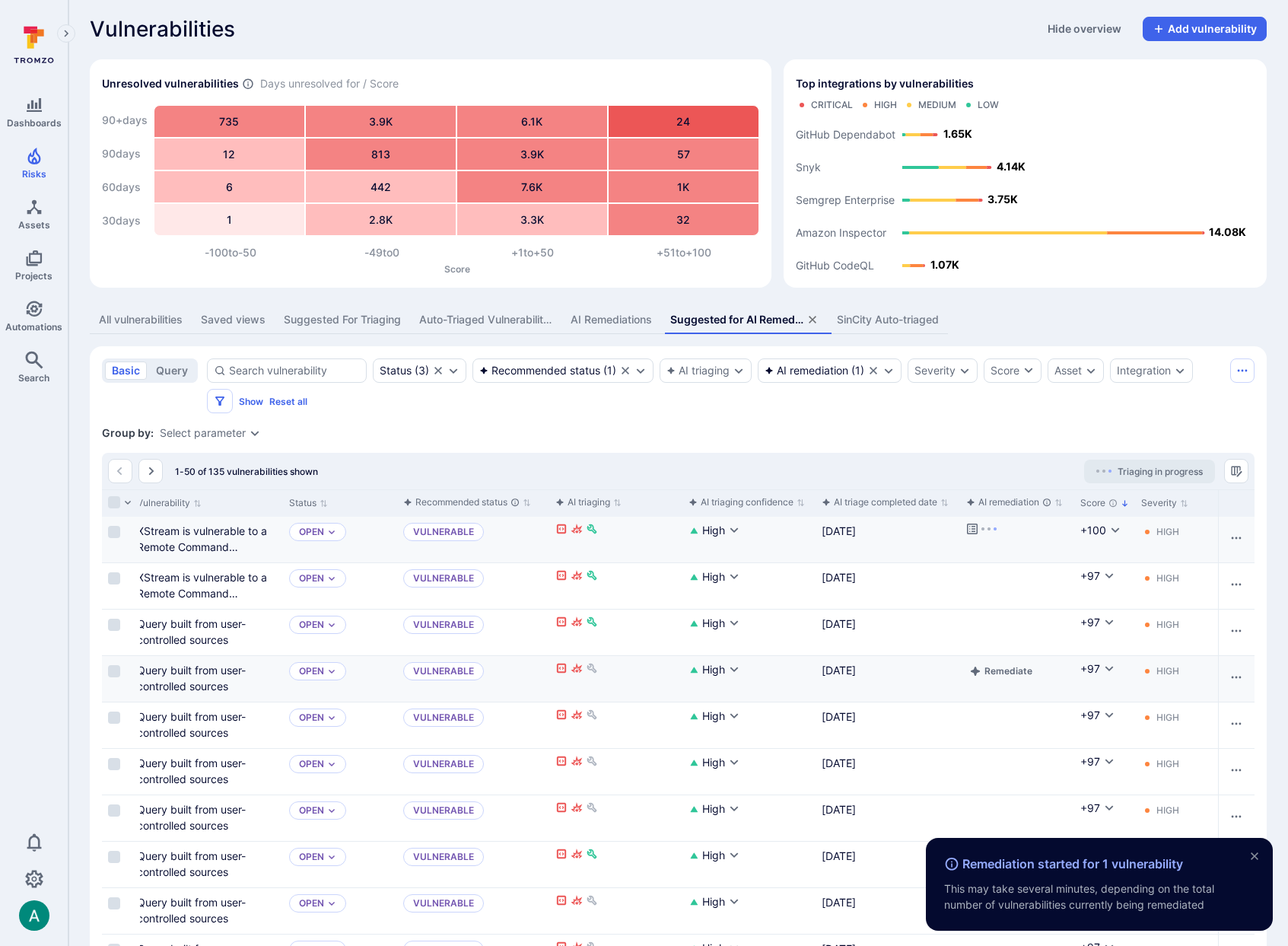
scroll to position [7, 0]
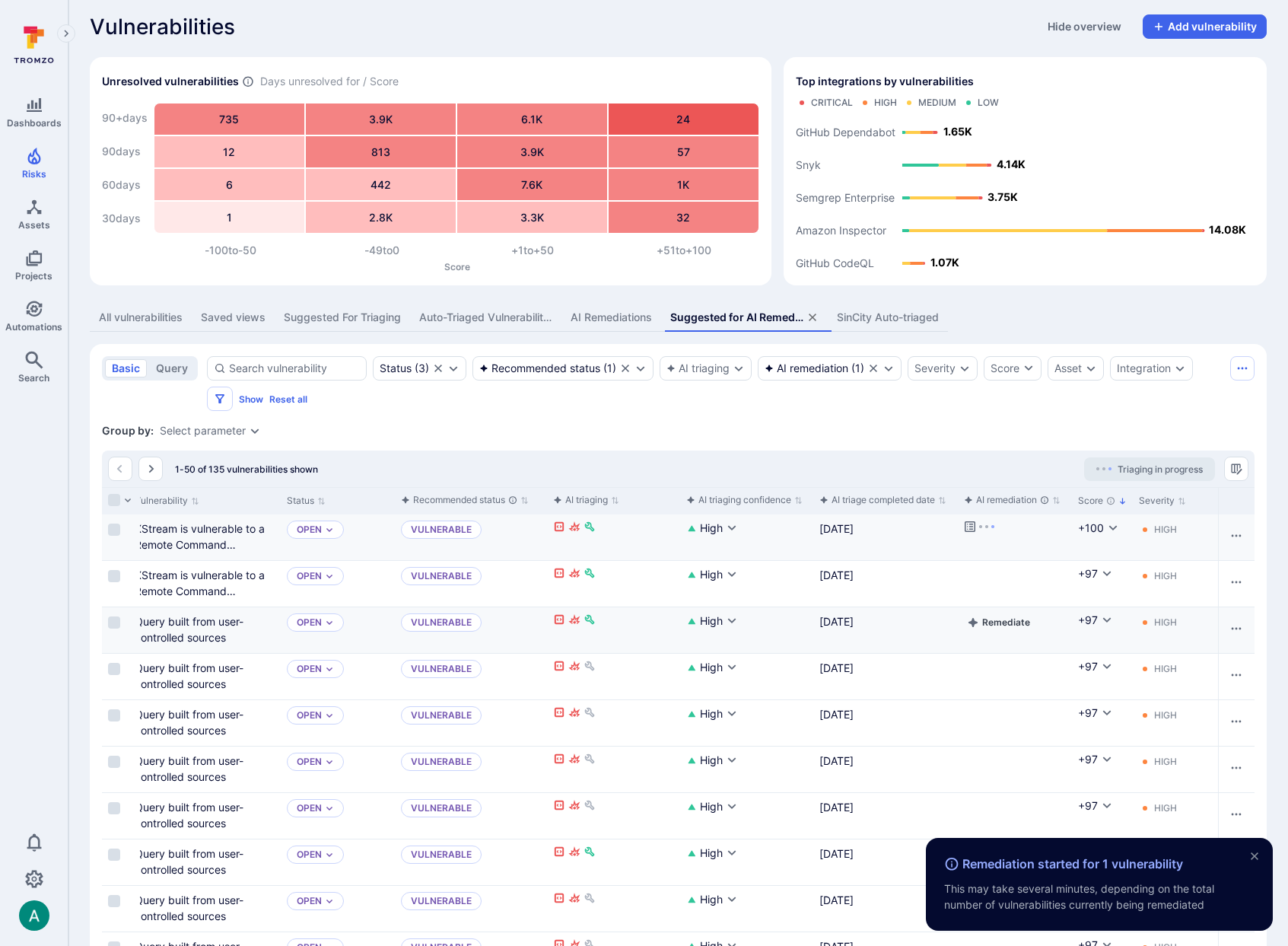
click at [1001, 619] on button "Remediate" at bounding box center [999, 623] width 69 height 19
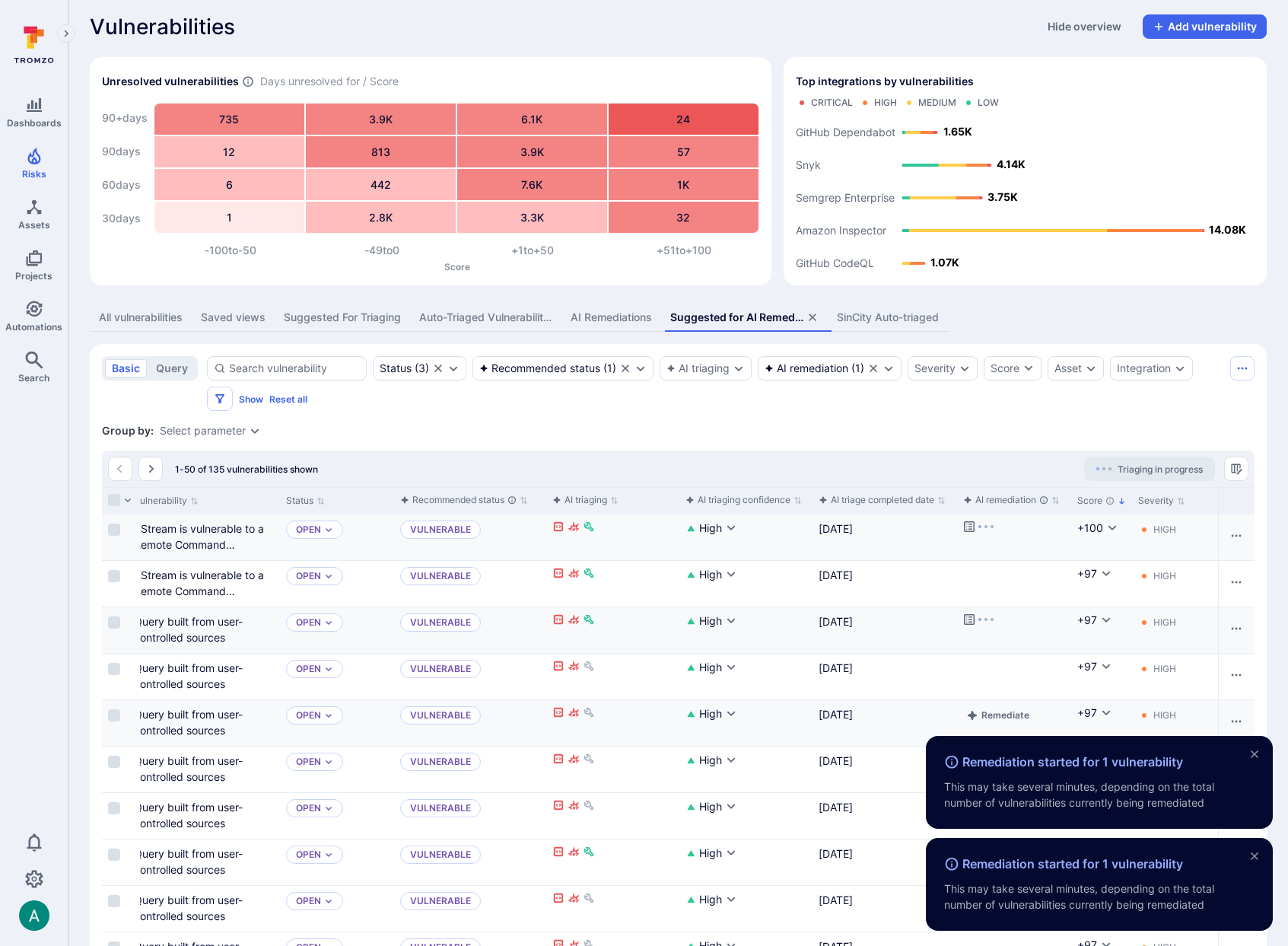
scroll to position [0, 13]
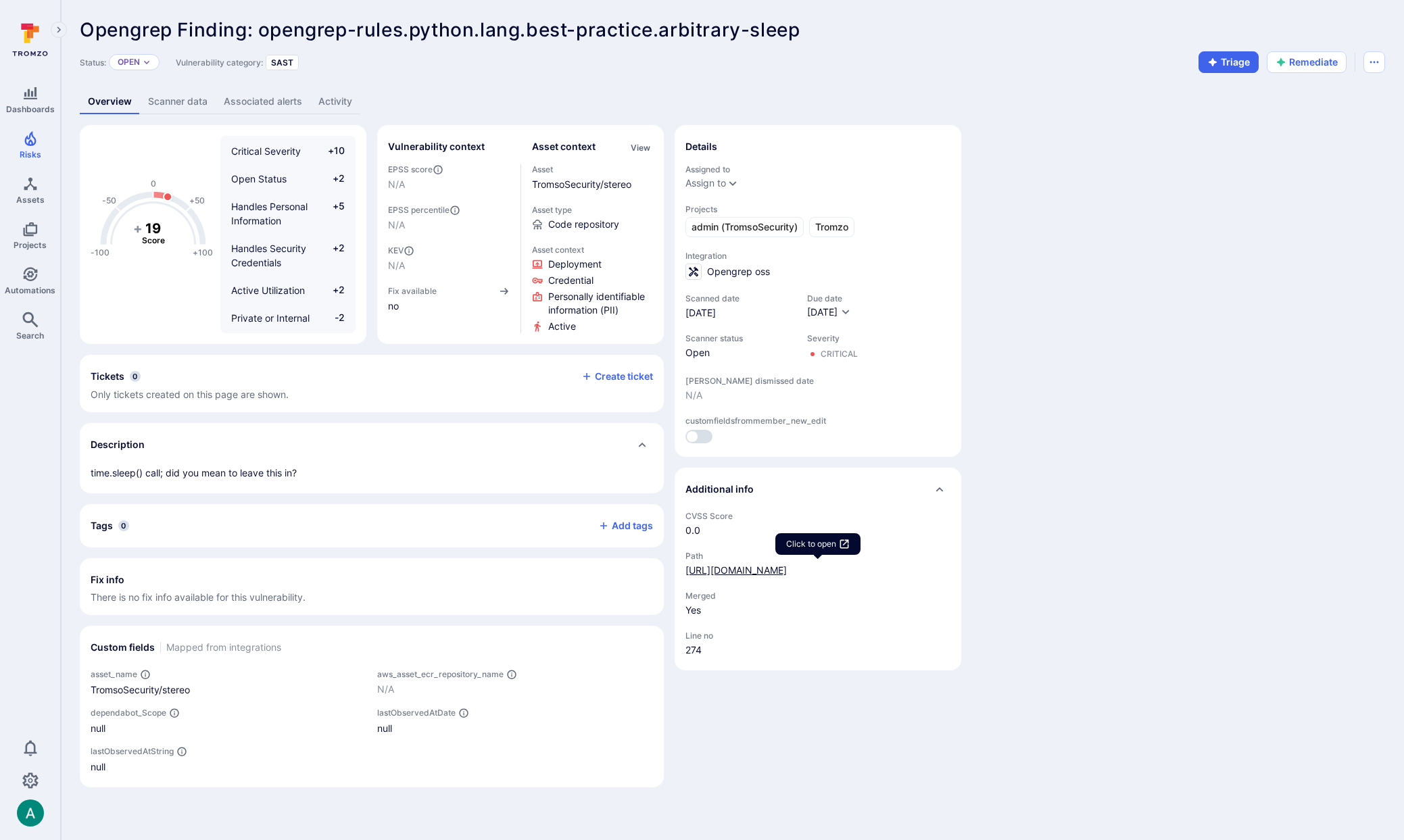
click at [787, 576] on link "[URL][DOMAIN_NAME]" at bounding box center [736, 570] width 101 height 11
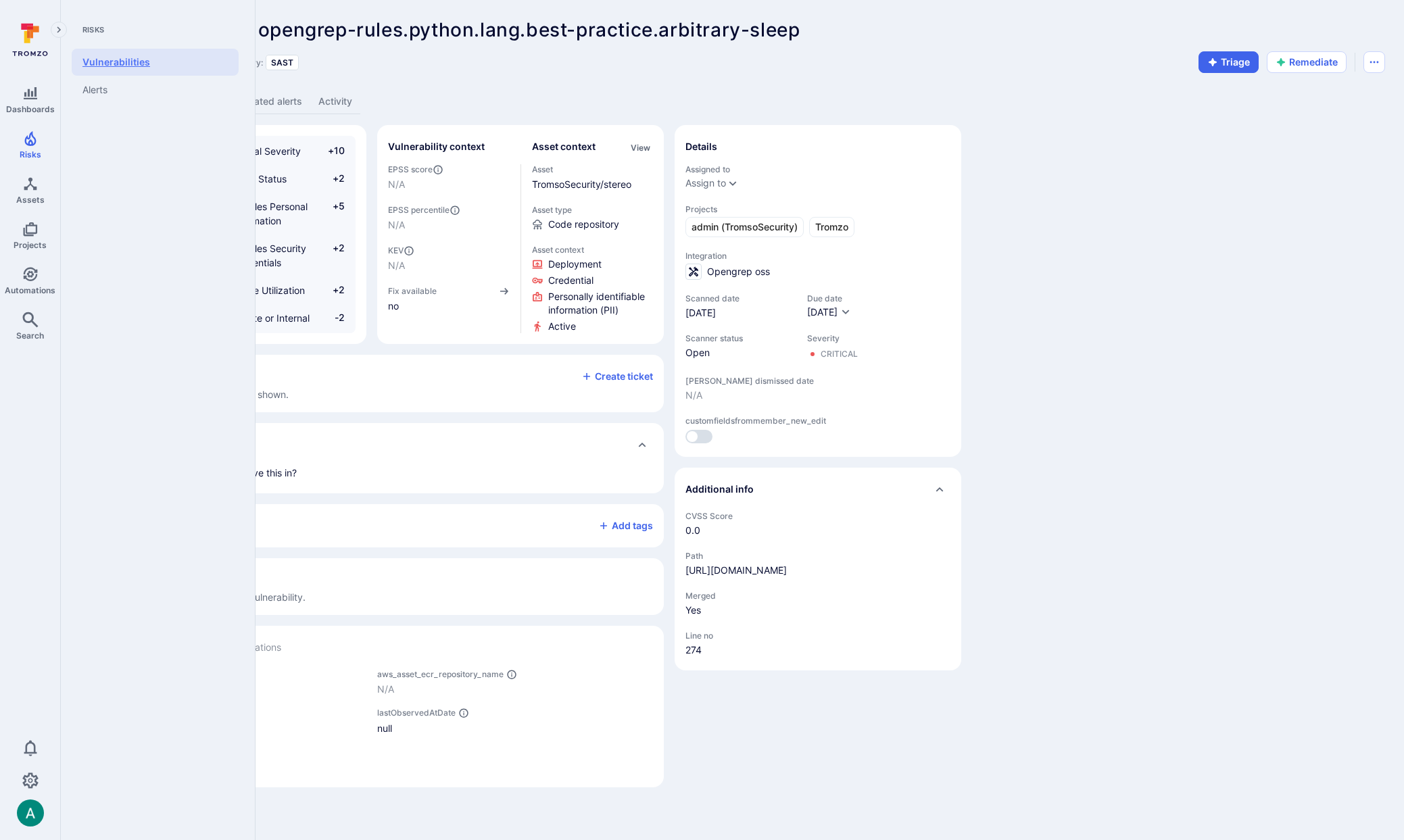
click at [112, 61] on link "Vulnerabilities" at bounding box center [155, 62] width 167 height 27
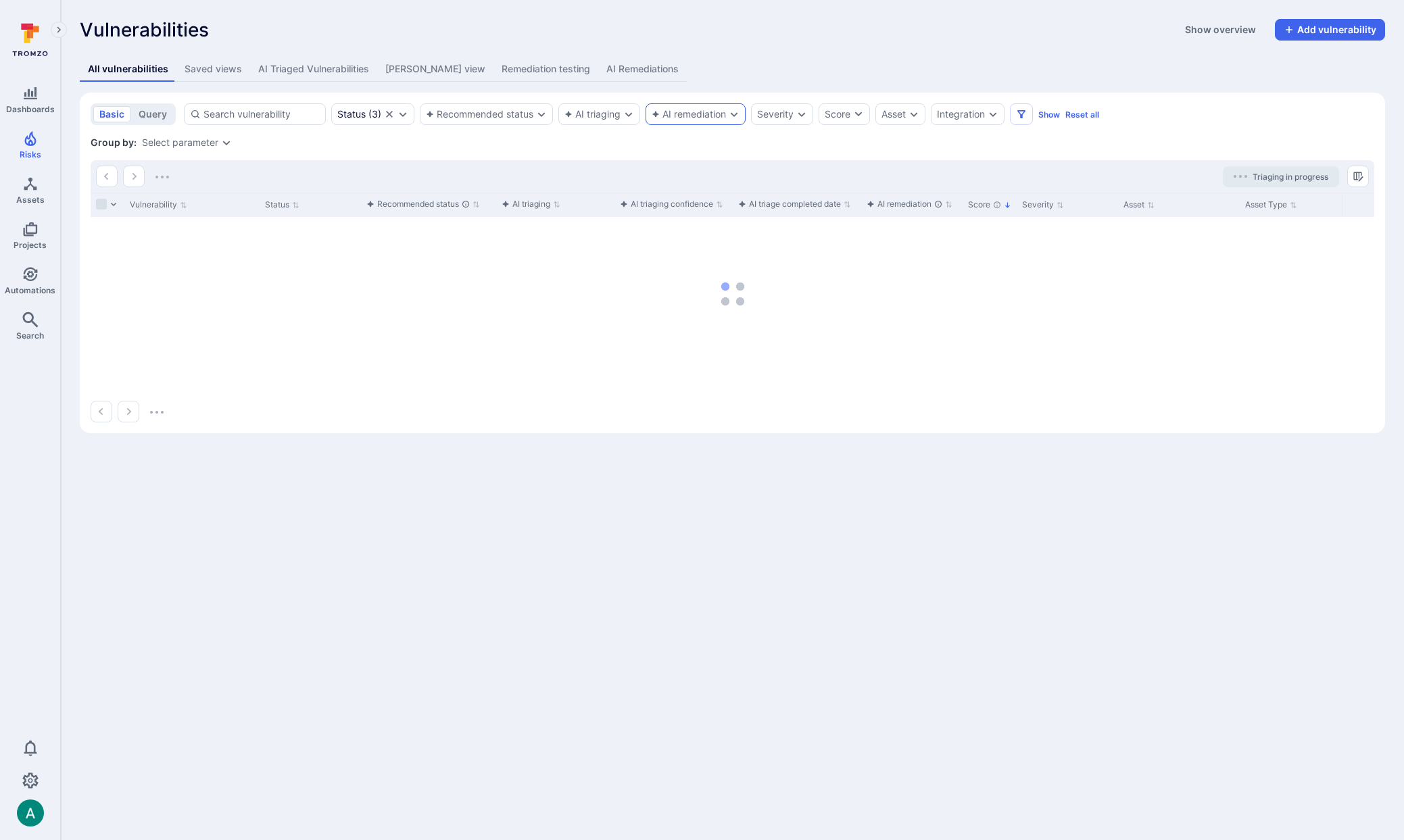
click at [688, 119] on div "AI remediation" at bounding box center [695, 114] width 100 height 22
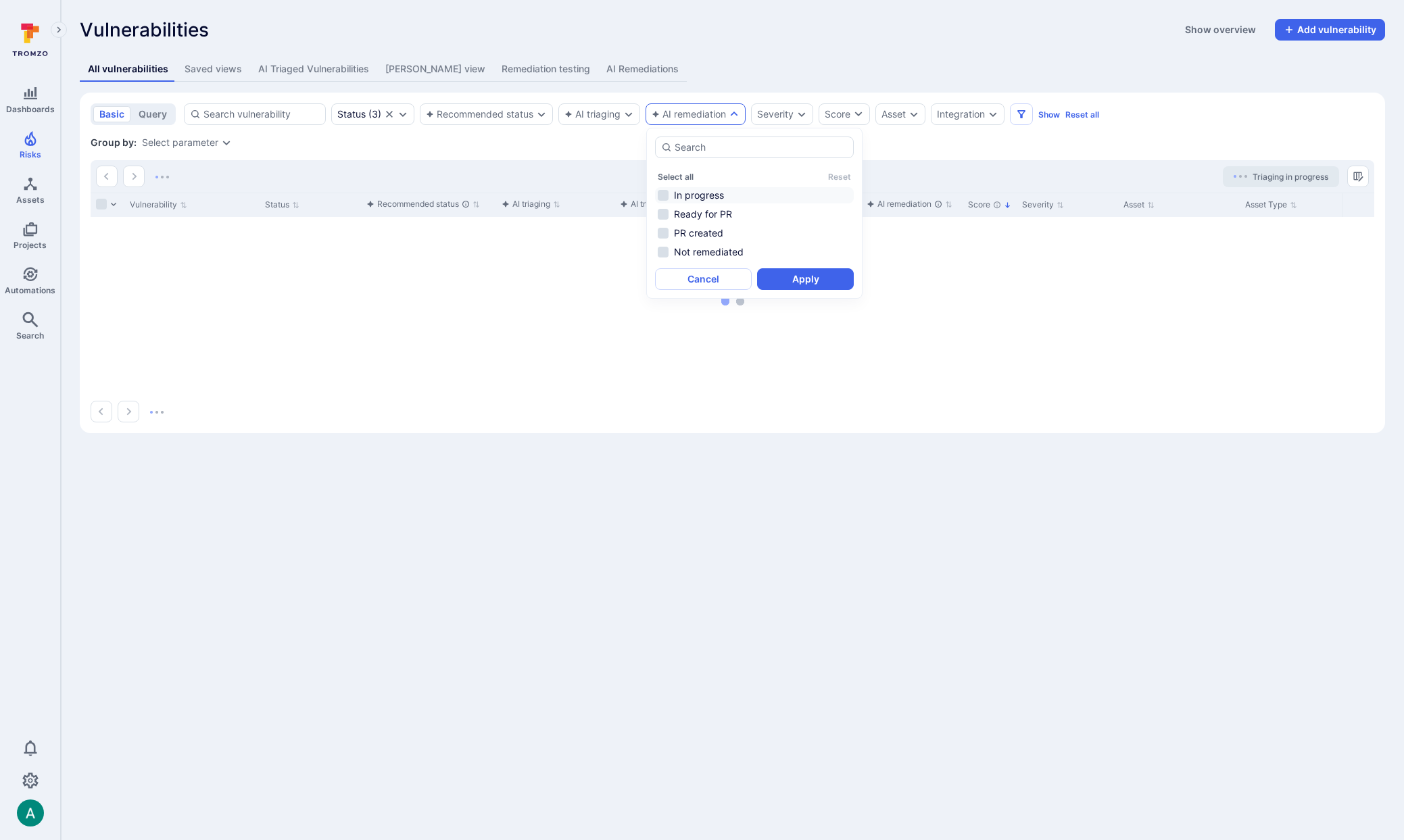
click at [697, 187] on li "In progress" at bounding box center [755, 195] width 199 height 17
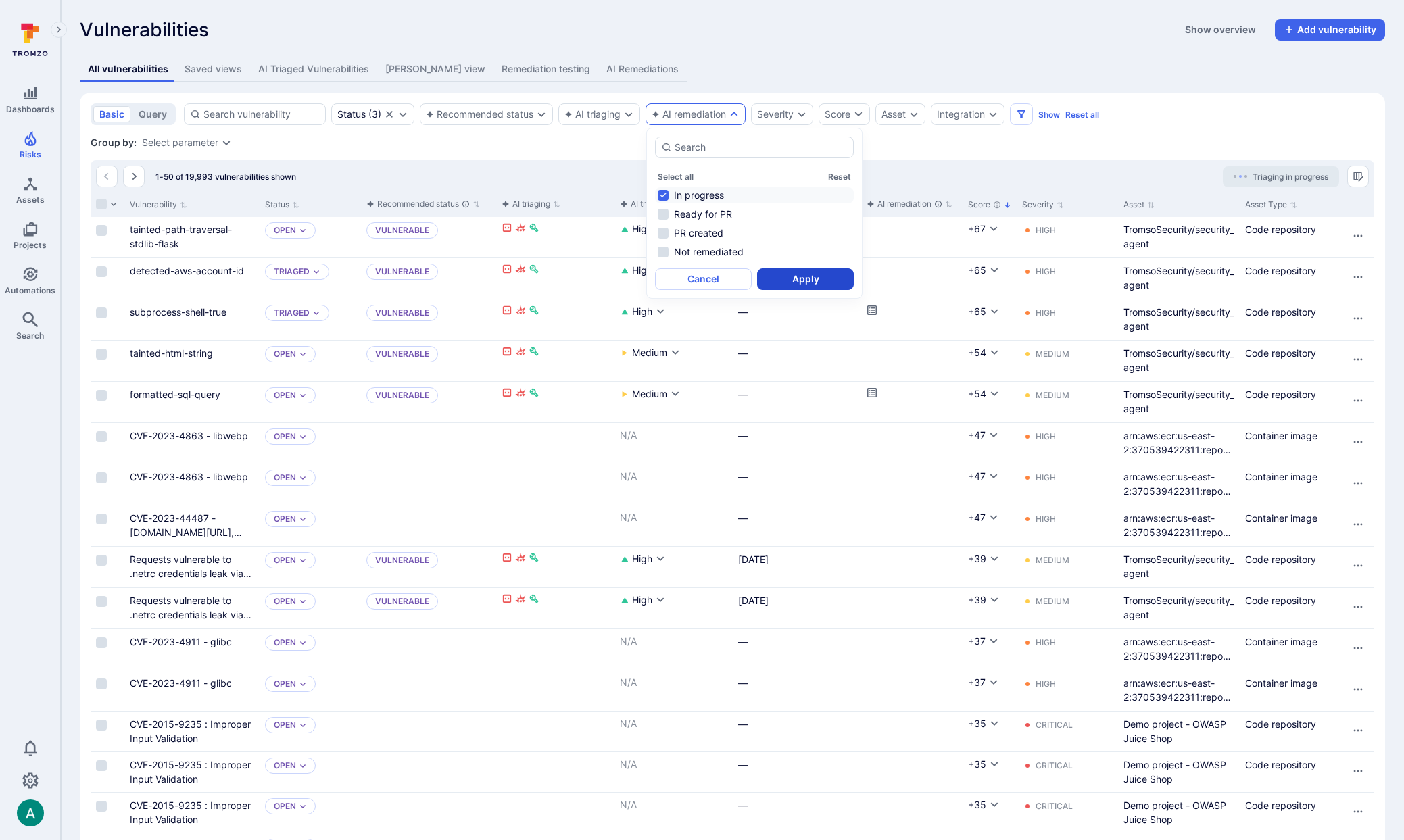
click at [697, 196] on li "In progress" at bounding box center [755, 195] width 199 height 17
click at [803, 275] on button "Apply" at bounding box center [805, 278] width 97 height 22
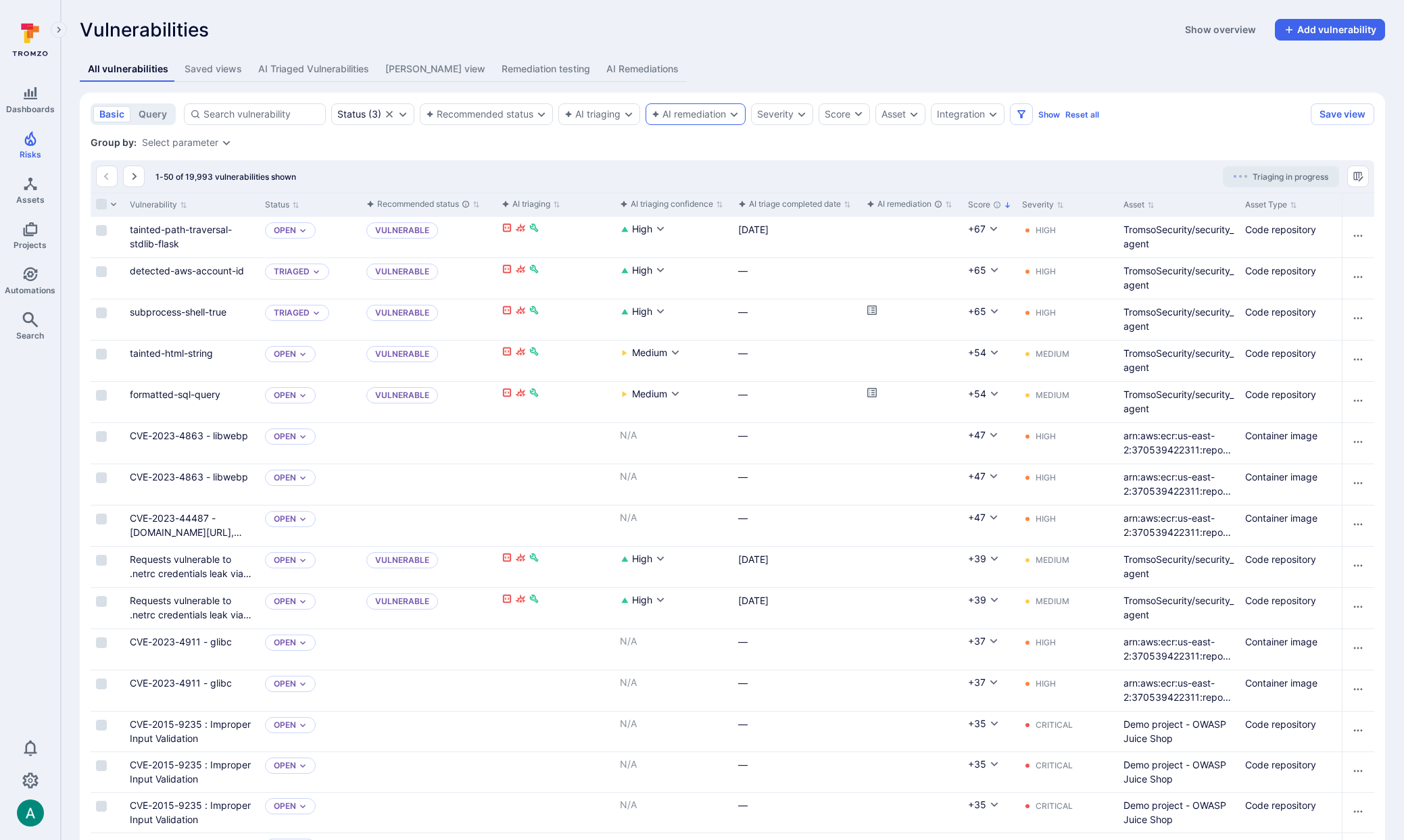
click at [682, 113] on div "AI remediation" at bounding box center [688, 114] width 74 height 11
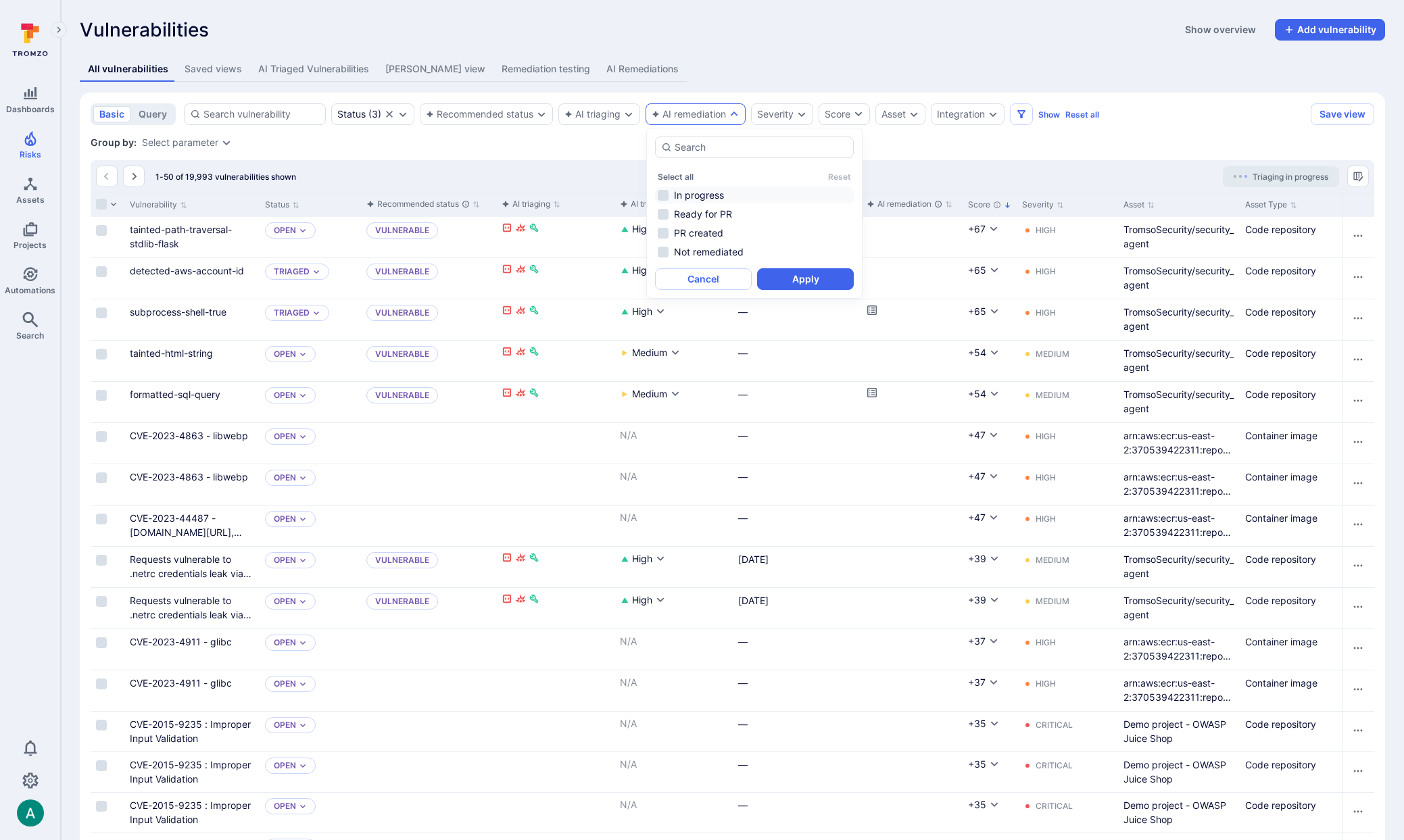
click at [693, 195] on li "In progress" at bounding box center [755, 195] width 199 height 17
click at [803, 278] on button "Apply" at bounding box center [805, 278] width 97 height 22
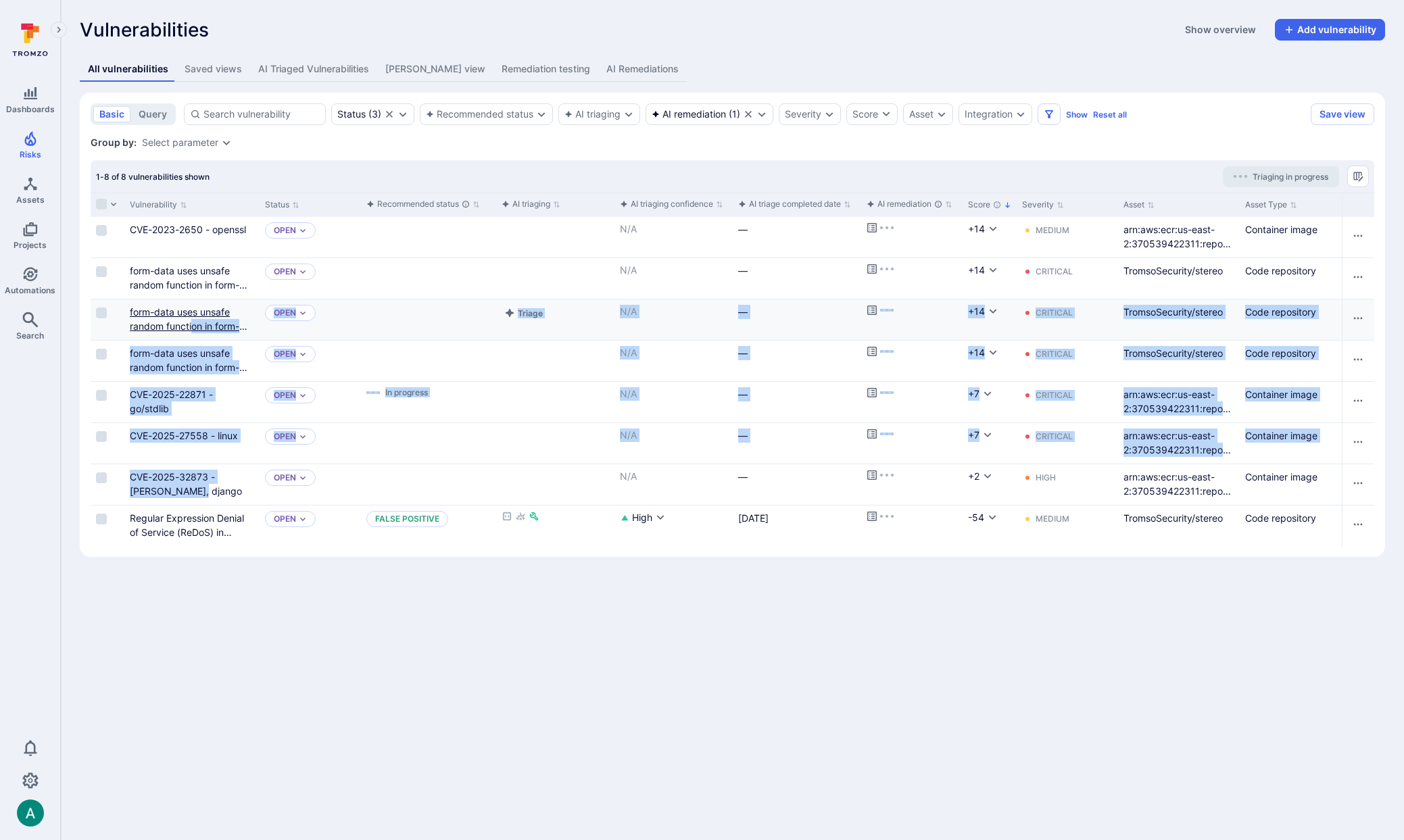
drag, startPoint x: 240, startPoint y: 501, endPoint x: 194, endPoint y: 324, distance: 182.9
click at [194, 324] on div "CVE-2023-2650 - openssl Open Triage N/A — +14 Medium arn:aws:ecr:us-east-2:3705…" at bounding box center [733, 381] width 1284 height 330
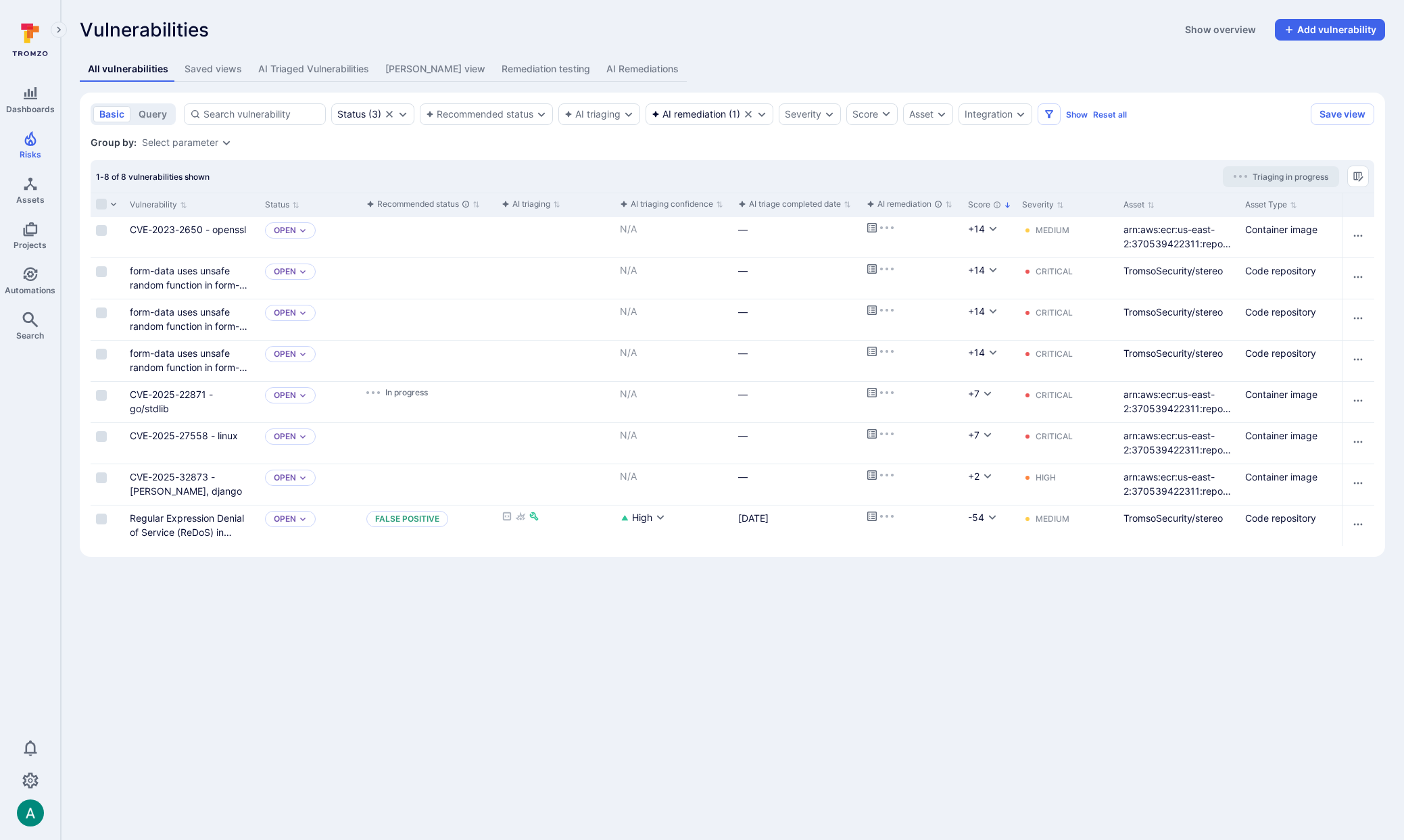
drag, startPoint x: 325, startPoint y: 746, endPoint x: 320, endPoint y: 730, distance: 16.8
click at [327, 743] on body "Dashboards Risks Assets Projects Automations Search 0 Risks Vulnerabilities Ale…" at bounding box center [702, 420] width 1404 height 840
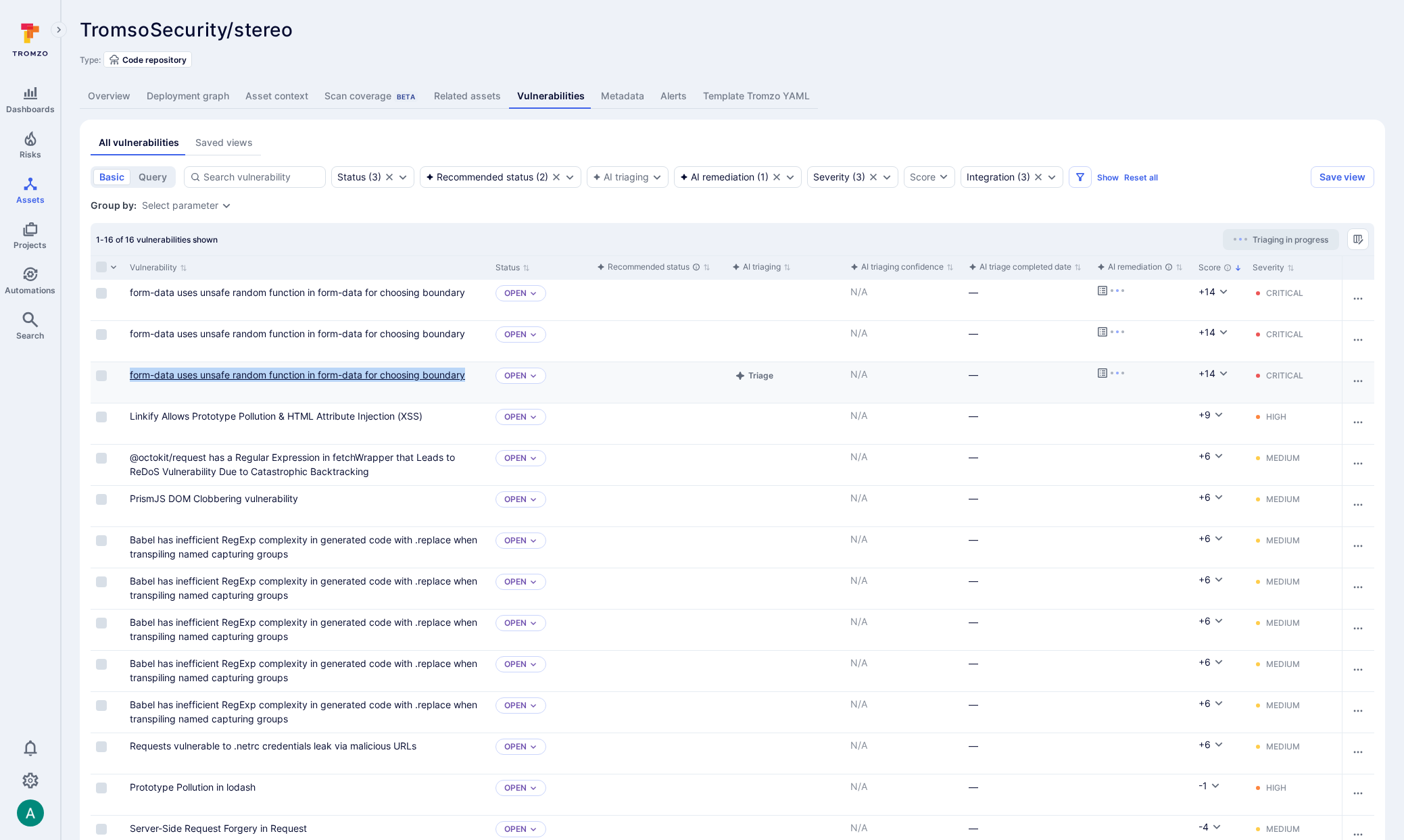
scroll to position [5, 0]
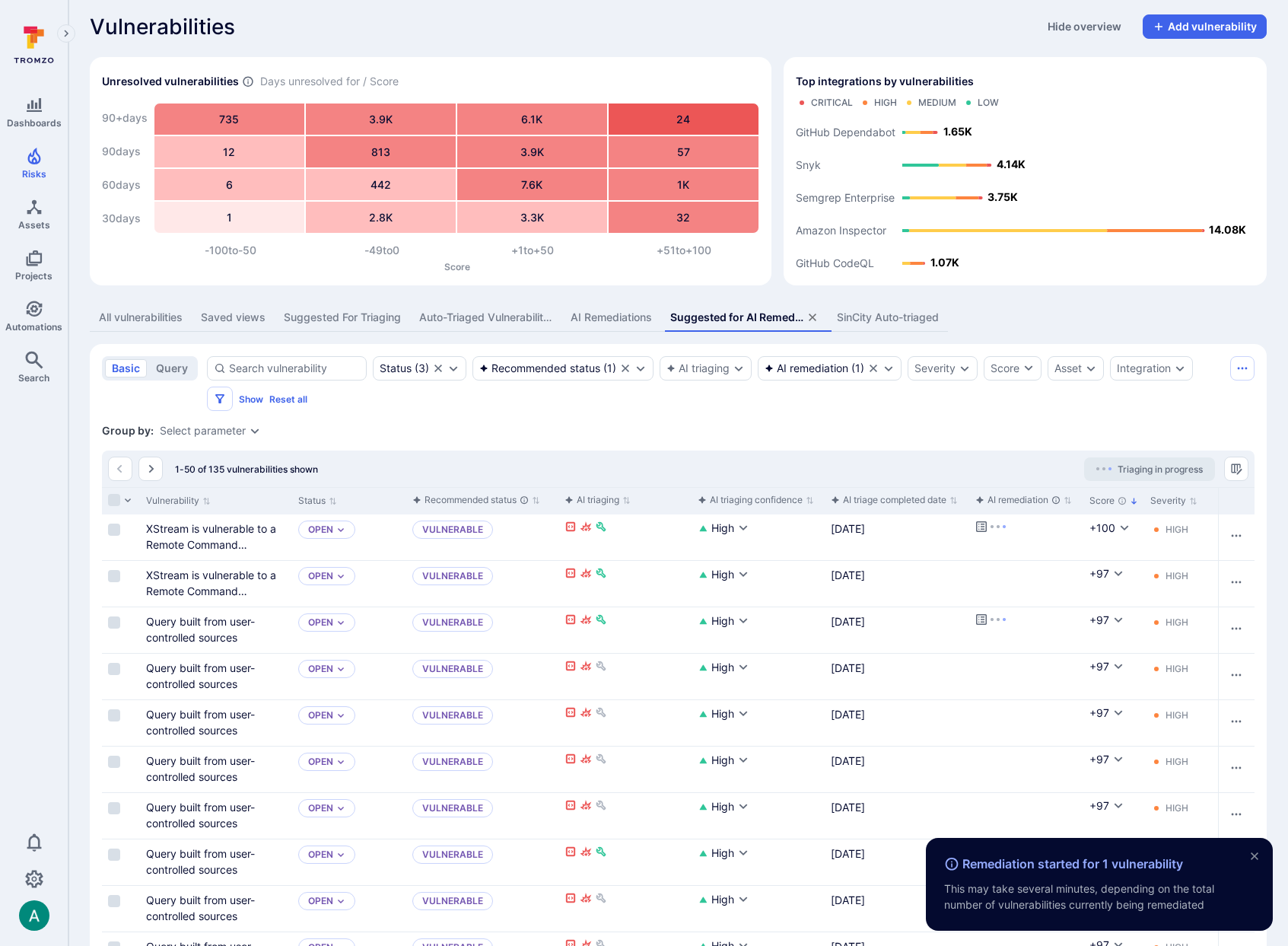
scroll to position [0, 13]
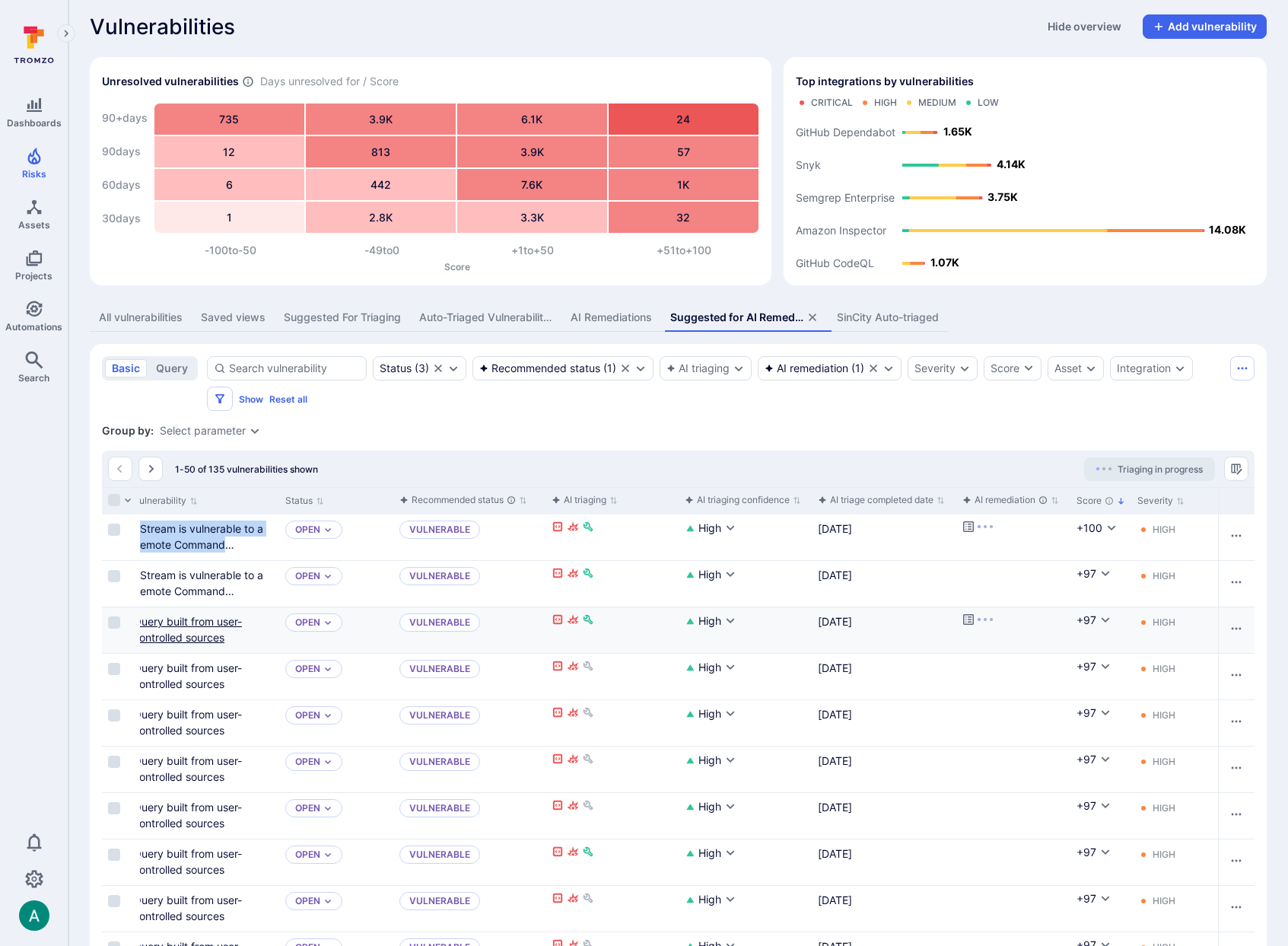
click at [254, 636] on div "Query built from user-controlled sources" at bounding box center [204, 630] width 140 height 32
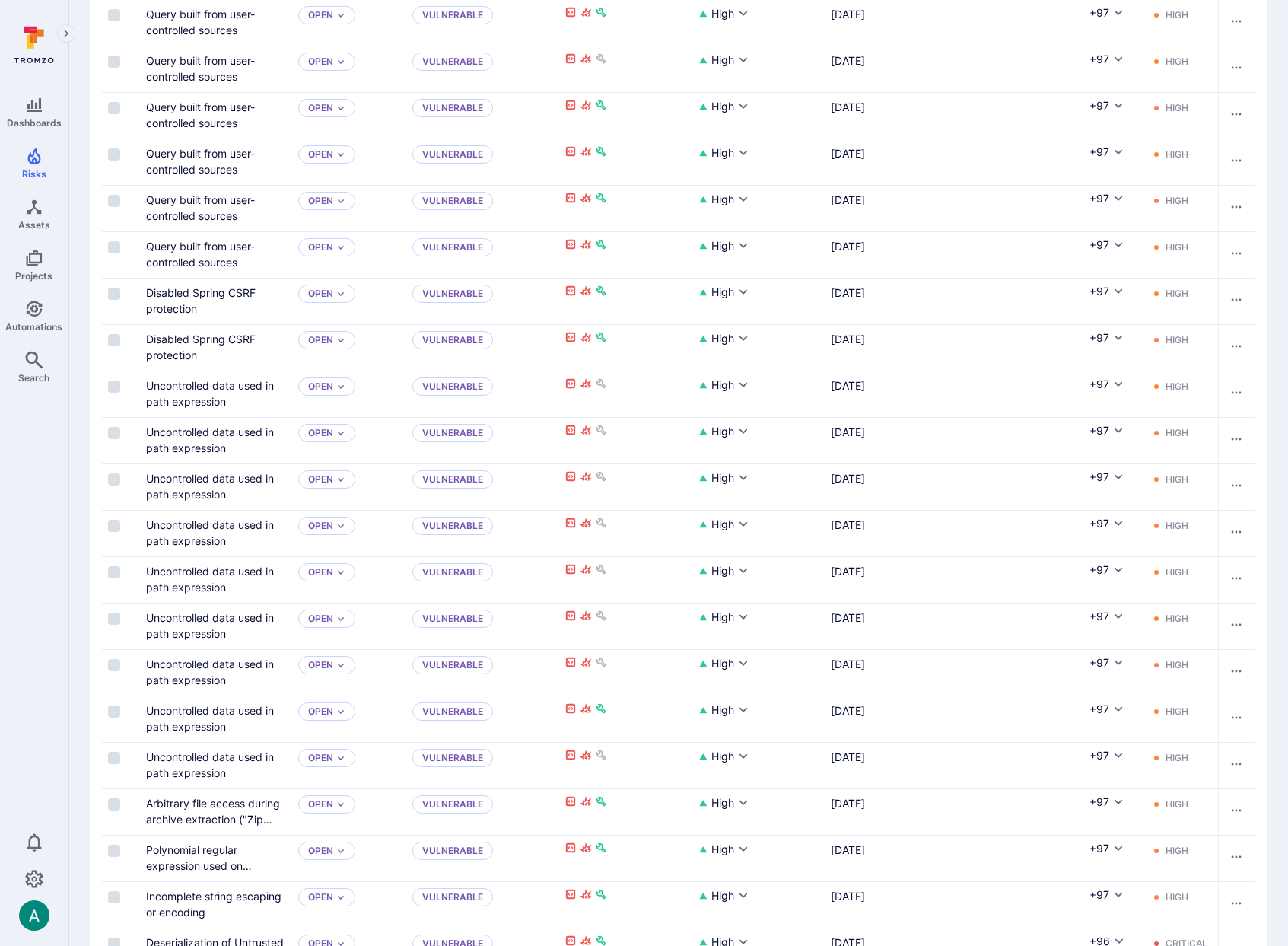
scroll to position [1033, 0]
click at [1023, 386] on button "Remediate" at bounding box center [1010, 386] width 69 height 19
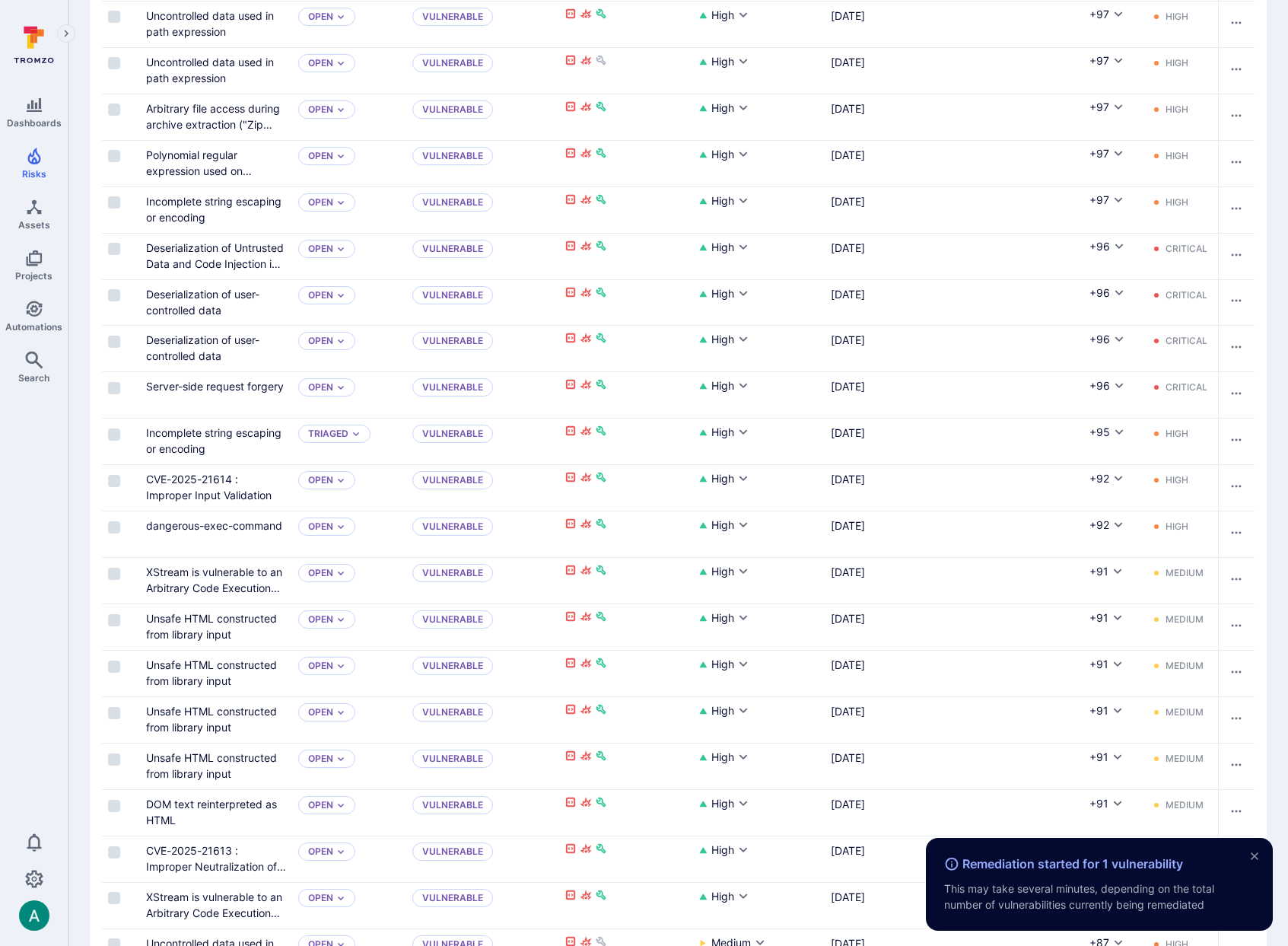
scroll to position [1731, 0]
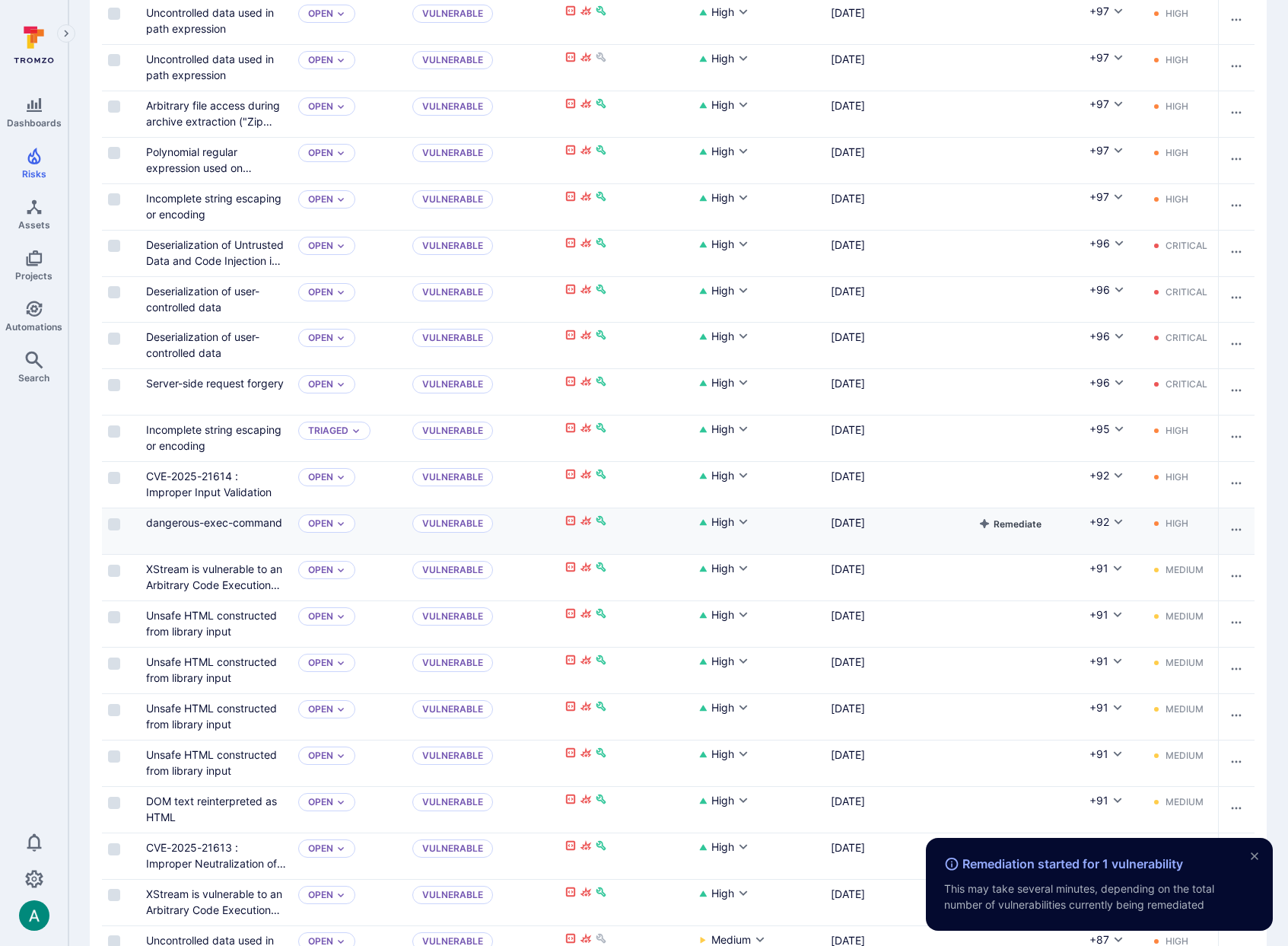
click at [1016, 523] on button "Remediate" at bounding box center [1010, 524] width 69 height 19
click at [229, 536] on div "dangerous-exec-command" at bounding box center [216, 531] width 152 height 46
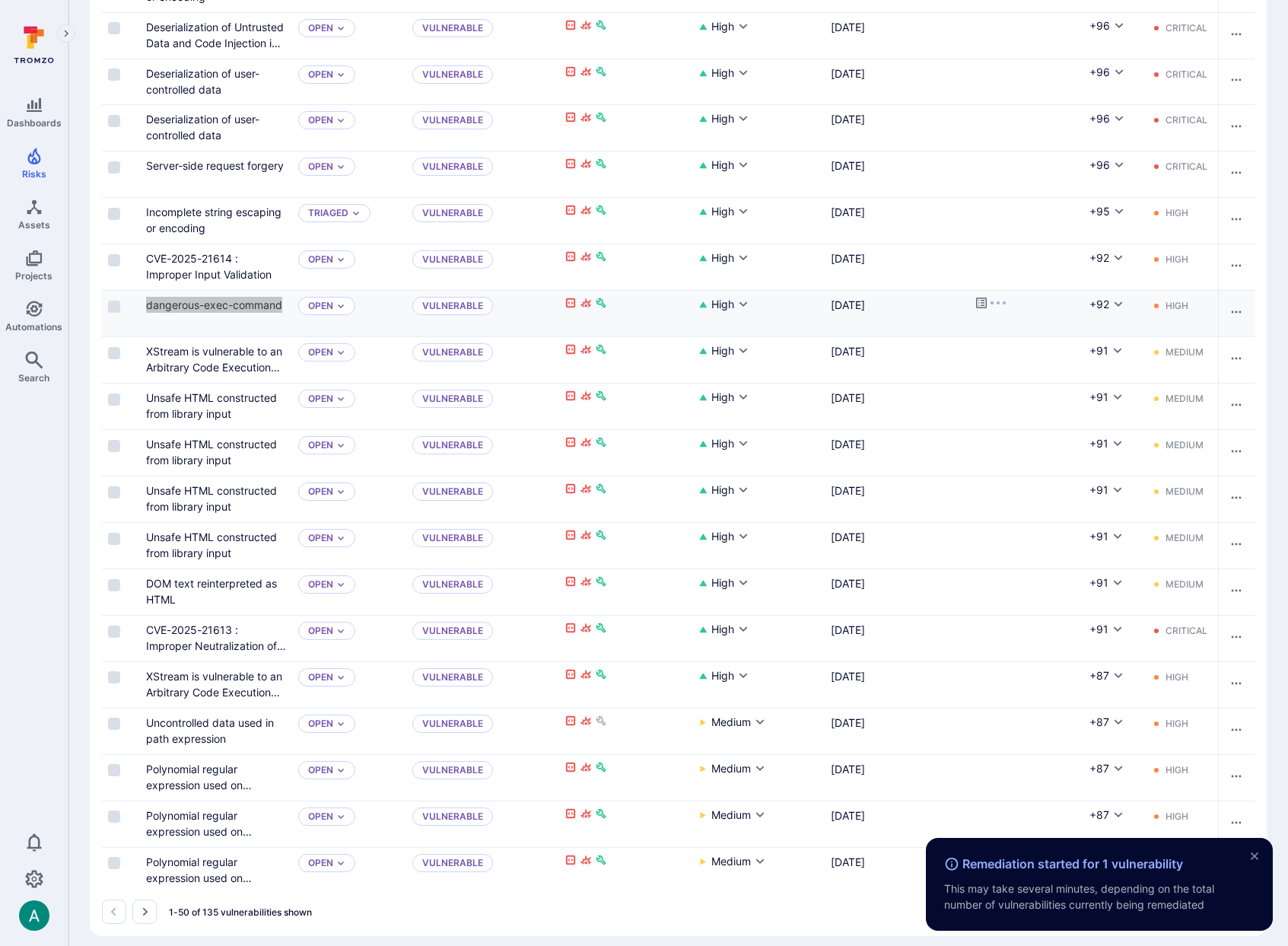
scroll to position [1960, 0]
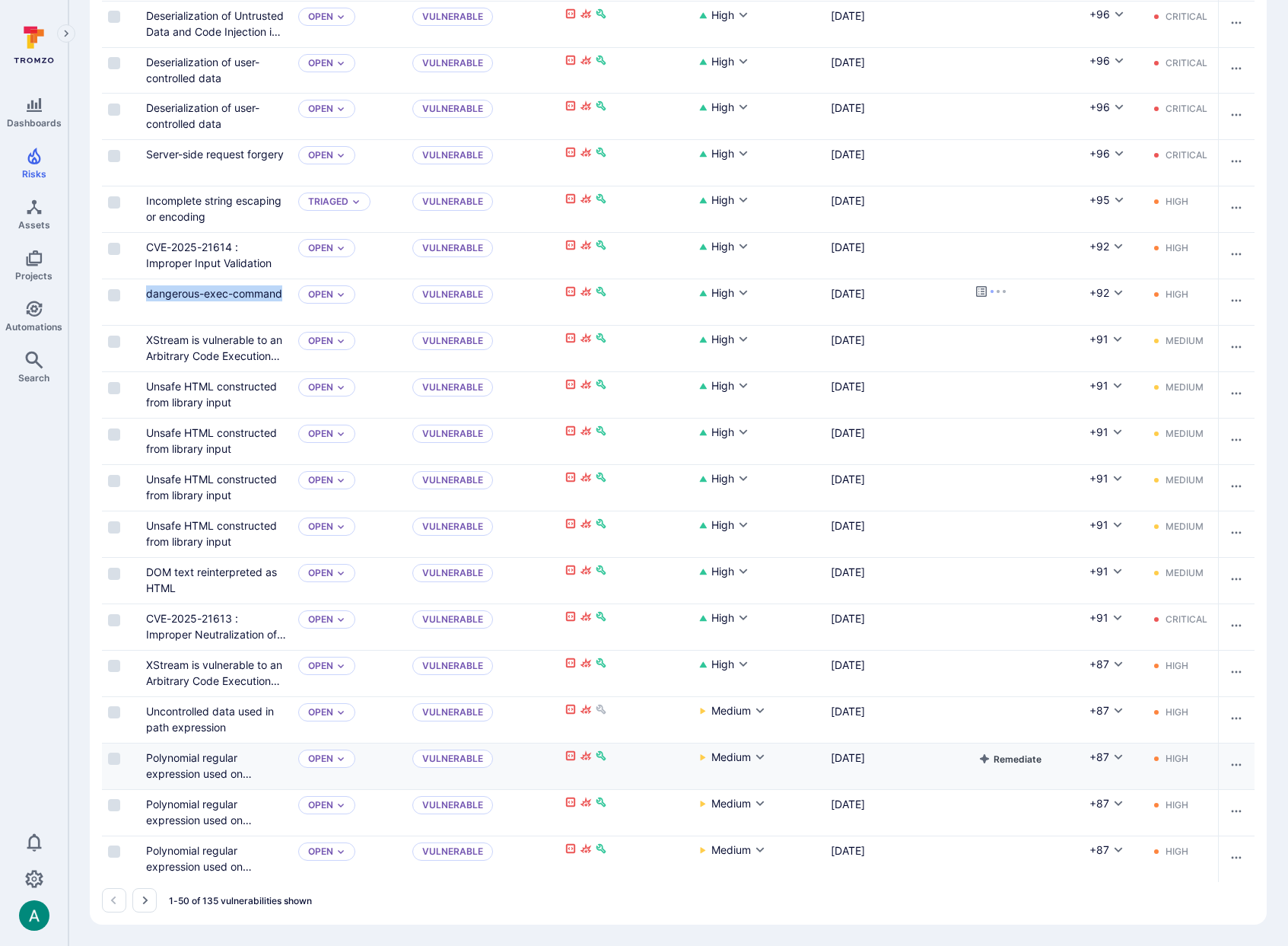
click at [1016, 757] on button "Remediate" at bounding box center [1010, 759] width 69 height 19
